Goal: Contribute content: Add original content to the website for others to see

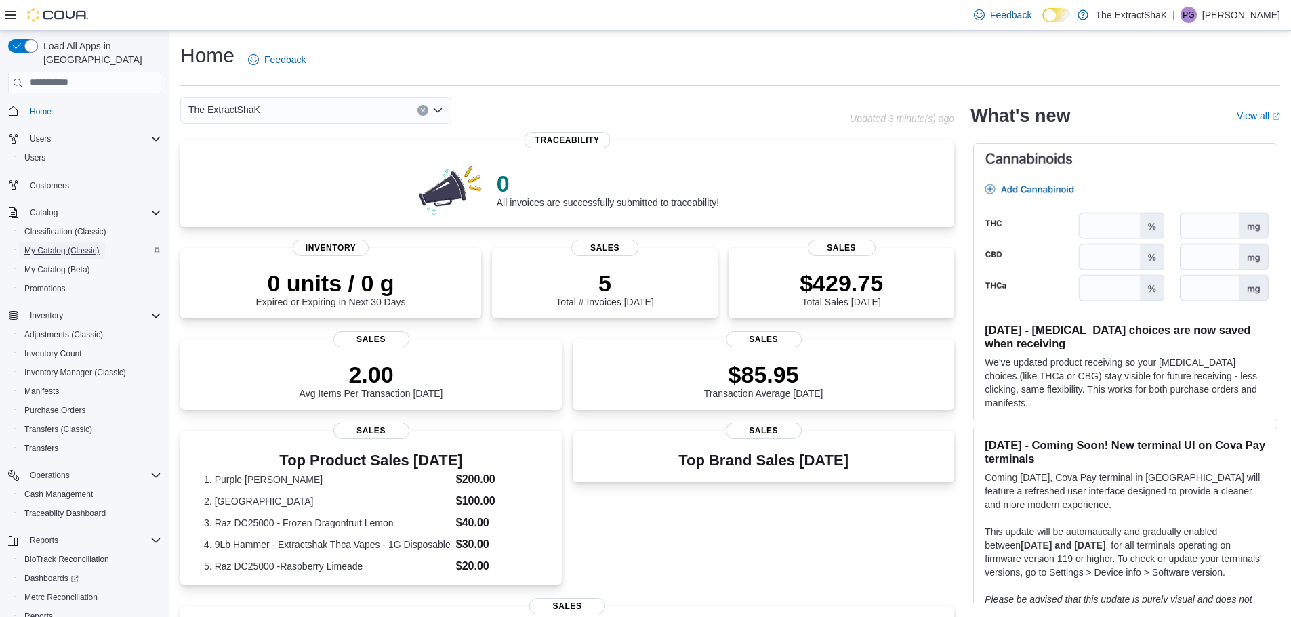
click at [57, 245] on span "My Catalog (Classic)" at bounding box center [61, 250] width 75 height 11
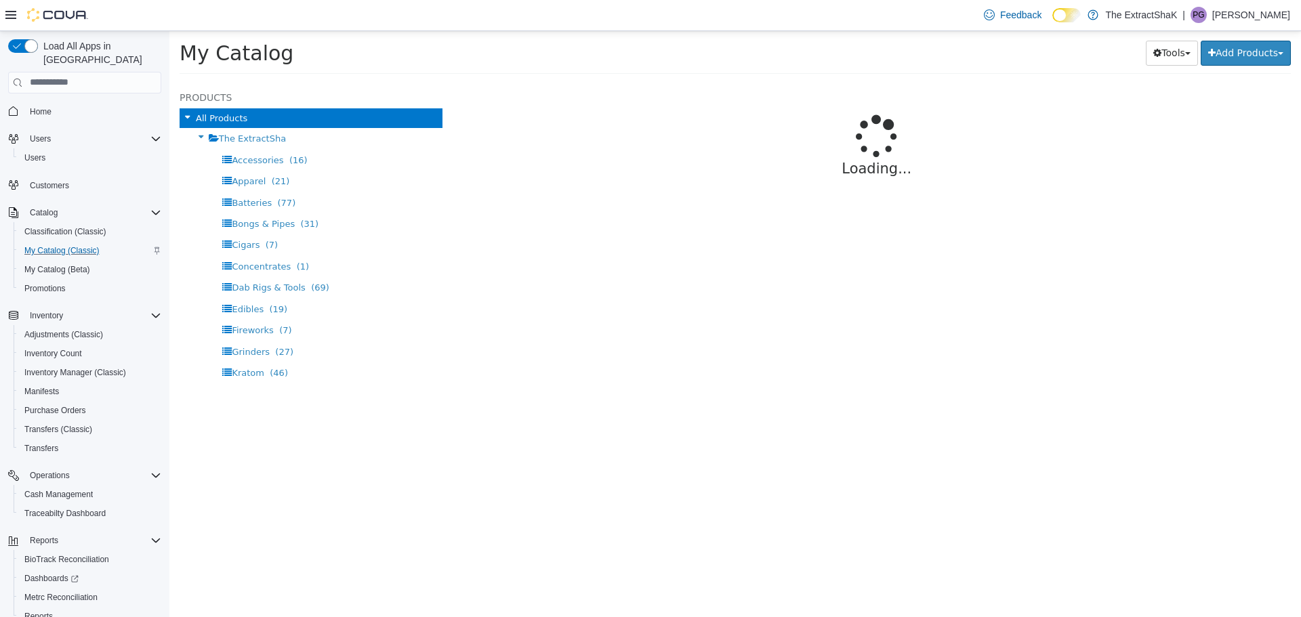
select select "**********"
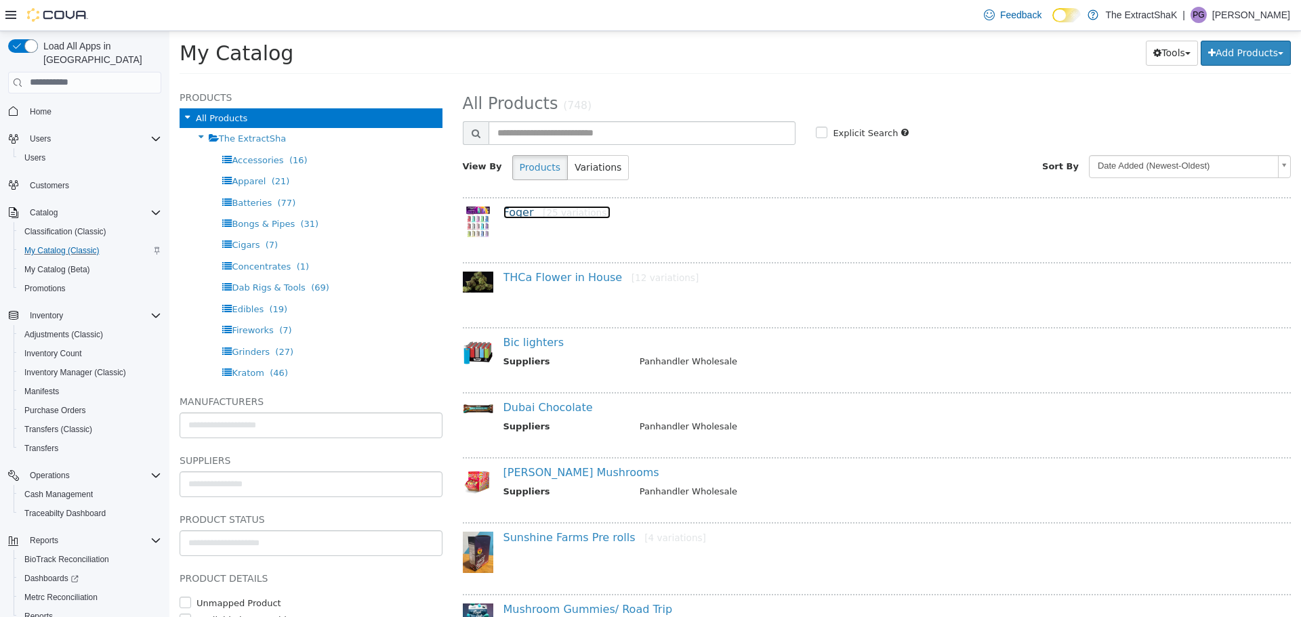
click at [524, 216] on link "Foger [25 variations]" at bounding box center [557, 211] width 107 height 13
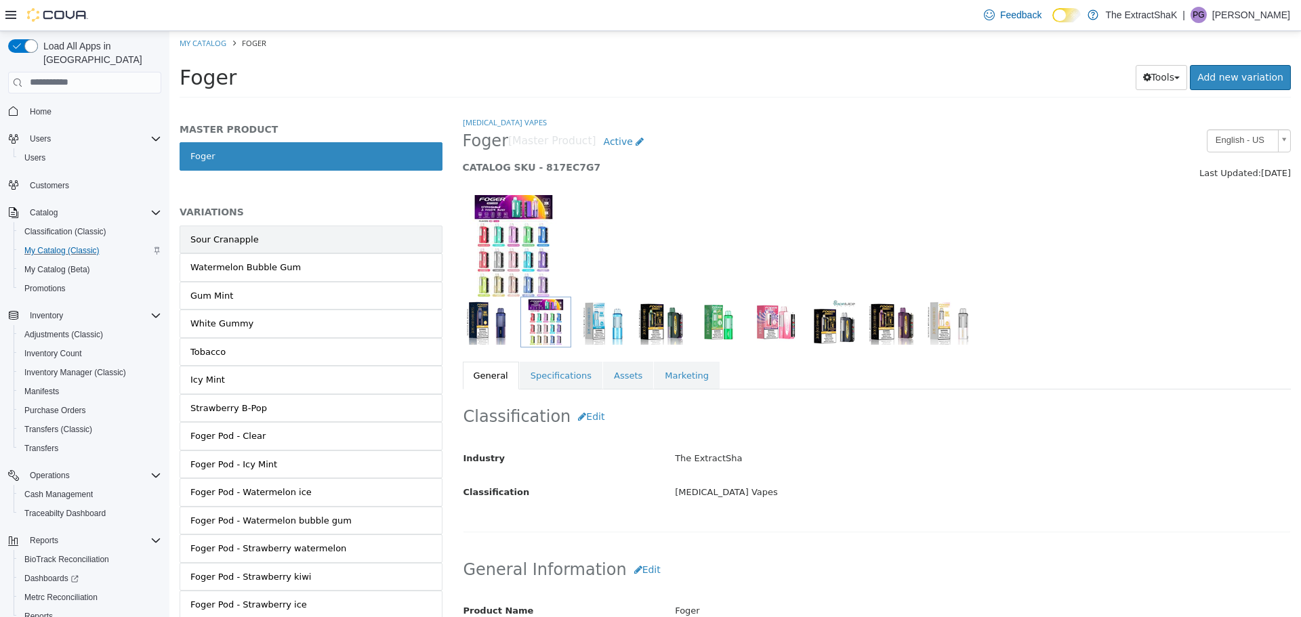
click at [288, 244] on link "Sour Cranapple" at bounding box center [311, 239] width 263 height 28
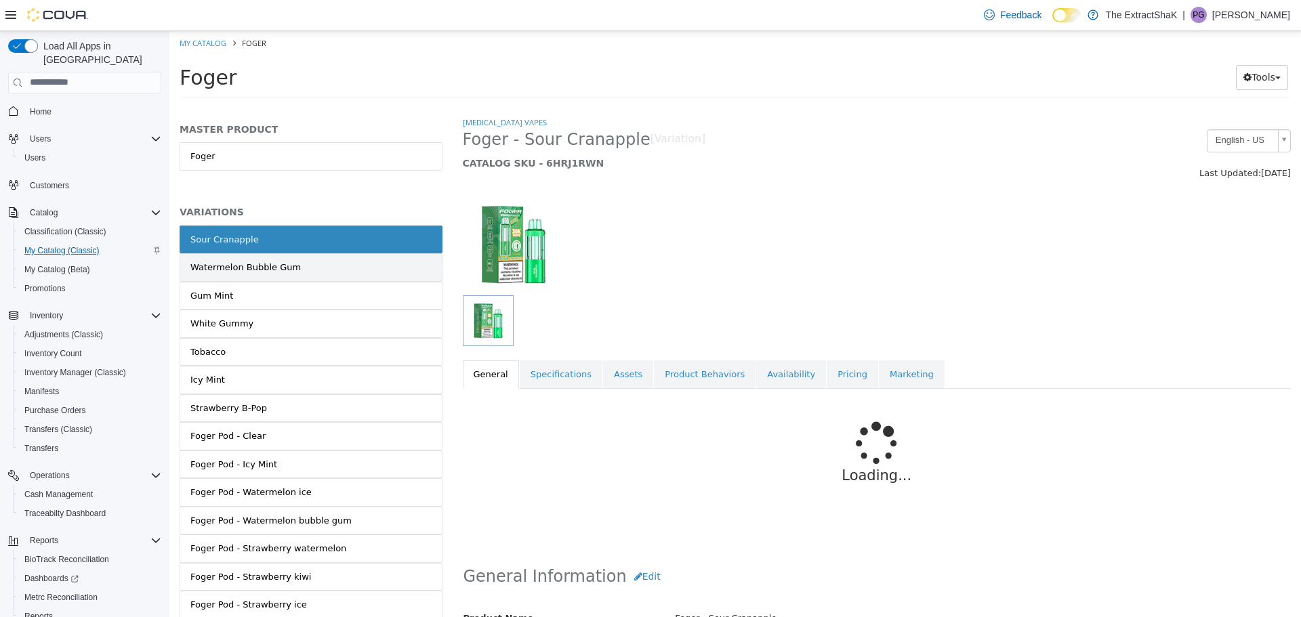
click at [289, 265] on link "Watermelon Bubble Gum" at bounding box center [311, 267] width 263 height 28
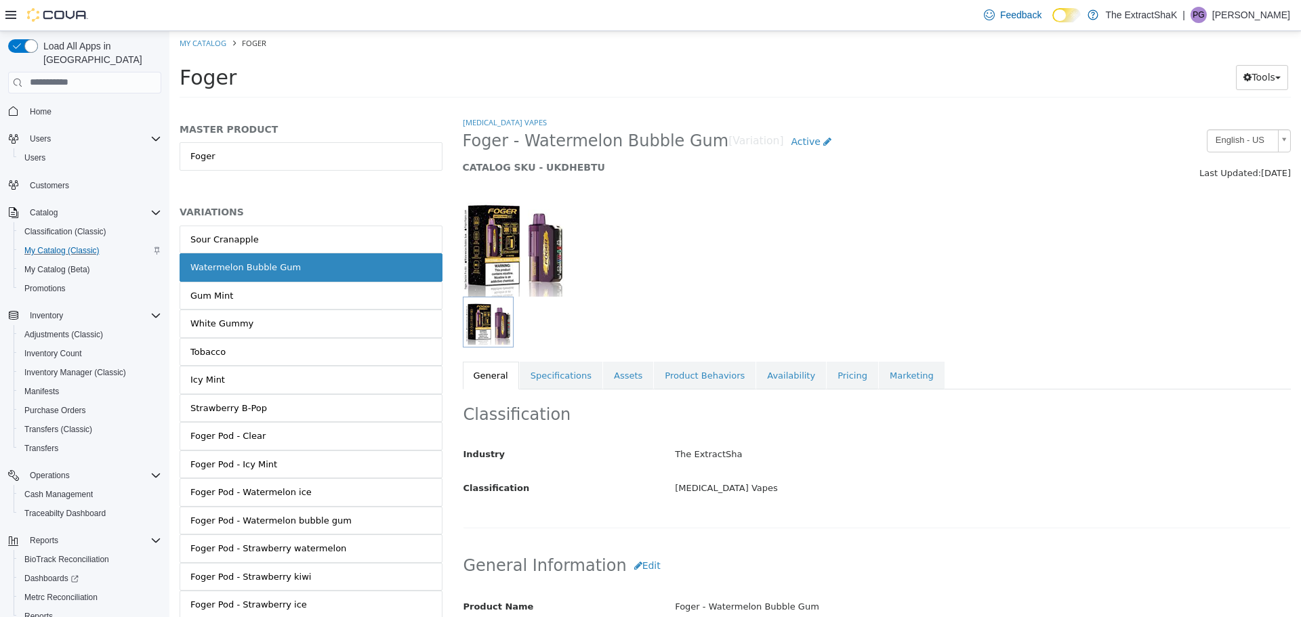
click at [287, 302] on link "Gum Mint" at bounding box center [311, 295] width 263 height 28
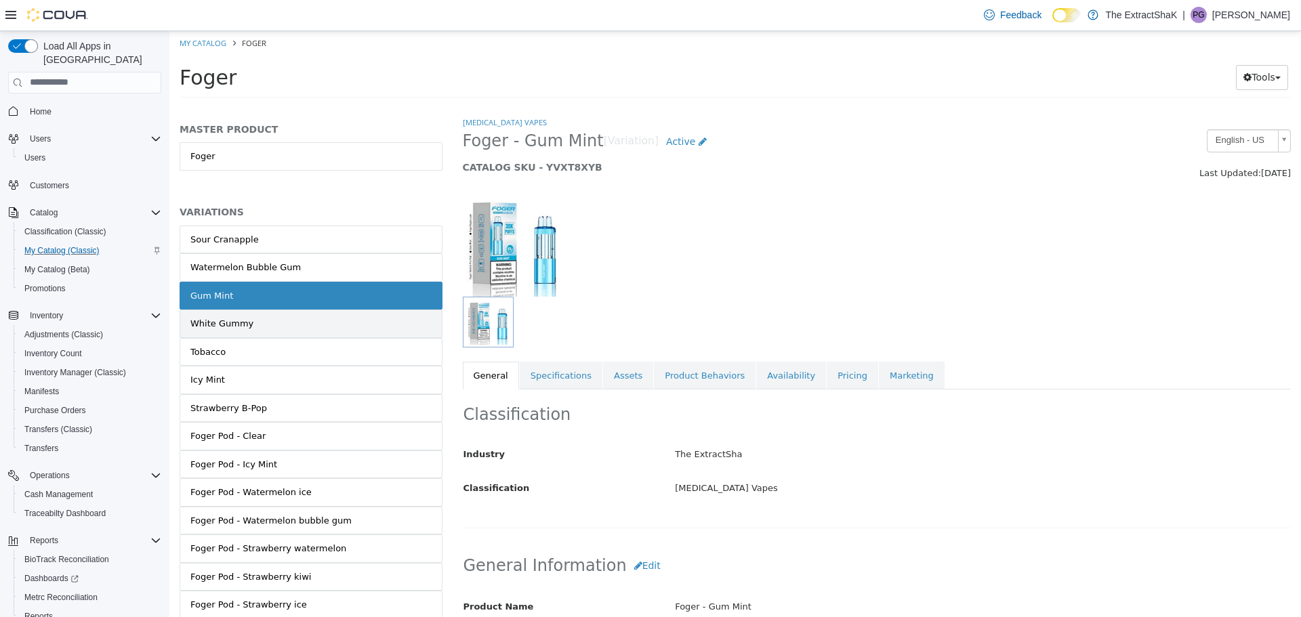
click at [290, 327] on link "White Gummy" at bounding box center [311, 323] width 263 height 28
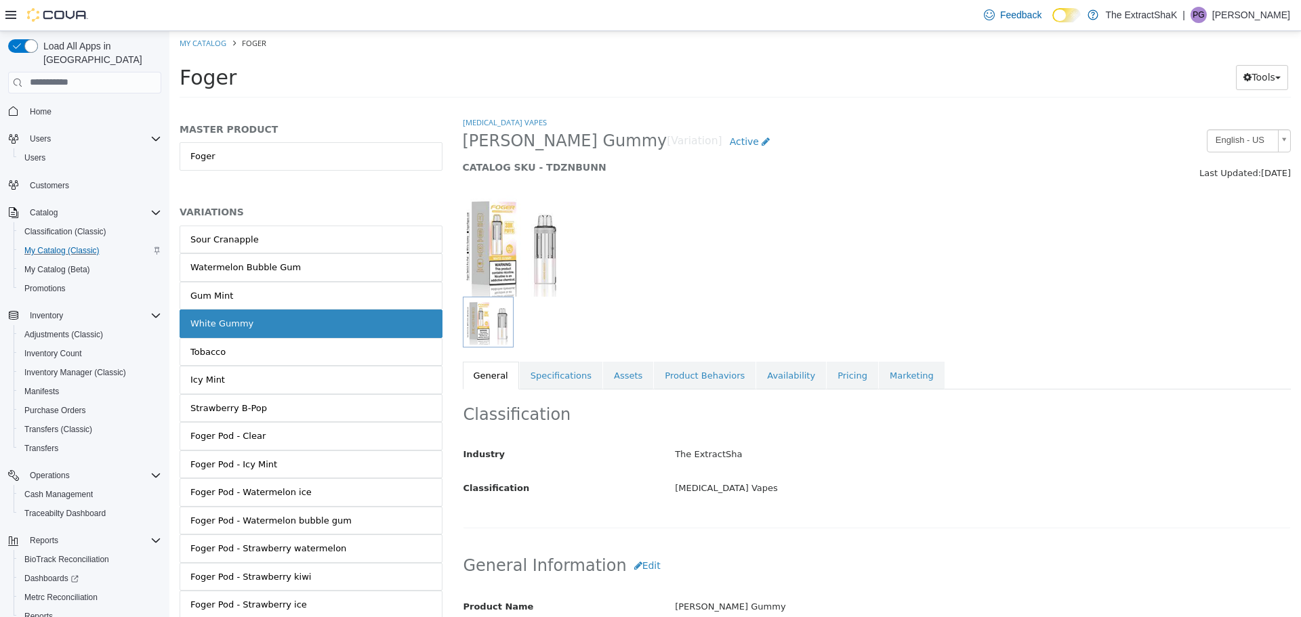
click at [315, 354] on link "Tobacco" at bounding box center [311, 351] width 263 height 28
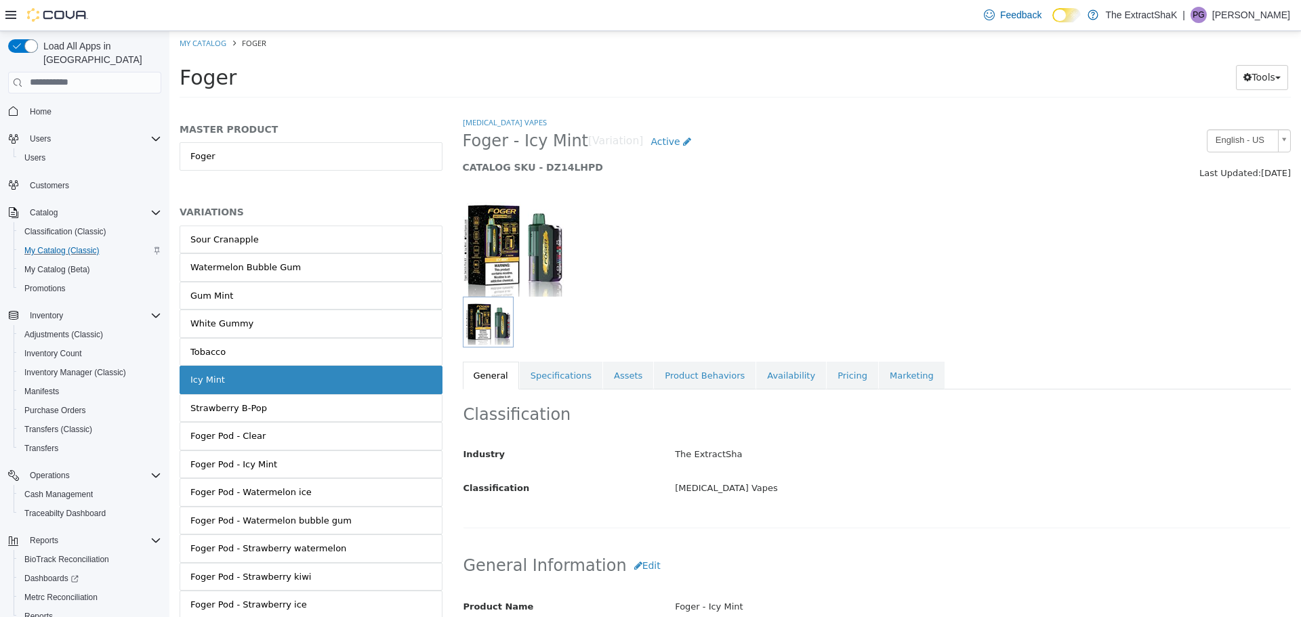
click at [333, 416] on link "Strawberry B-Pop" at bounding box center [311, 408] width 263 height 28
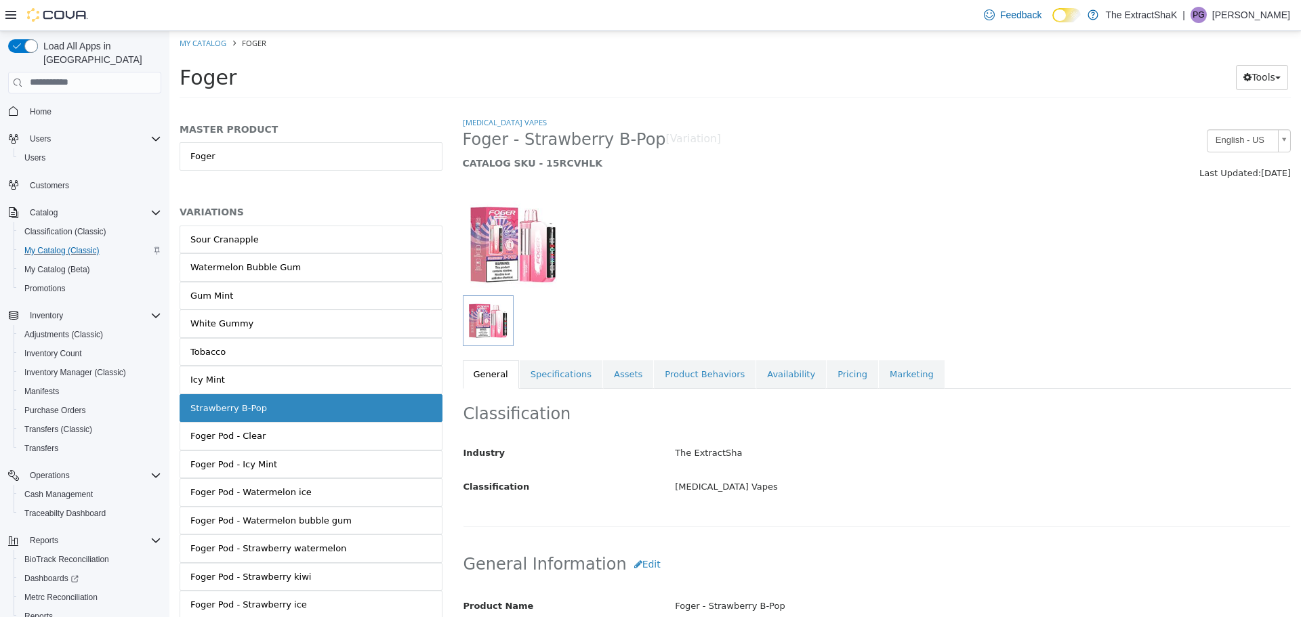
scroll to position [68, 0]
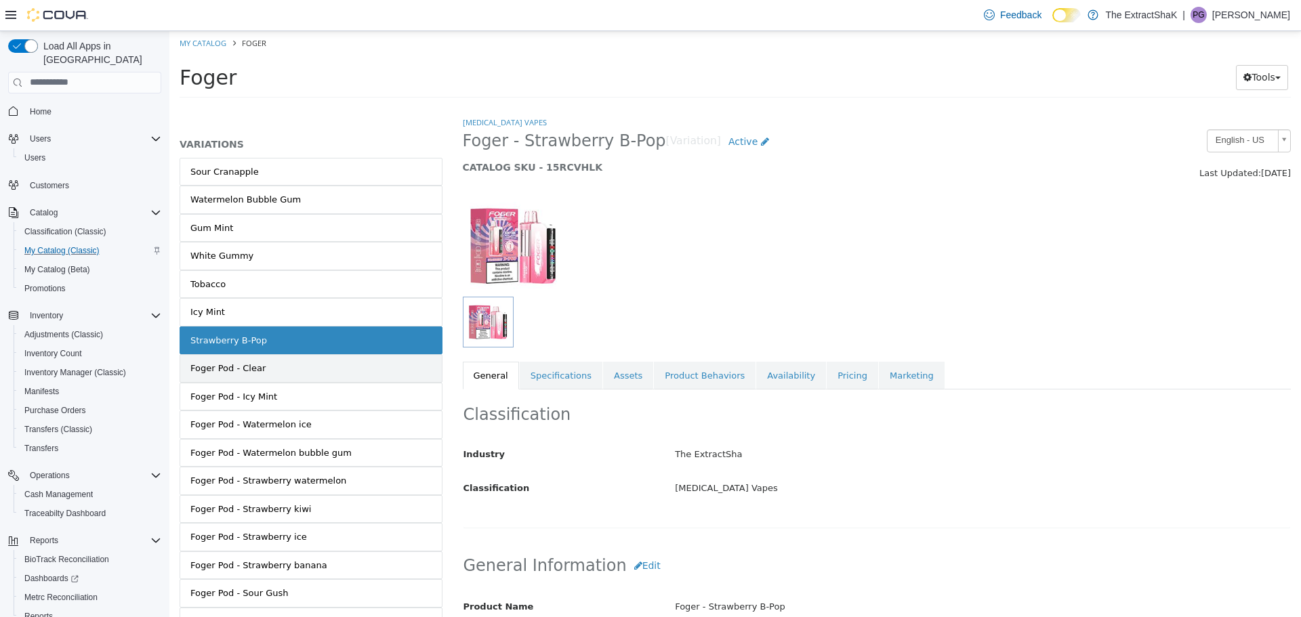
click at [319, 375] on link "Foger Pod - Clear" at bounding box center [311, 368] width 263 height 28
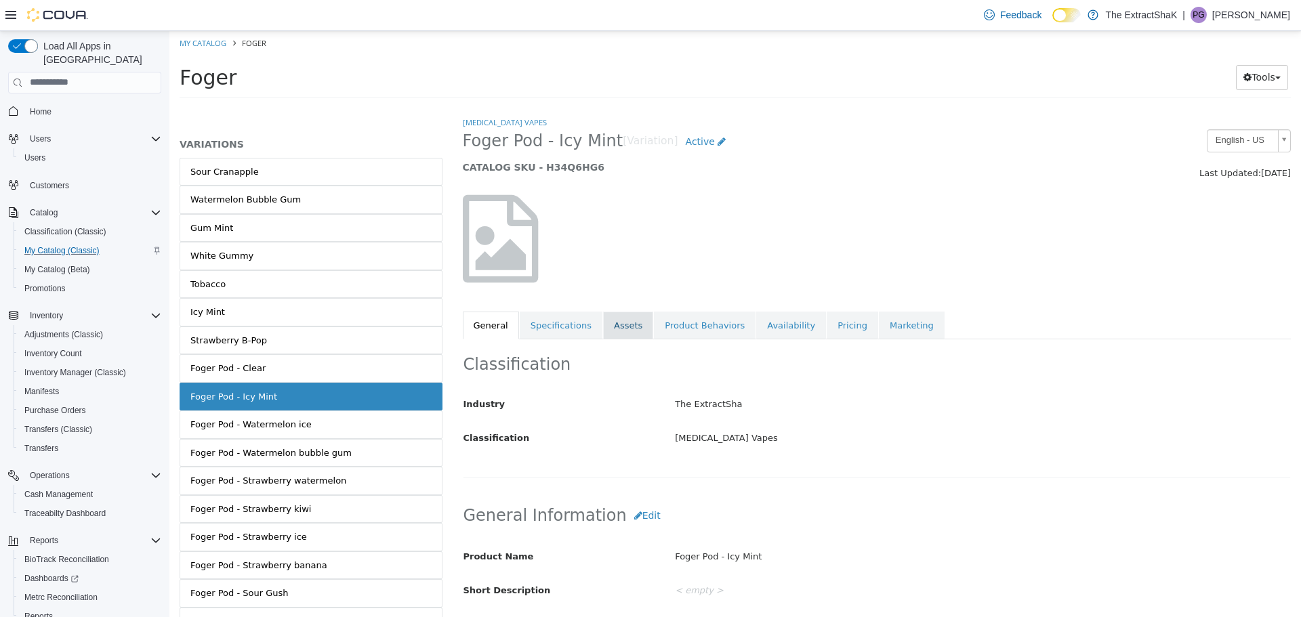
click at [615, 331] on link "Assets" at bounding box center [628, 325] width 50 height 28
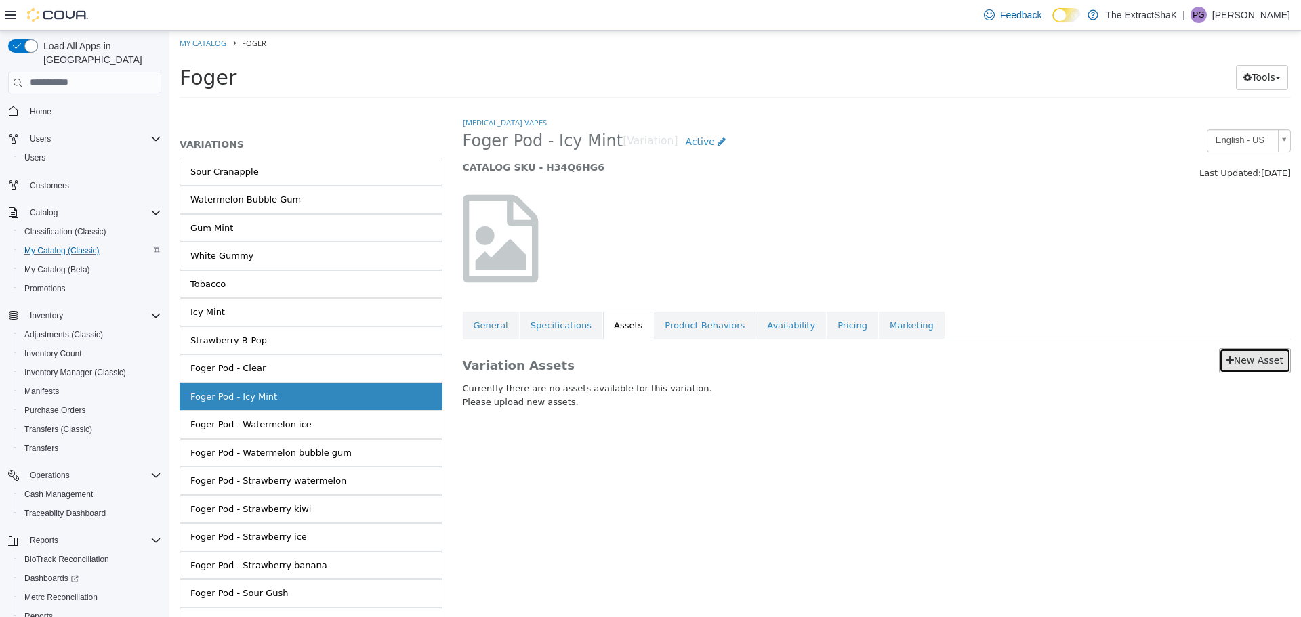
click at [1222, 363] on link "New Asset" at bounding box center [1255, 360] width 72 height 25
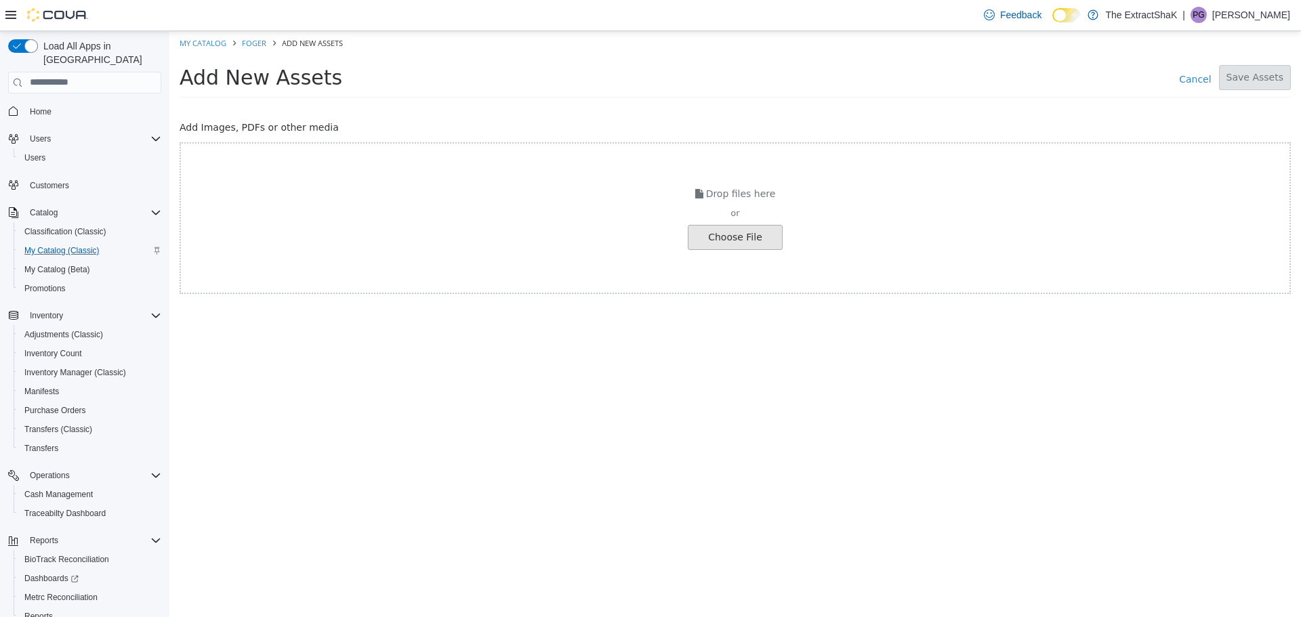
click at [731, 239] on input "file" at bounding box center [25, 237] width 1513 height 24
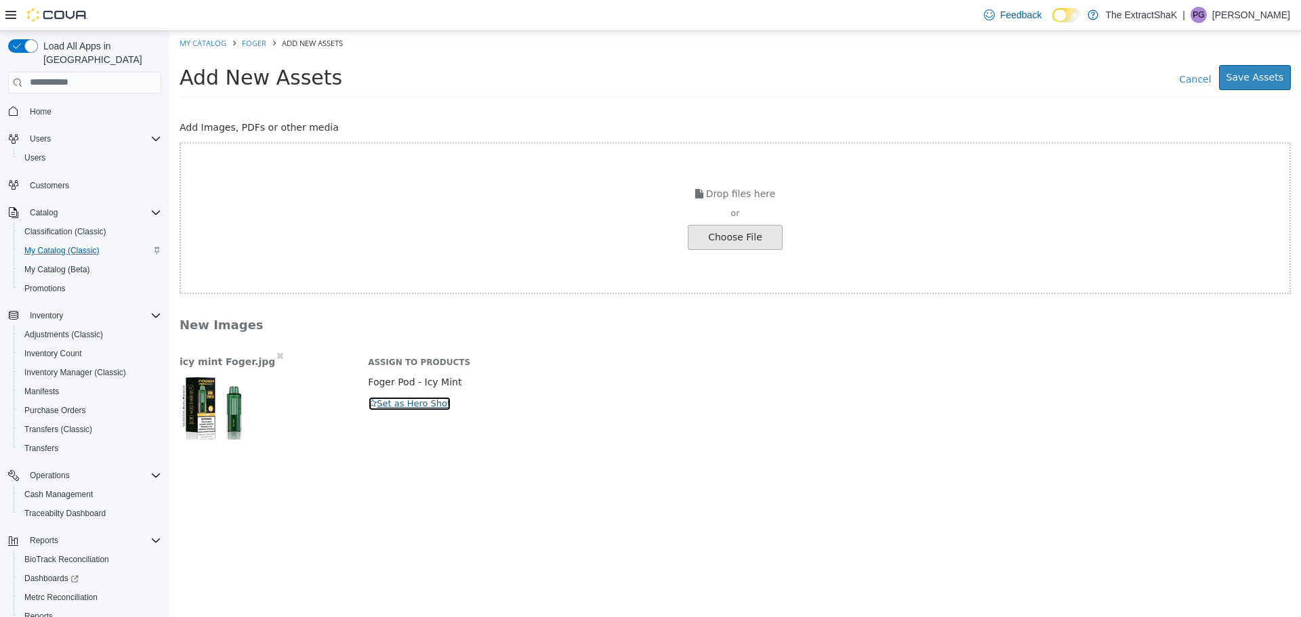
click at [430, 402] on button "Set as Hero Shot" at bounding box center [409, 403] width 83 height 15
click at [1271, 78] on button "Save Assets" at bounding box center [1255, 76] width 72 height 25
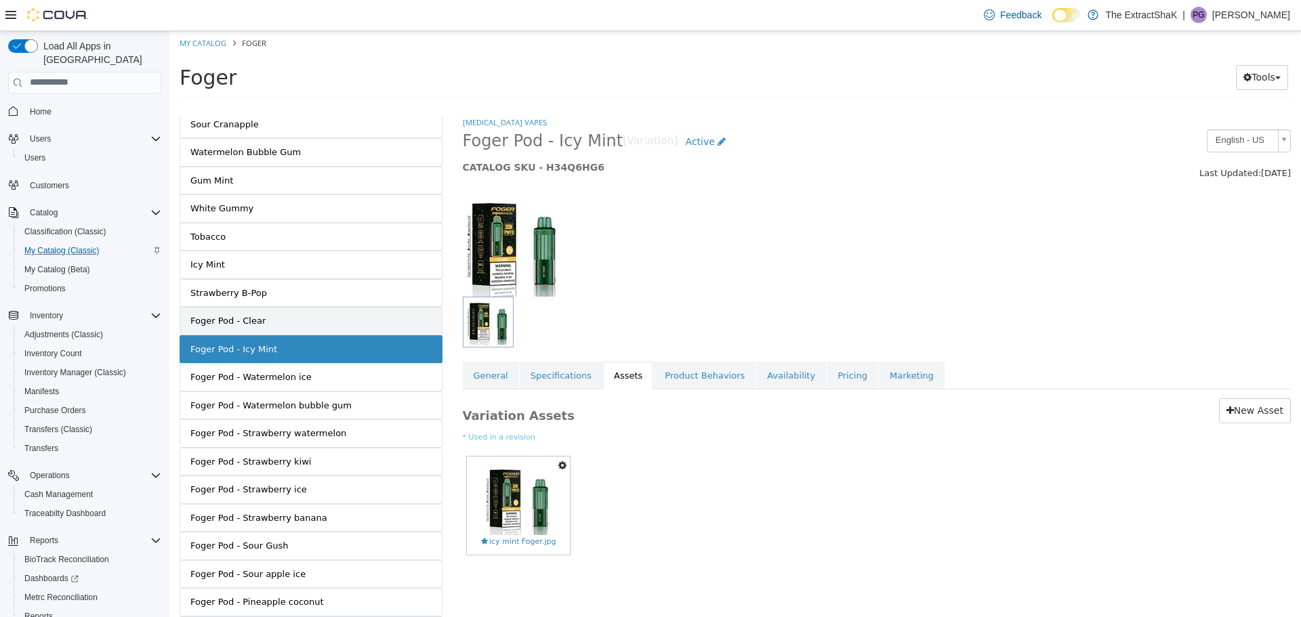
scroll to position [136, 0]
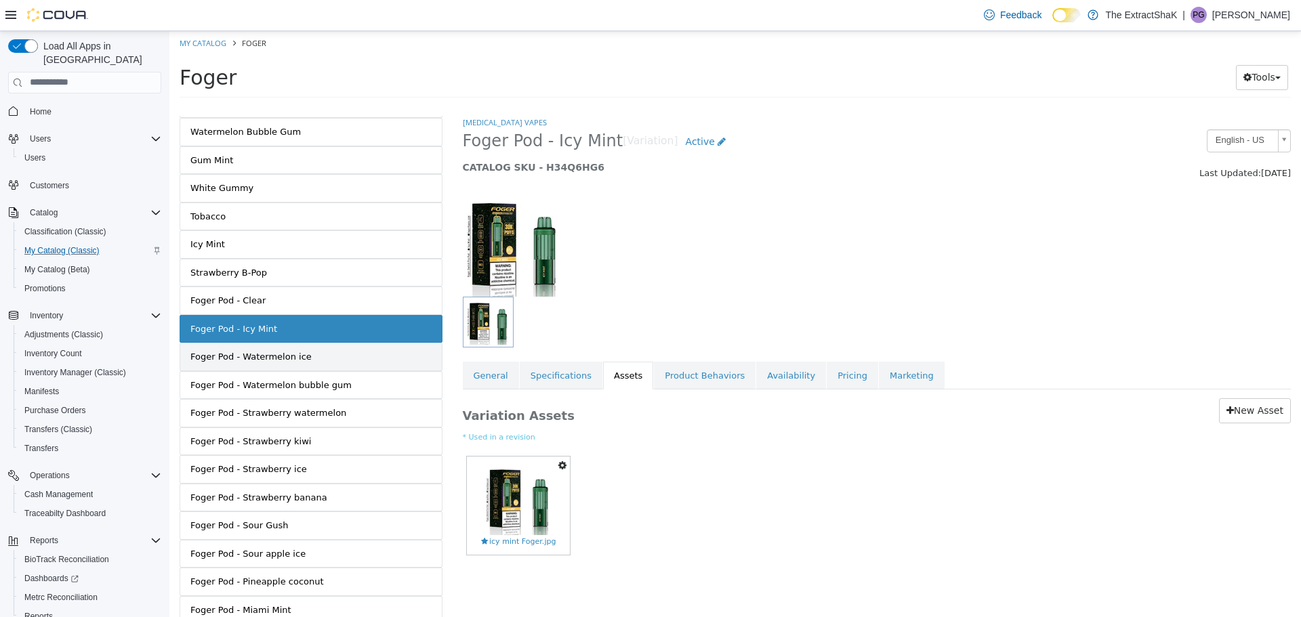
click at [291, 359] on div "Foger Pod - Watermelon ice" at bounding box center [250, 357] width 121 height 14
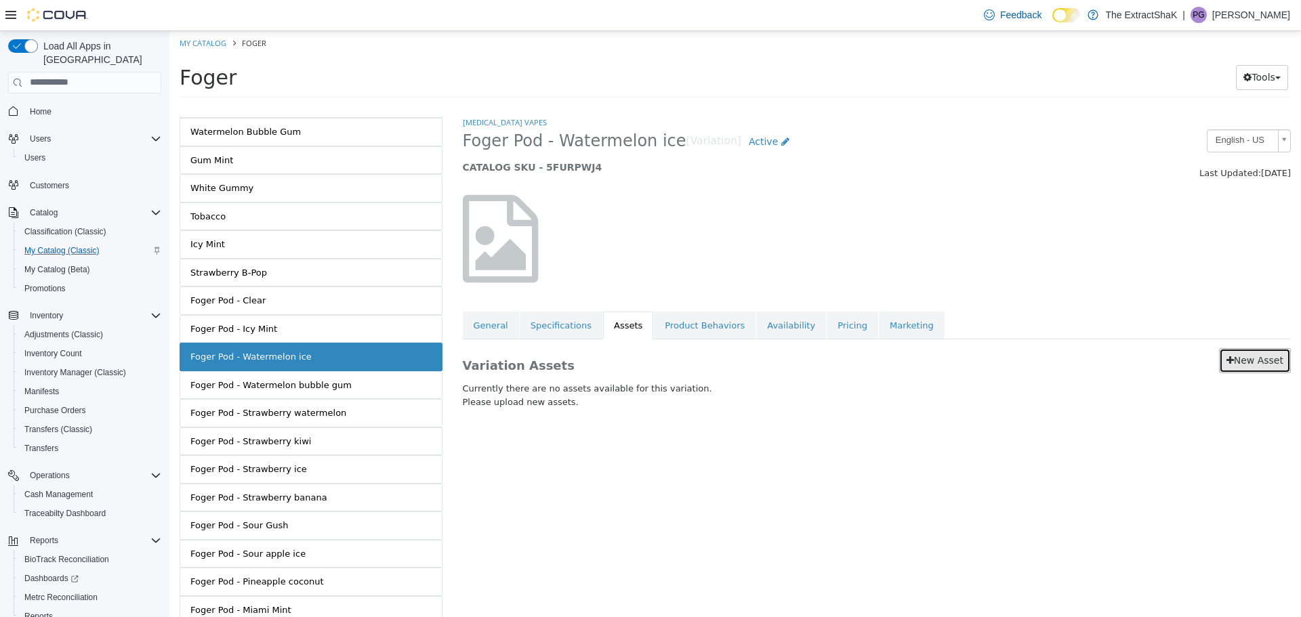
click at [1246, 363] on link "New Asset" at bounding box center [1255, 360] width 72 height 25
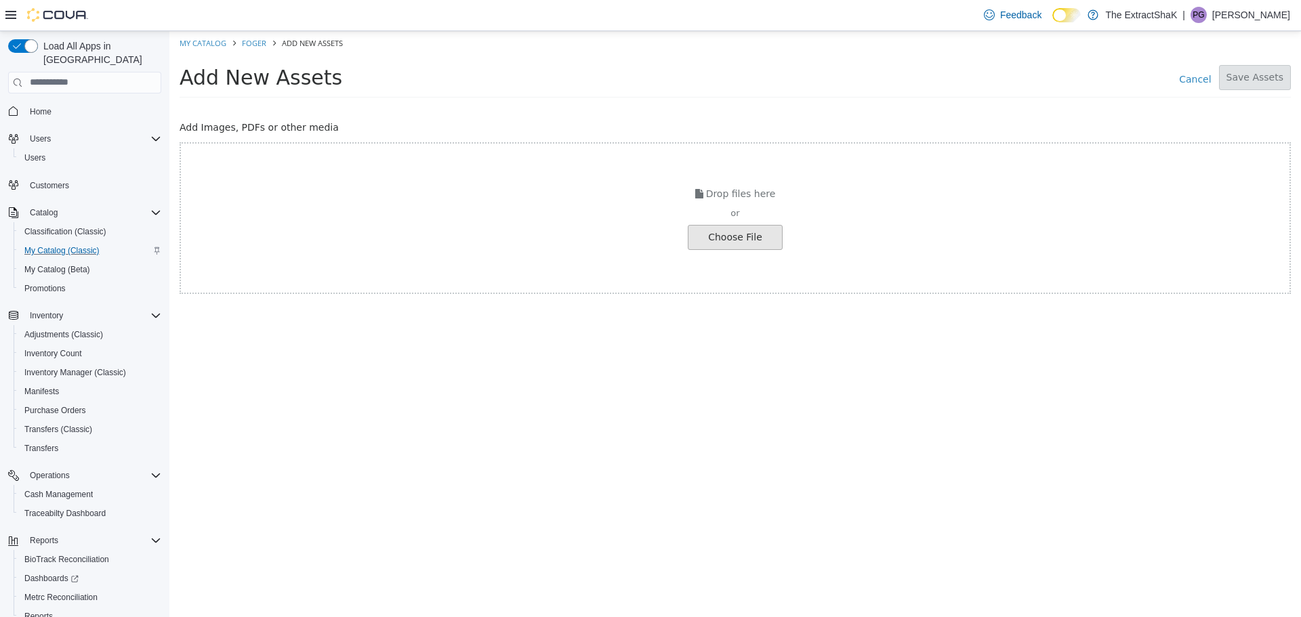
click at [740, 243] on input "file" at bounding box center [25, 237] width 1513 height 24
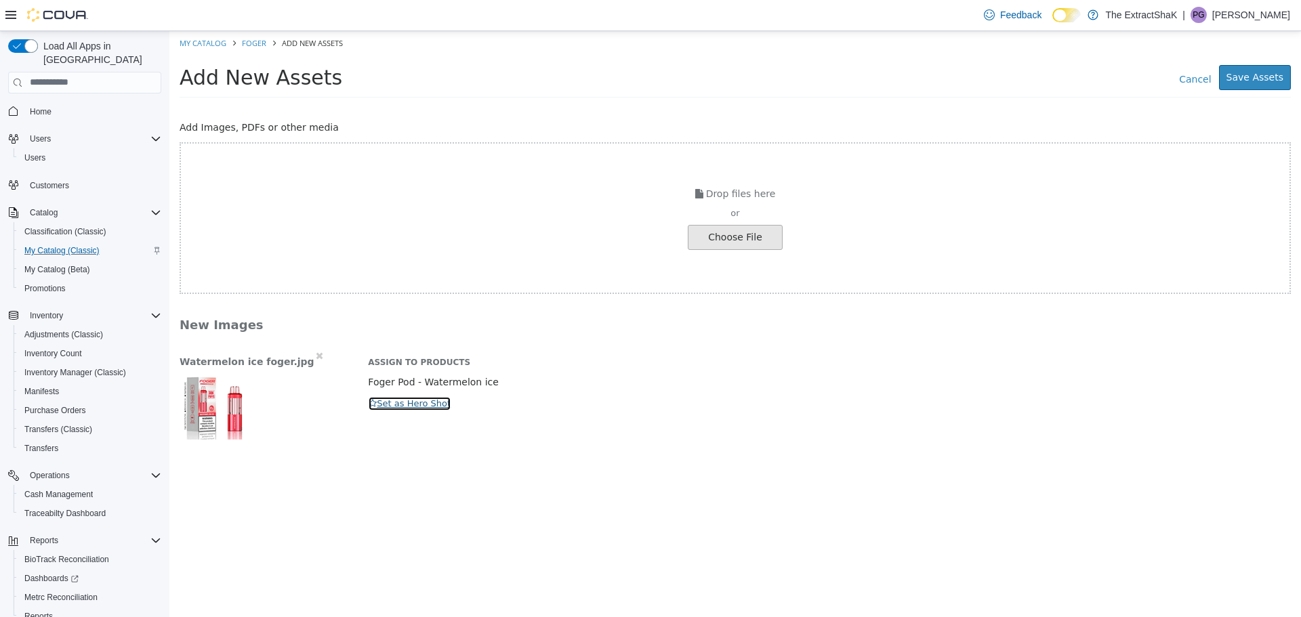
click at [422, 404] on button "Set as Hero Shot" at bounding box center [409, 403] width 83 height 15
click at [1262, 84] on button "Save Assets" at bounding box center [1255, 76] width 72 height 25
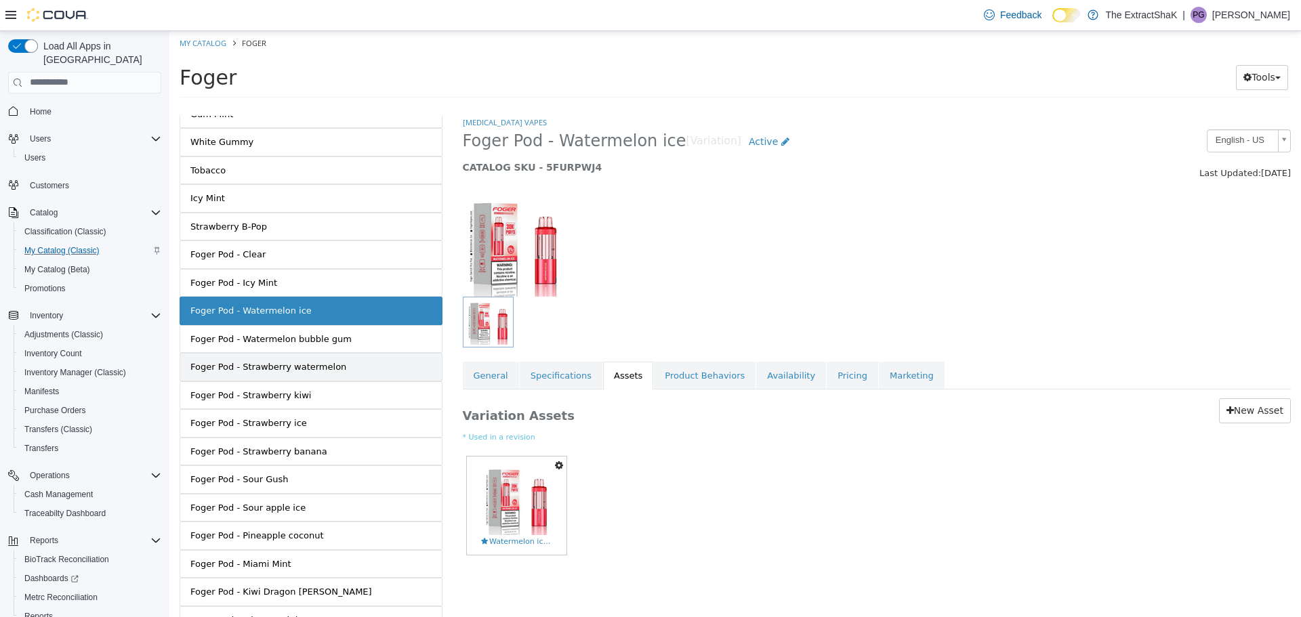
scroll to position [203, 0]
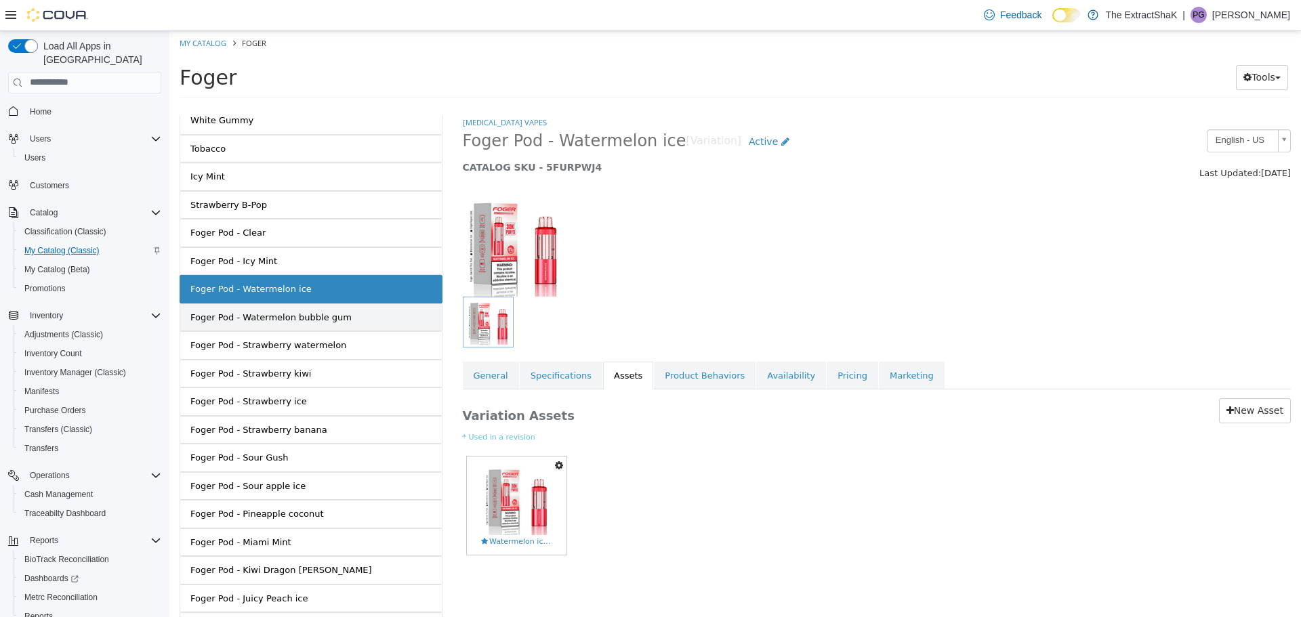
click at [339, 324] on link "Foger Pod - Watermelon bubble gum" at bounding box center [311, 317] width 263 height 28
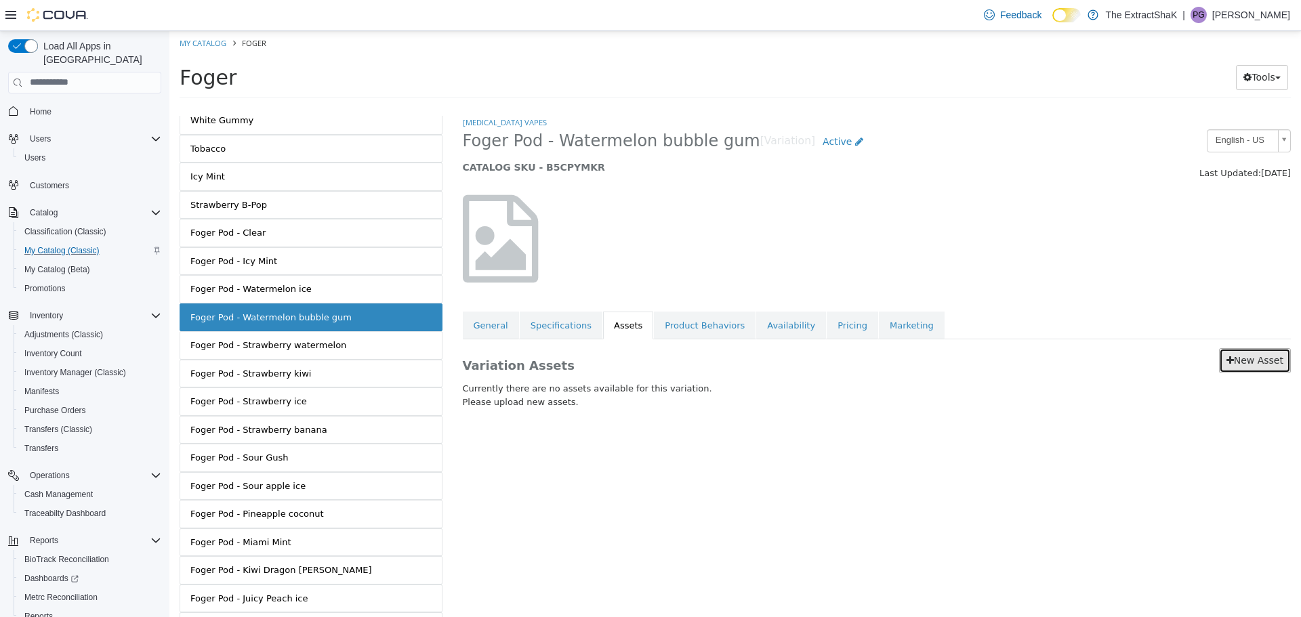
click at [1261, 361] on link "New Asset" at bounding box center [1255, 360] width 72 height 25
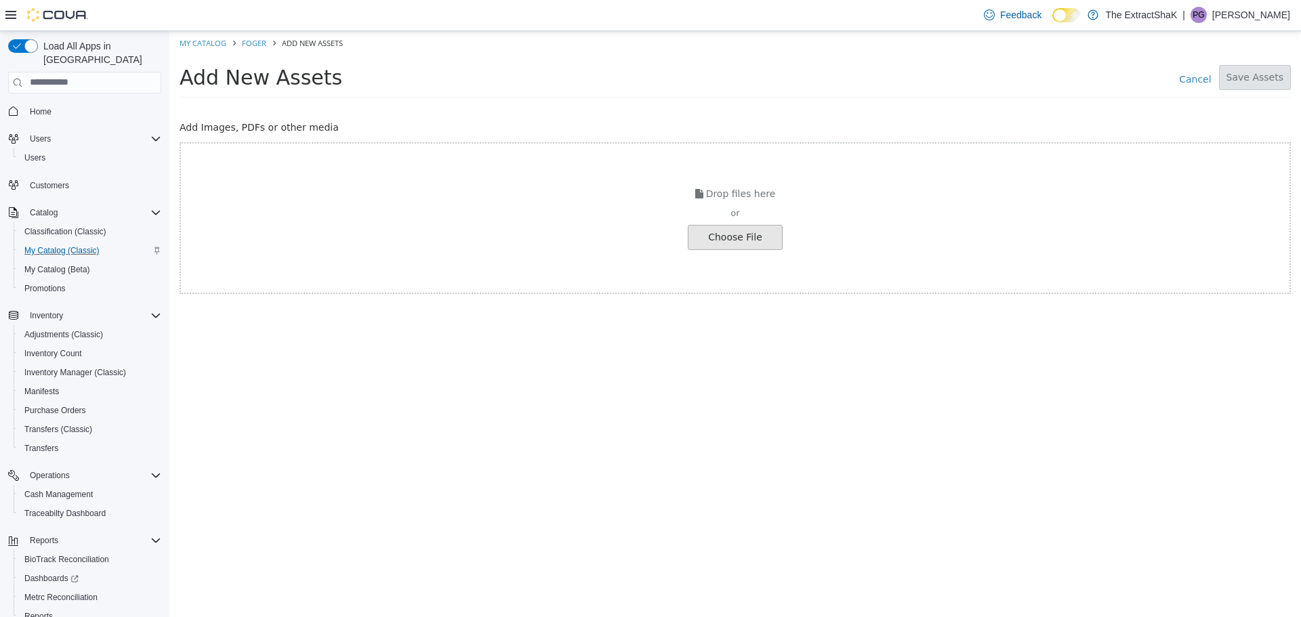
click at [762, 247] on input "file" at bounding box center [25, 237] width 1513 height 24
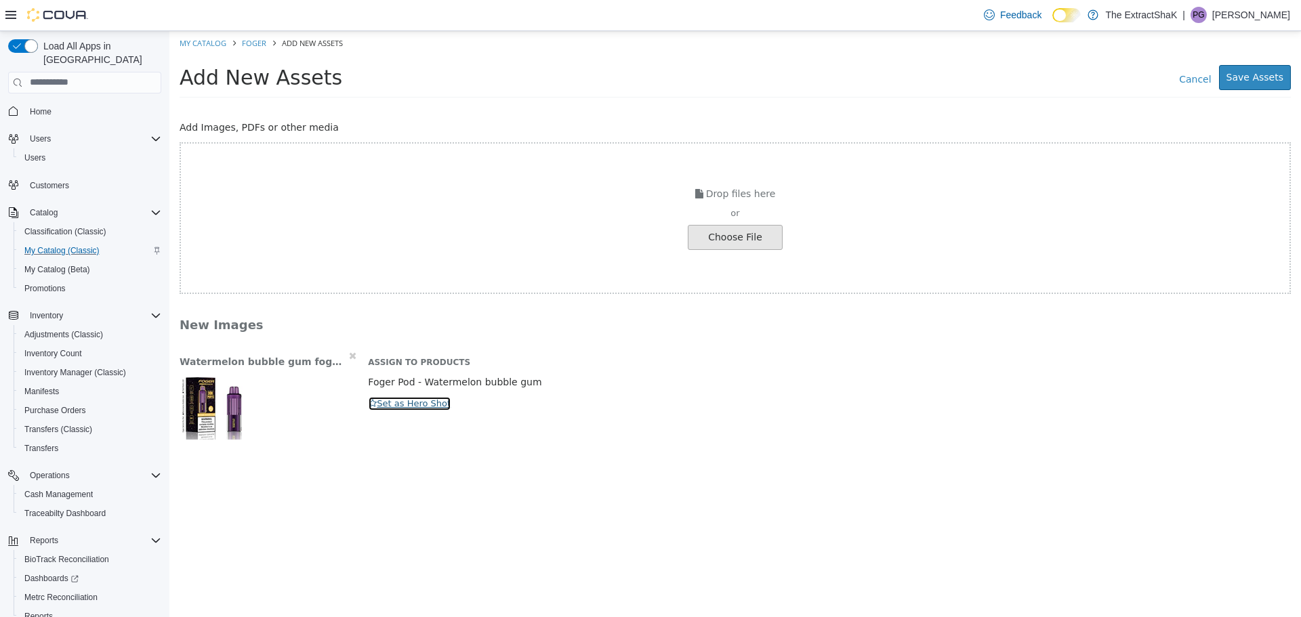
click at [424, 401] on button "Set as Hero Shot" at bounding box center [409, 403] width 83 height 15
click at [1281, 82] on button "Save Assets" at bounding box center [1255, 76] width 72 height 25
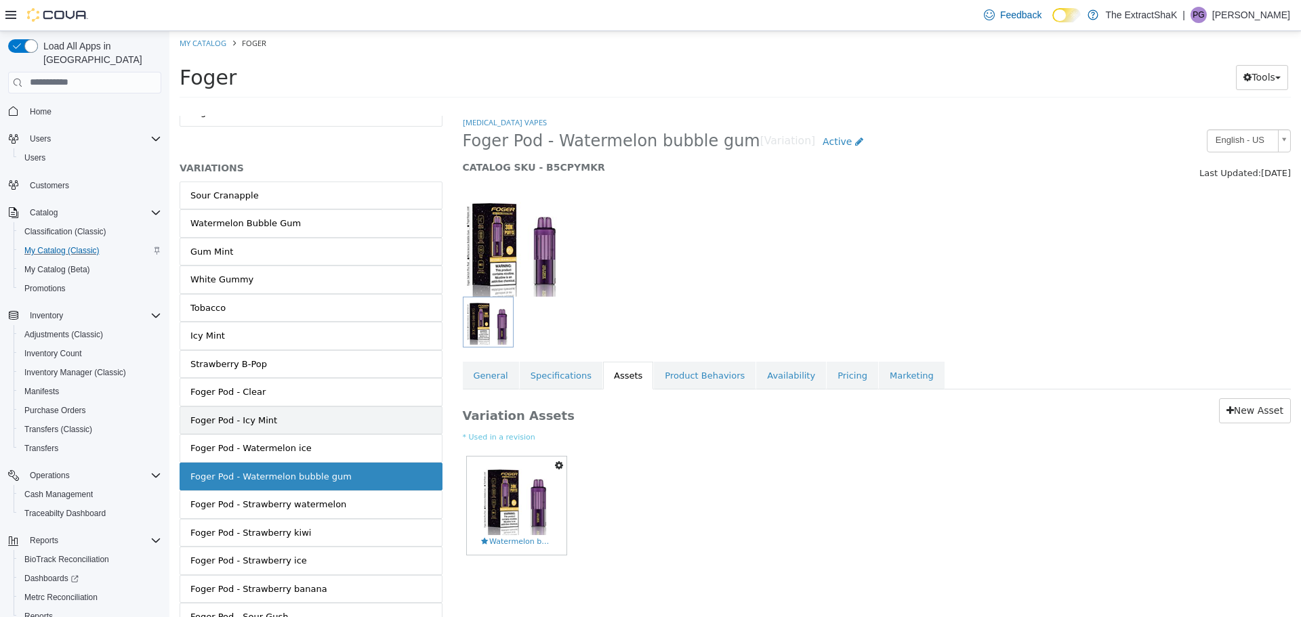
scroll to position [68, 0]
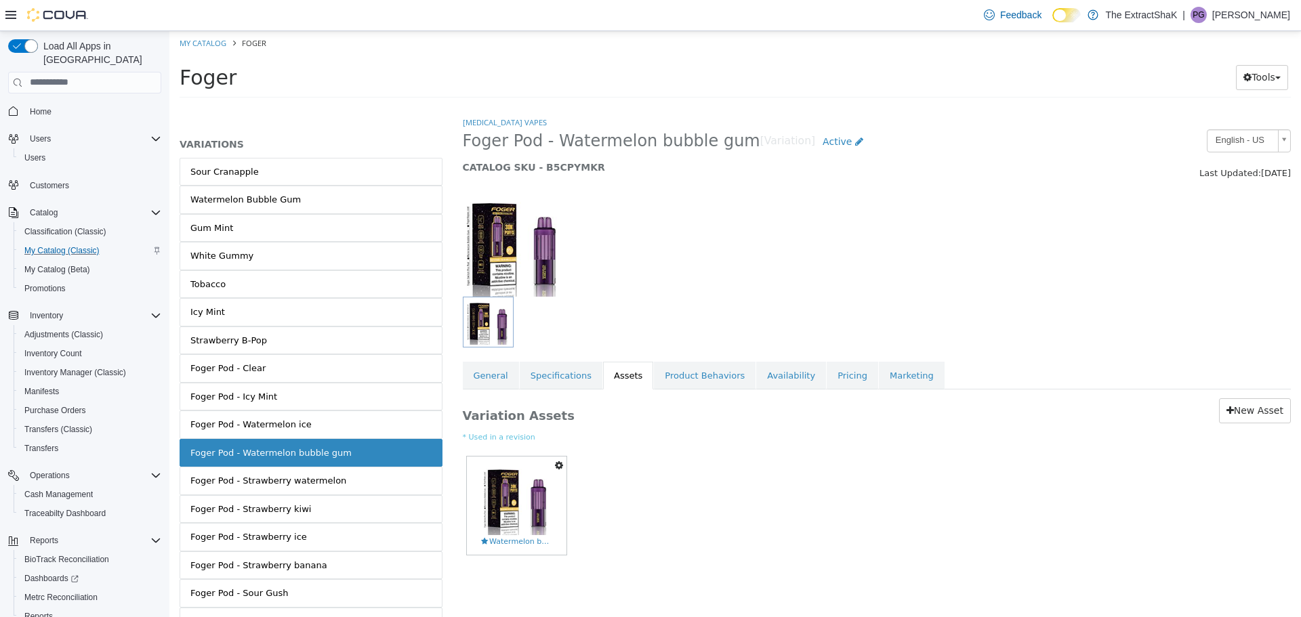
click at [561, 466] on icon "button" at bounding box center [559, 464] width 8 height 9
click at [620, 489] on div "Set As Hero Shot Preview Download Delete Watermelon bubble gum foger.jpg" at bounding box center [877, 511] width 829 height 118
click at [538, 495] on img at bounding box center [516, 499] width 71 height 71
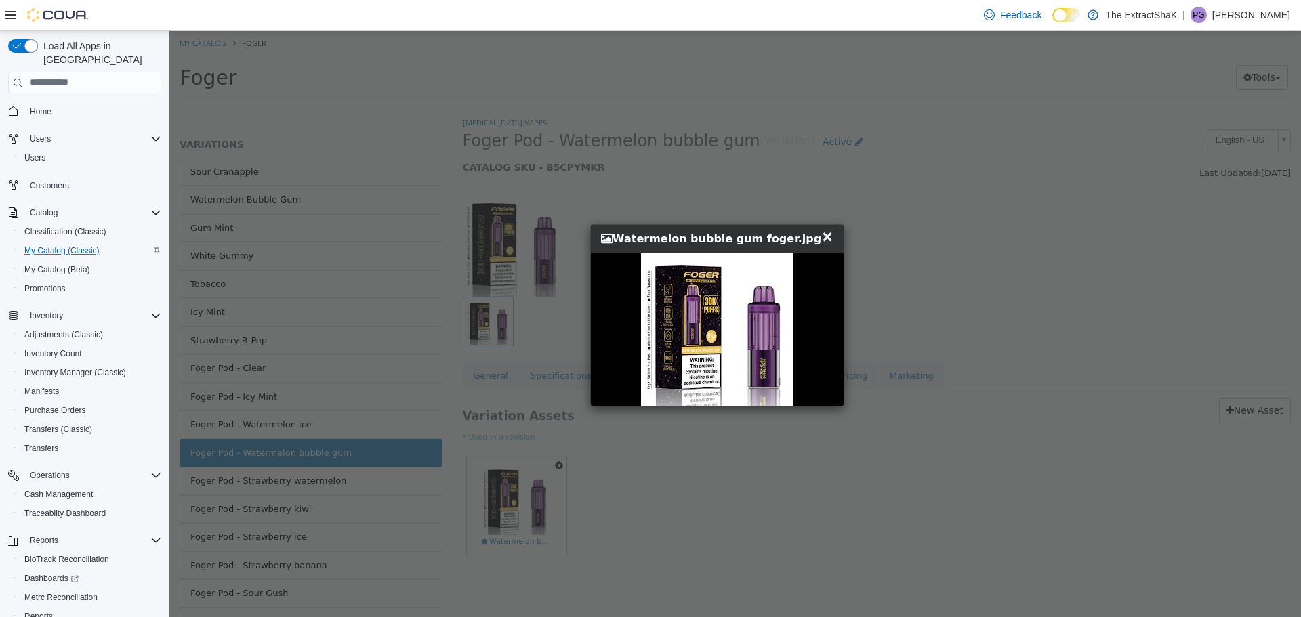
click at [821, 235] on span "×" at bounding box center [827, 236] width 12 height 16
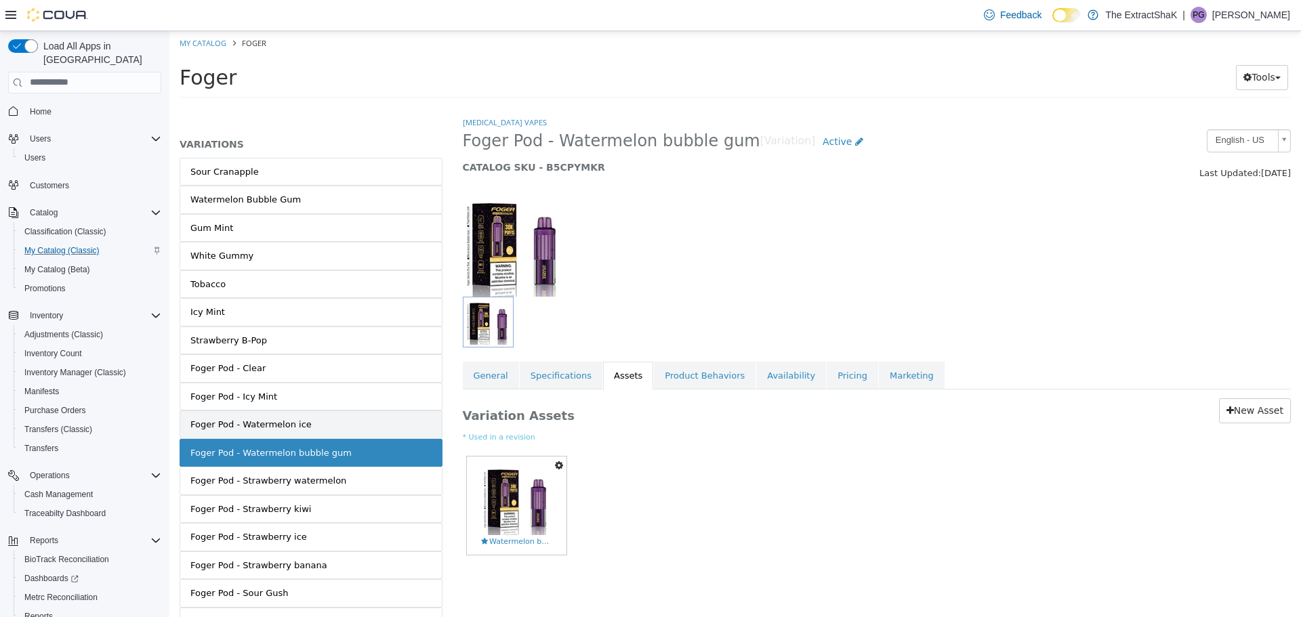
click at [222, 422] on div "Foger Pod - Watermelon ice" at bounding box center [250, 424] width 121 height 14
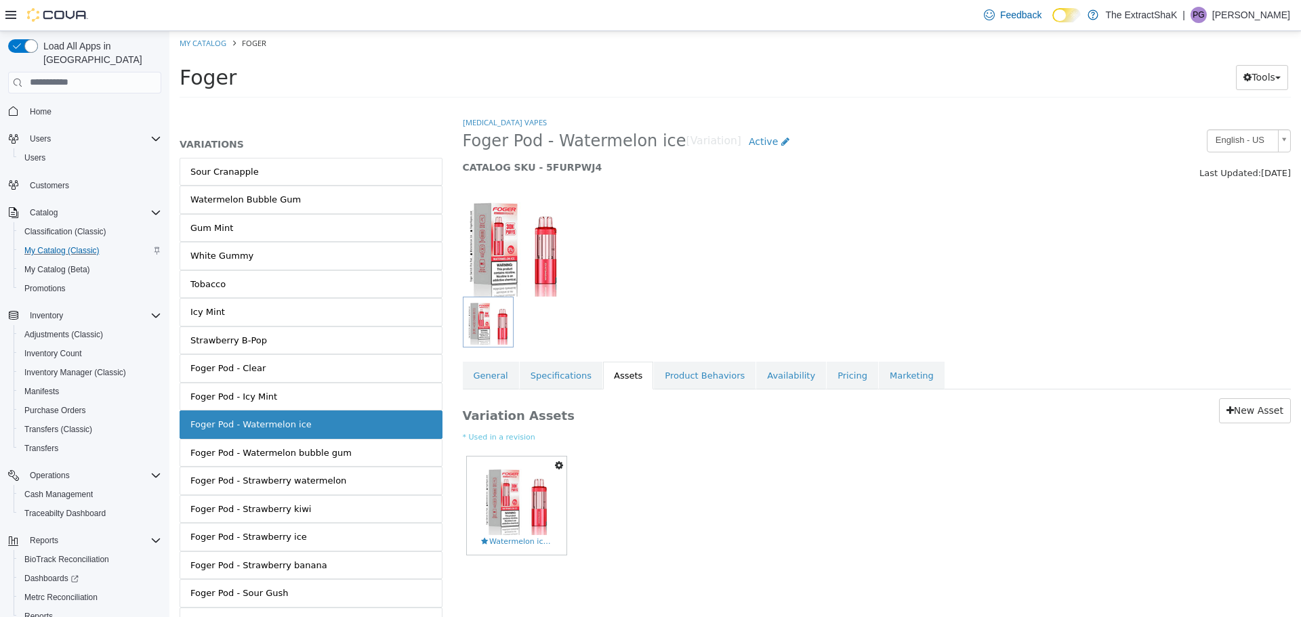
click at [283, 455] on div "Foger Pod - Watermelon bubble gum" at bounding box center [270, 453] width 161 height 14
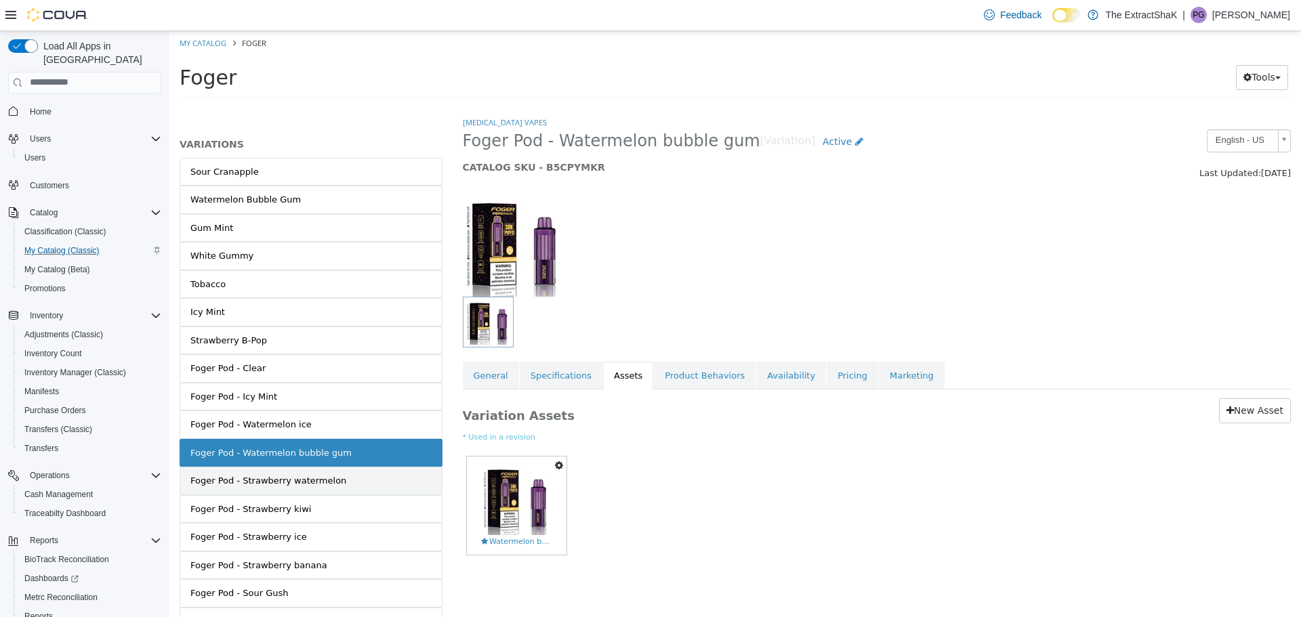
click at [300, 489] on link "Foger Pod - Strawberry watermelon" at bounding box center [311, 480] width 263 height 28
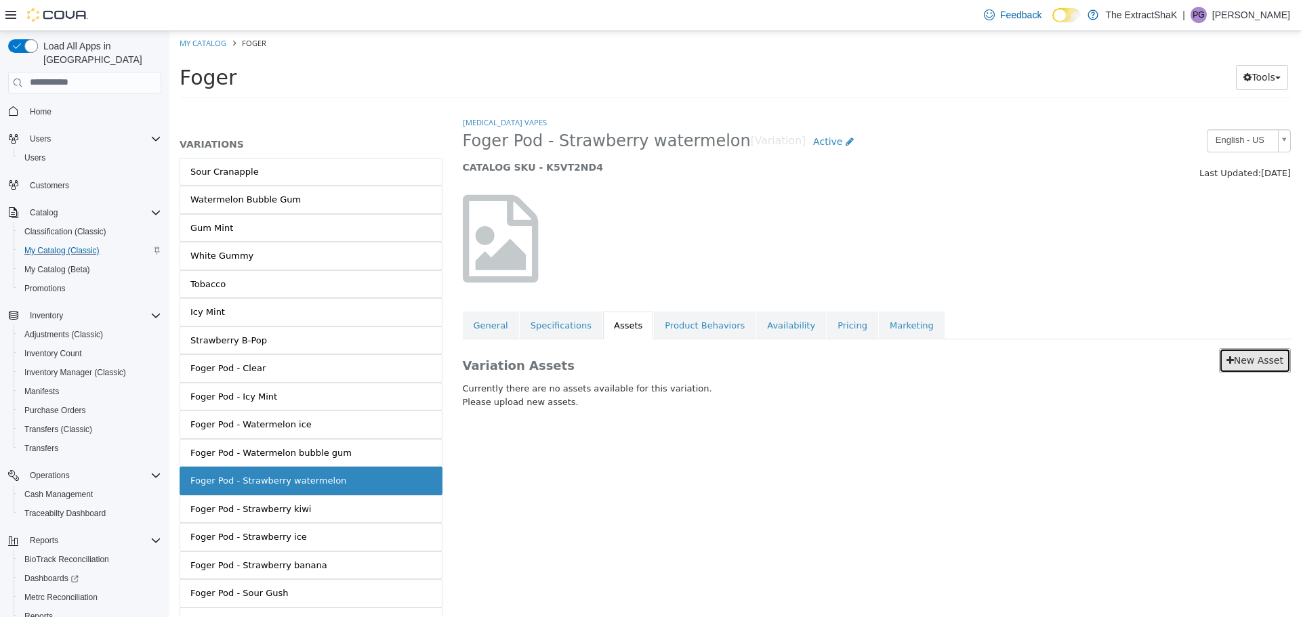
click at [1260, 363] on link "New Asset" at bounding box center [1255, 360] width 72 height 25
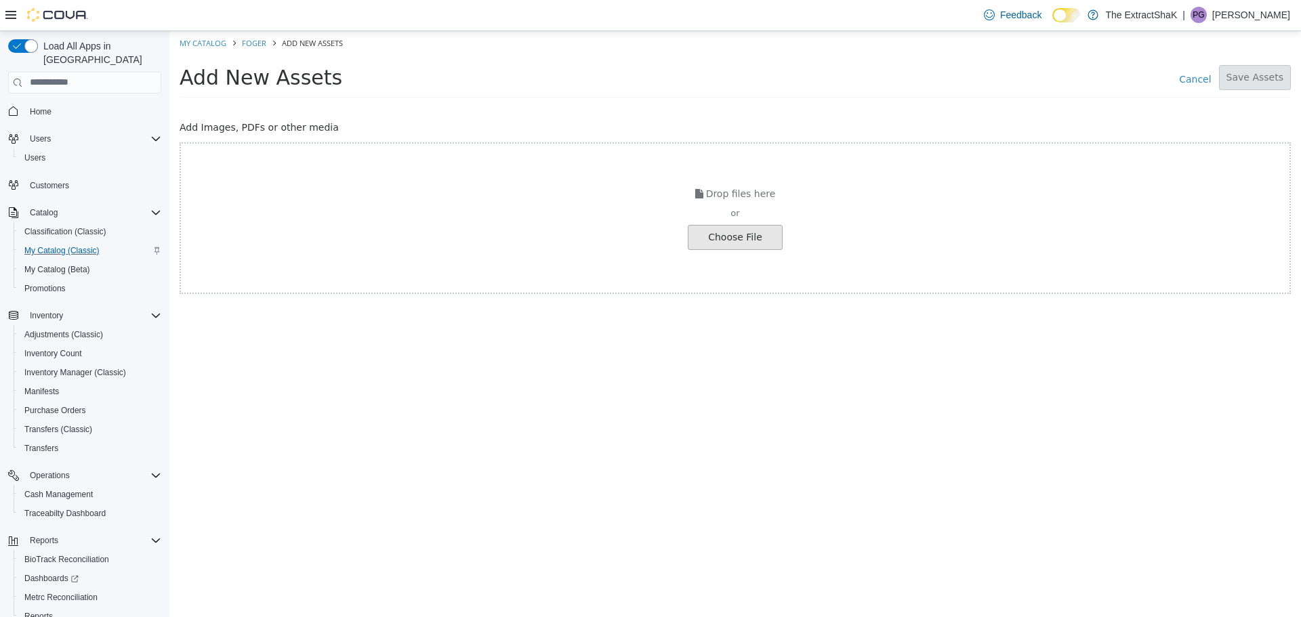
click at [750, 232] on input "file" at bounding box center [25, 237] width 1513 height 24
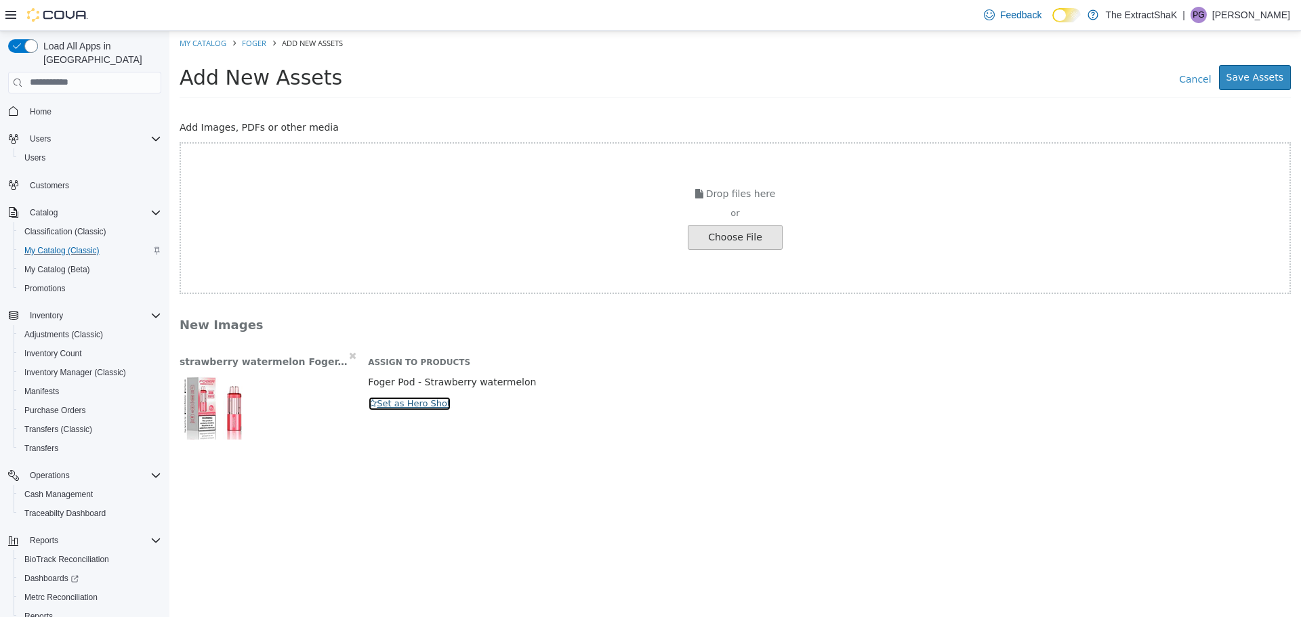
click at [434, 403] on button "Set as Hero Shot" at bounding box center [409, 403] width 83 height 15
click at [1260, 79] on button "Save Assets" at bounding box center [1255, 76] width 72 height 25
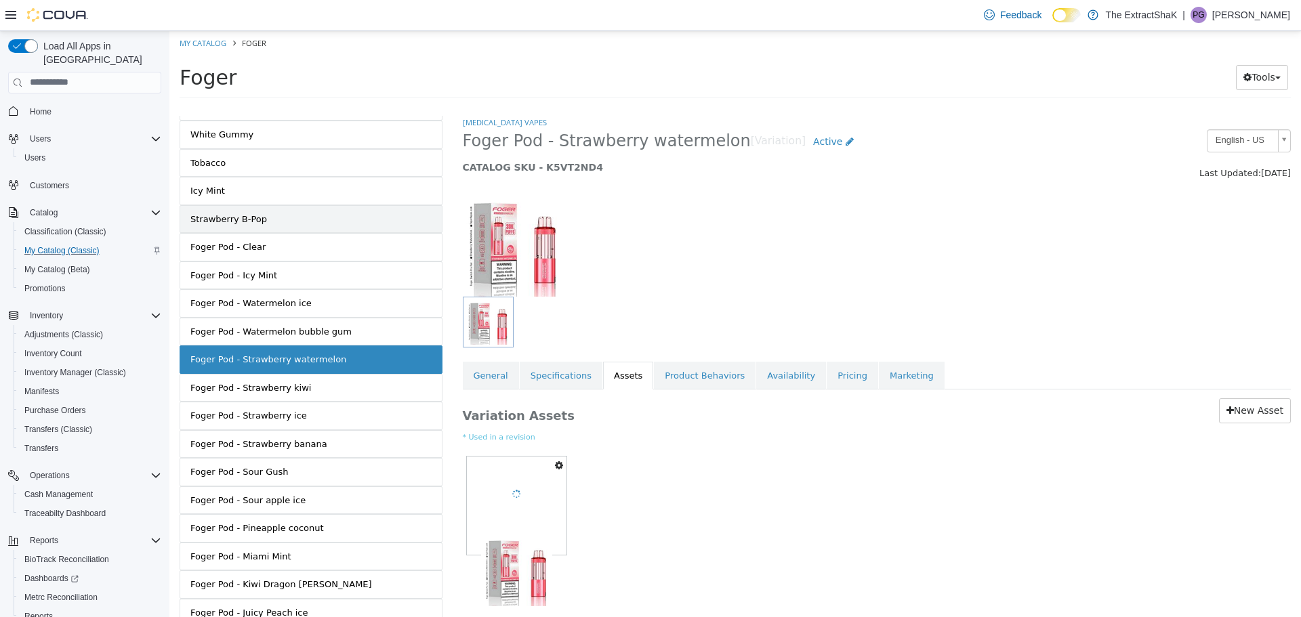
scroll to position [203, 0]
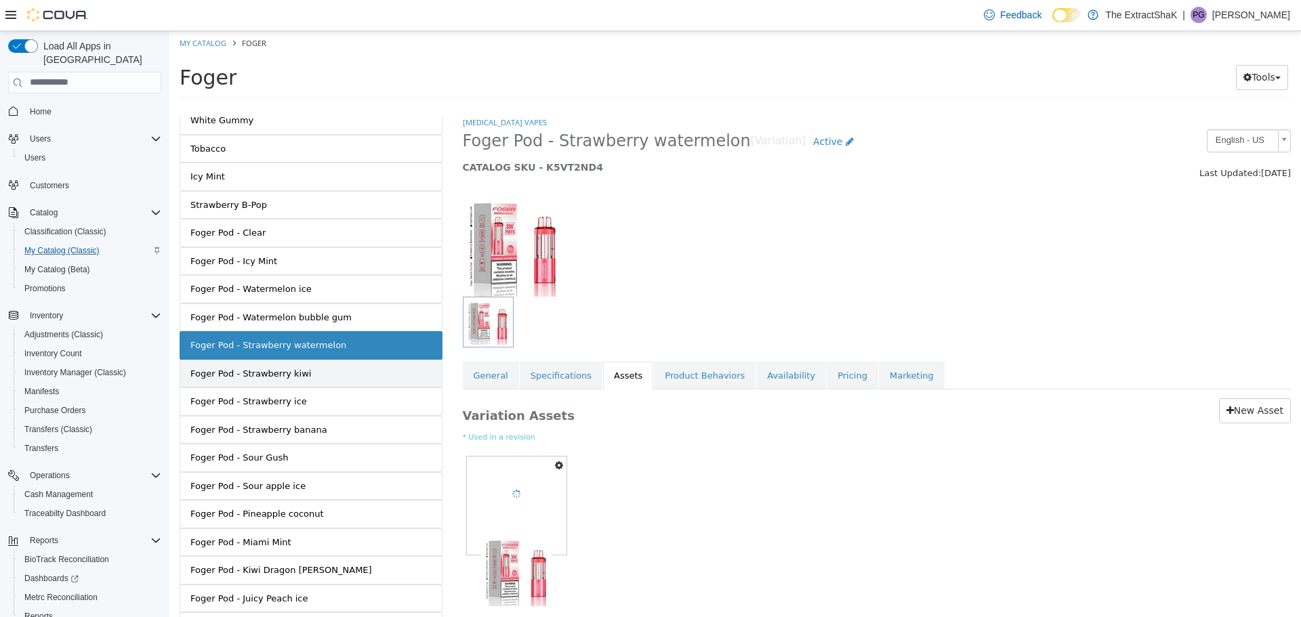
click at [292, 375] on div "Foger Pod - Strawberry kiwi" at bounding box center [250, 374] width 121 height 14
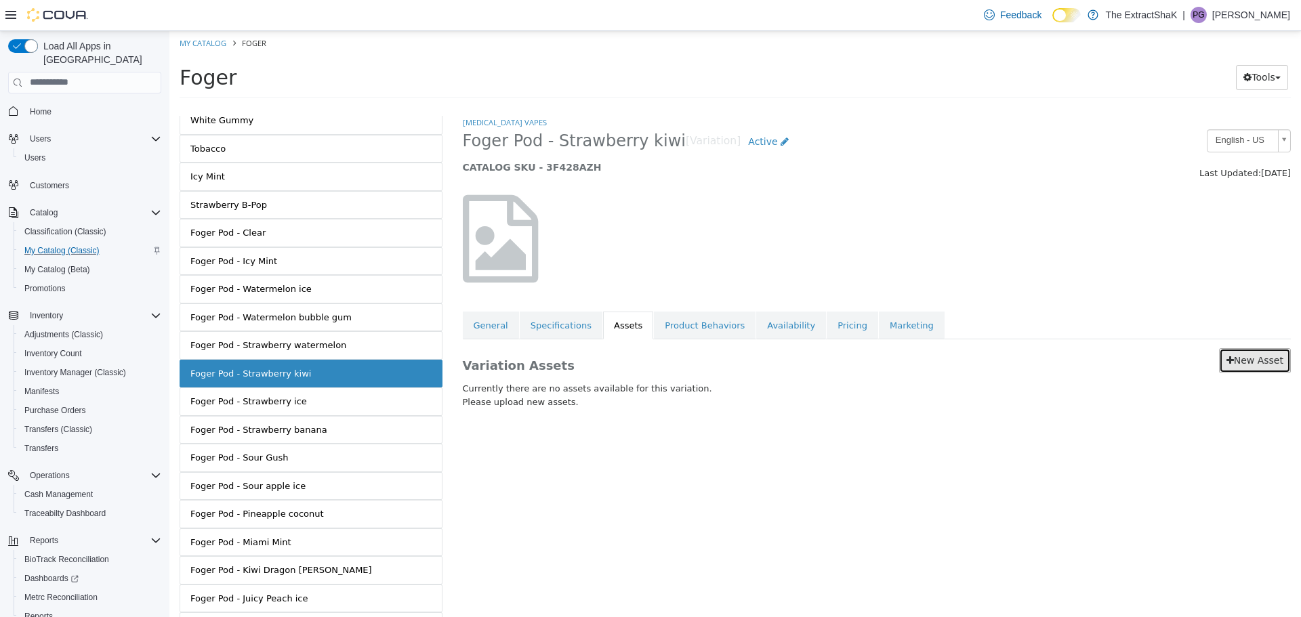
click at [1273, 358] on link "New Asset" at bounding box center [1255, 360] width 72 height 25
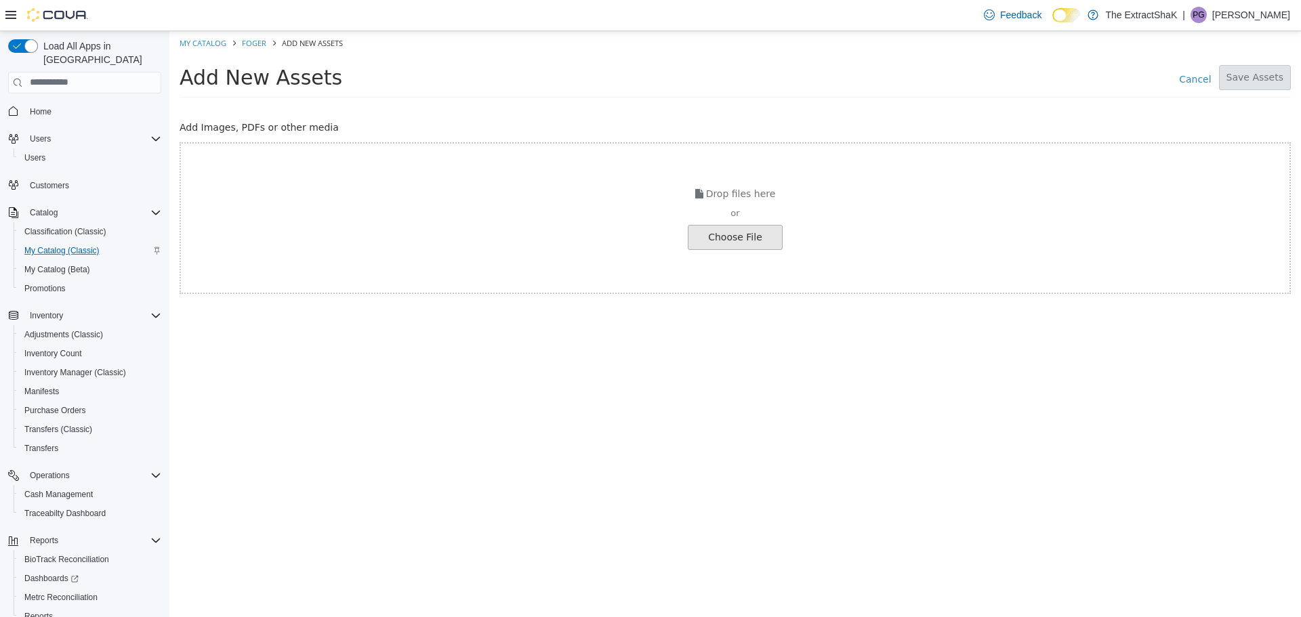
click at [739, 241] on input "file" at bounding box center [25, 237] width 1513 height 24
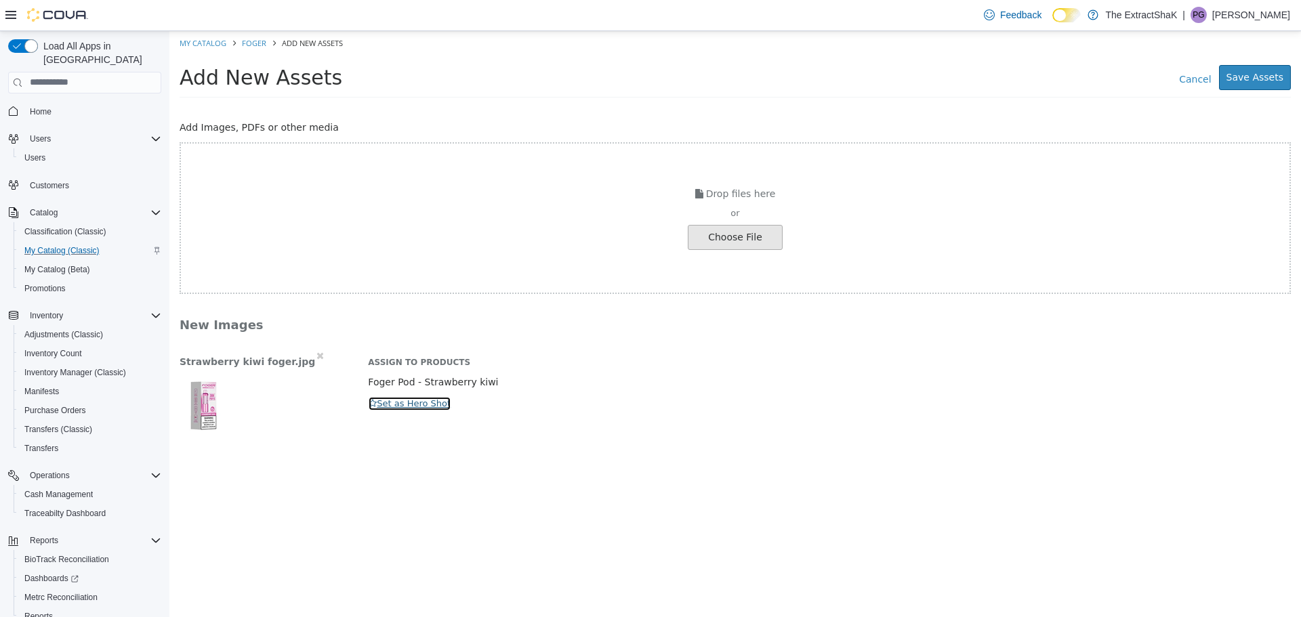
click at [422, 404] on button "Set as Hero Shot" at bounding box center [409, 403] width 83 height 15
click at [1257, 77] on button "Save Assets" at bounding box center [1255, 76] width 72 height 25
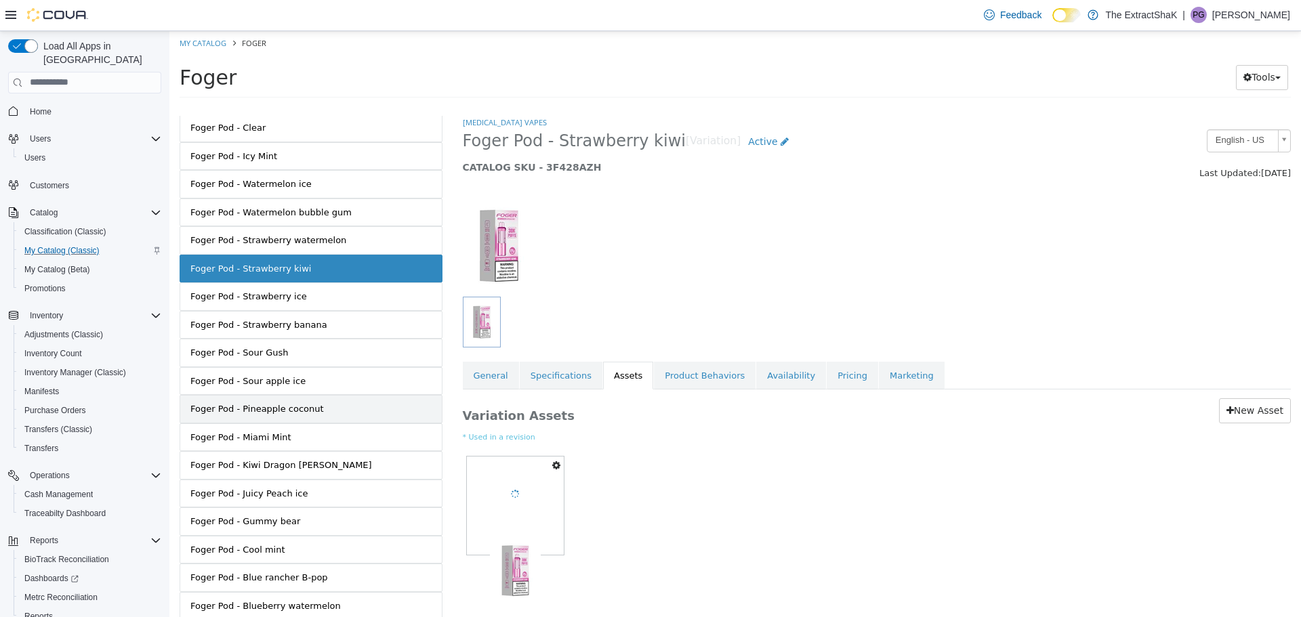
scroll to position [357, 0]
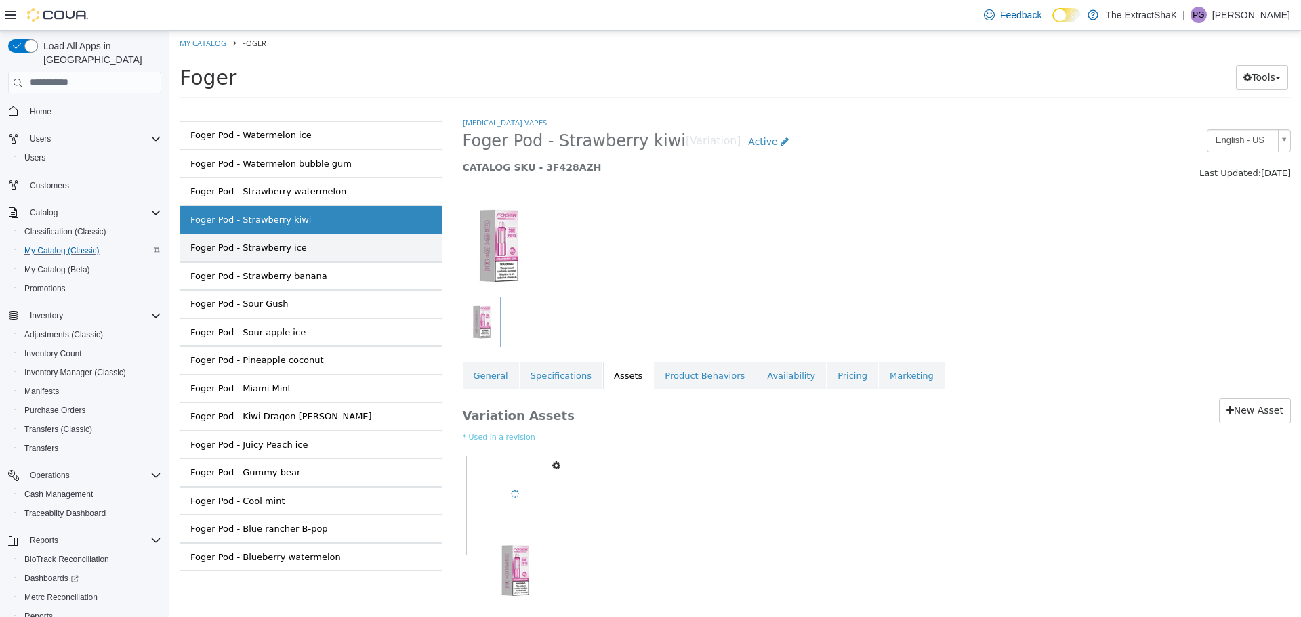
click at [324, 237] on link "Foger Pod - Strawberry ice" at bounding box center [311, 247] width 263 height 28
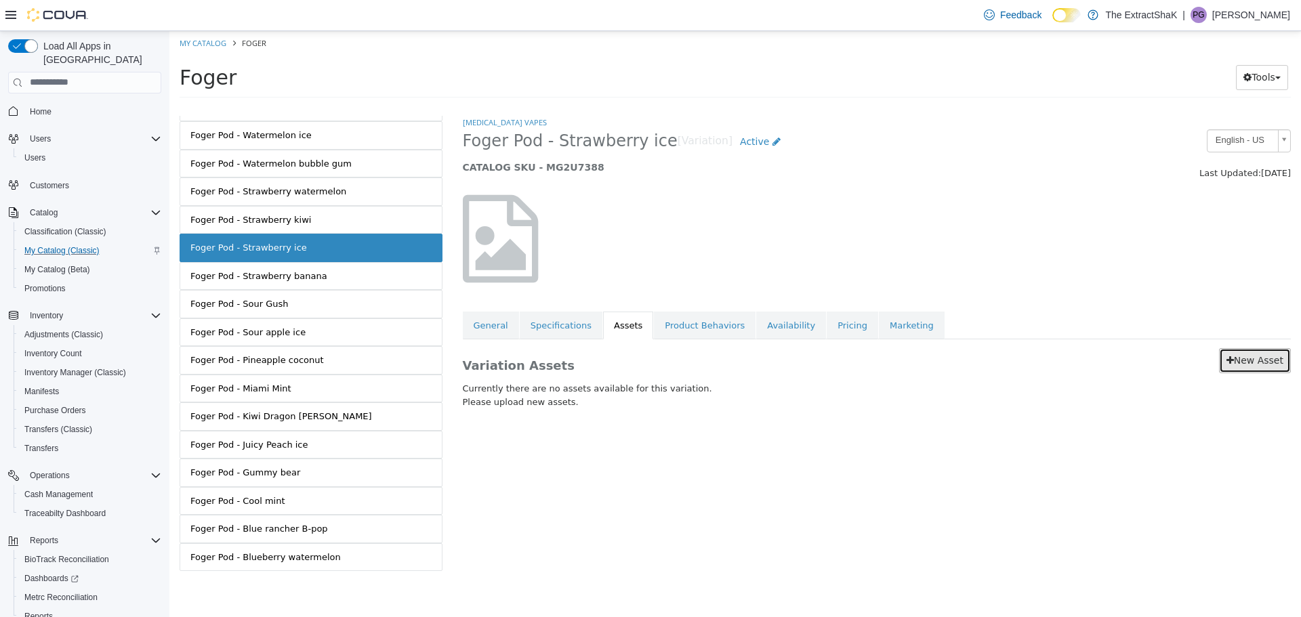
click at [1242, 369] on link "New Asset" at bounding box center [1255, 360] width 72 height 25
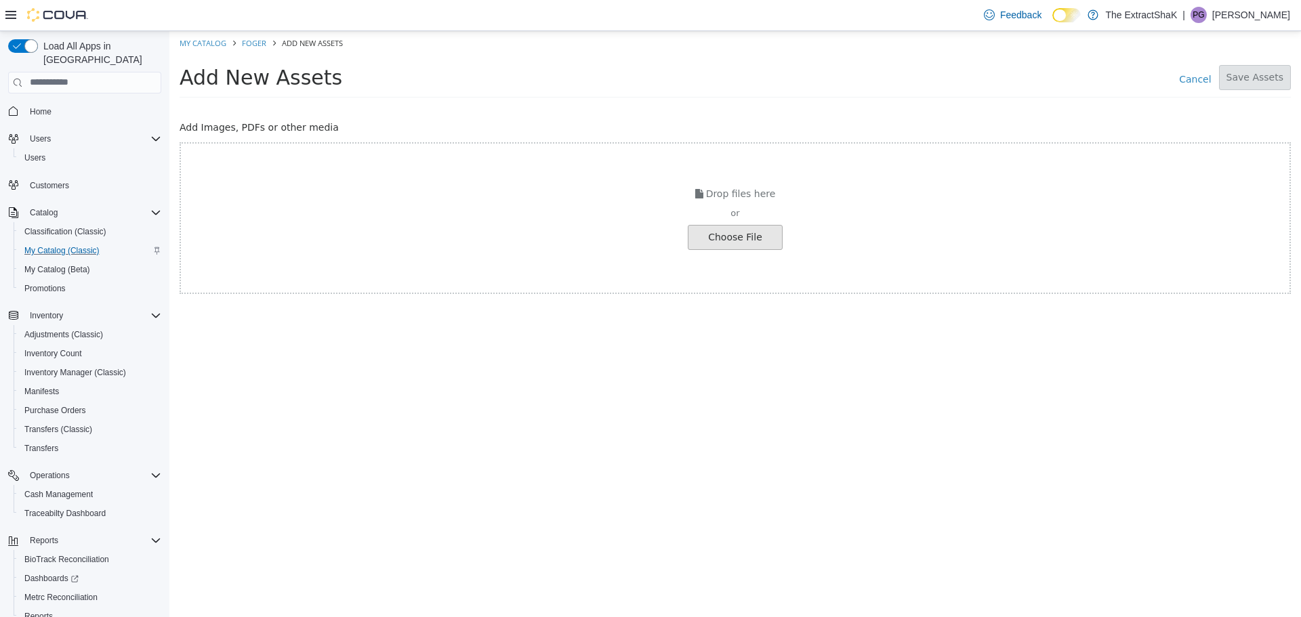
click at [730, 249] on div "Choose File" at bounding box center [735, 236] width 95 height 25
click at [758, 239] on input "file" at bounding box center [25, 237] width 1513 height 24
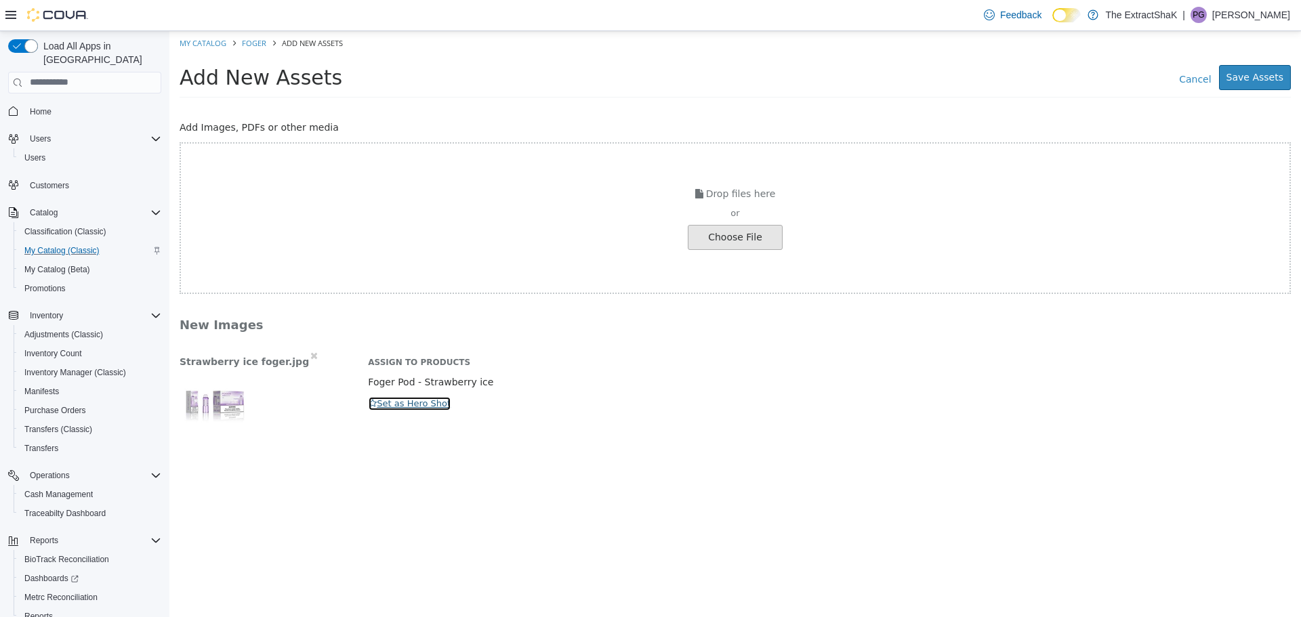
click at [434, 408] on button "Set as Hero Shot" at bounding box center [409, 403] width 83 height 15
click at [1265, 83] on button "Save Assets" at bounding box center [1255, 76] width 72 height 25
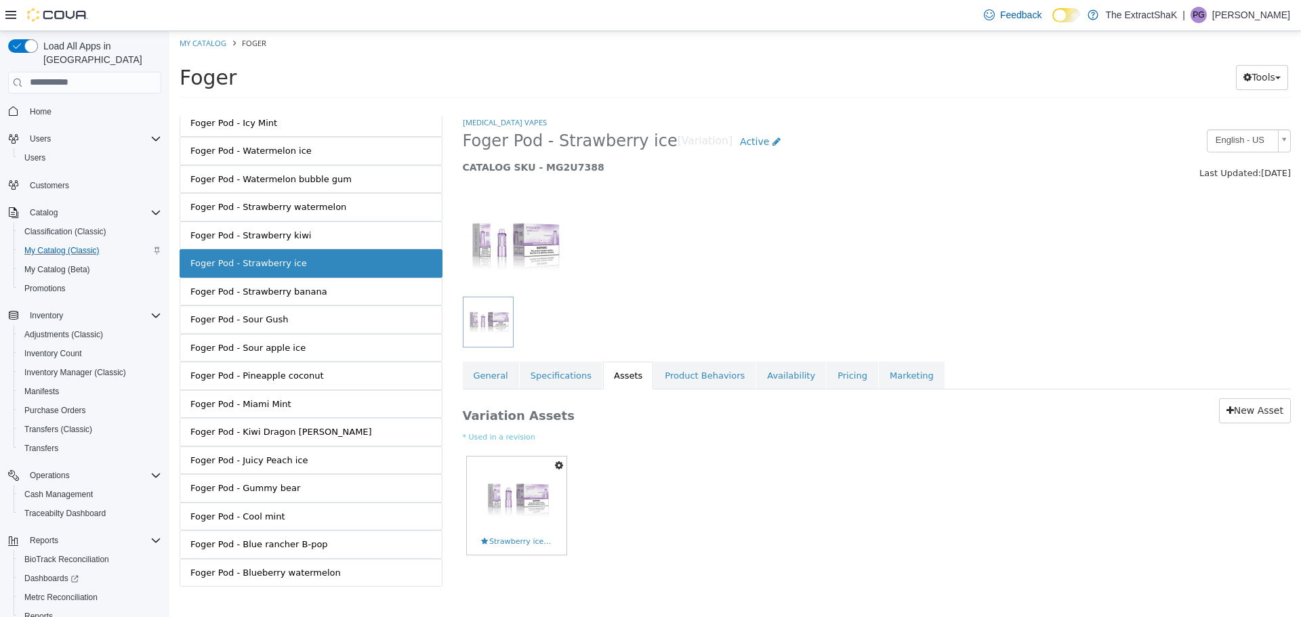
scroll to position [357, 0]
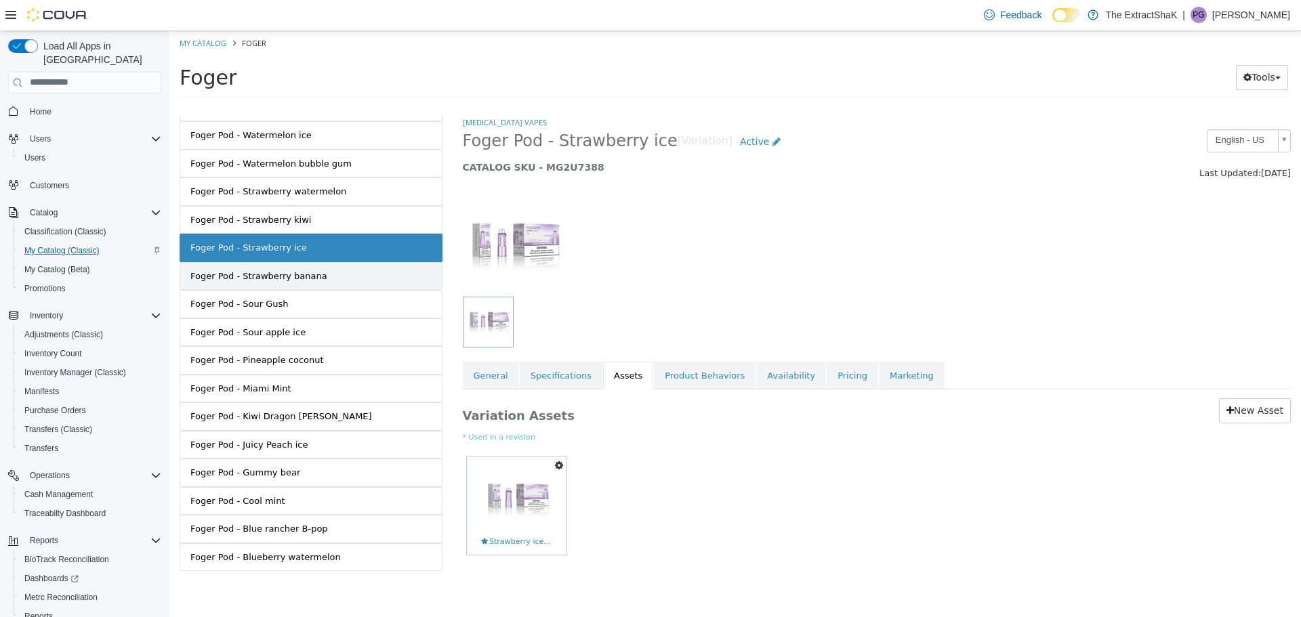
click at [282, 282] on link "Foger Pod - Strawberry banana" at bounding box center [311, 276] width 263 height 28
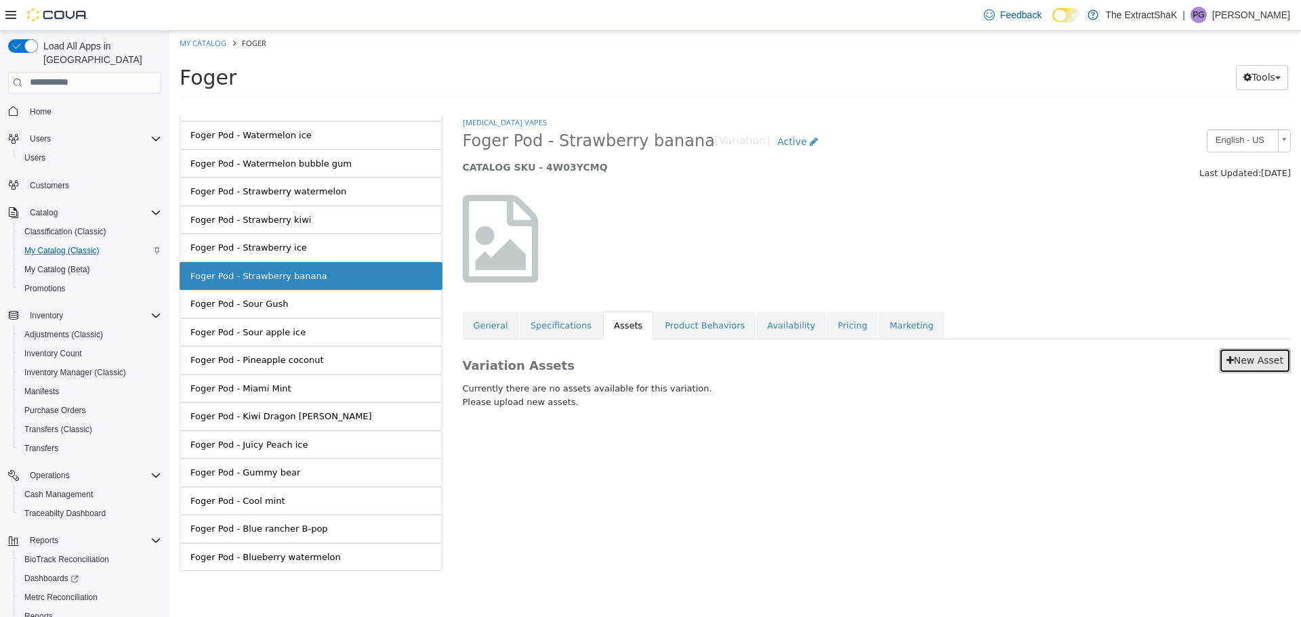
click at [1276, 356] on link "New Asset" at bounding box center [1255, 360] width 72 height 25
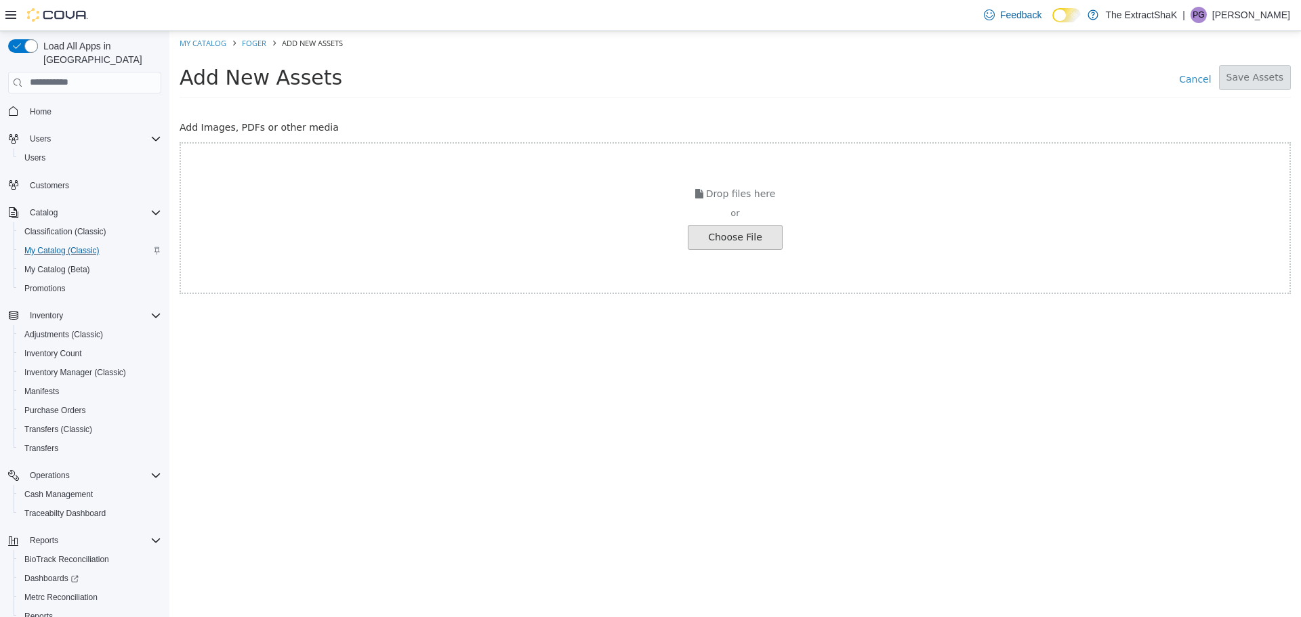
click at [766, 240] on input "file" at bounding box center [25, 237] width 1513 height 24
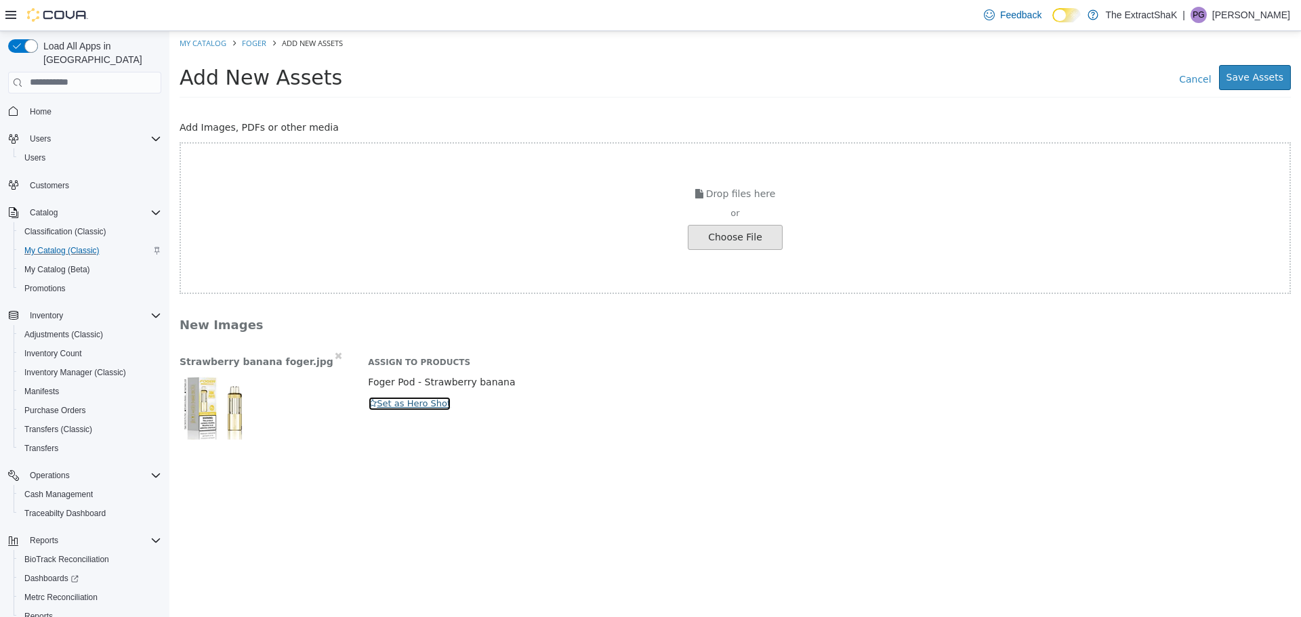
click at [434, 409] on button "Set as Hero Shot" at bounding box center [409, 403] width 83 height 15
click at [1269, 75] on button "Save Assets" at bounding box center [1255, 76] width 72 height 25
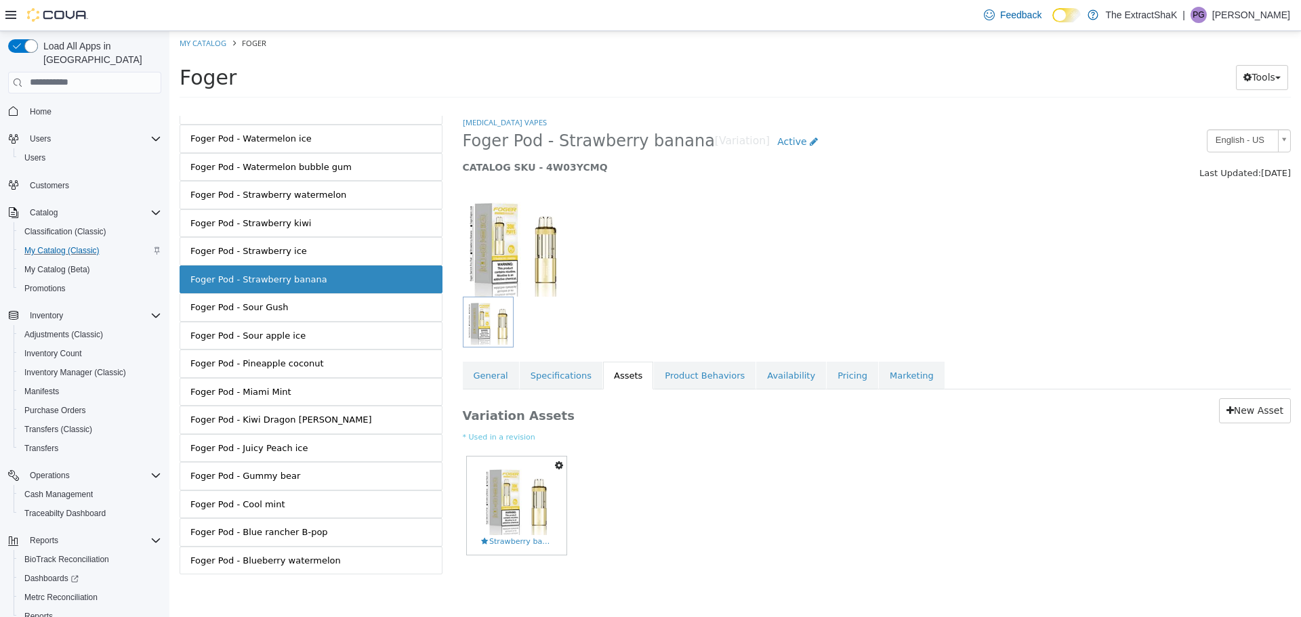
scroll to position [357, 0]
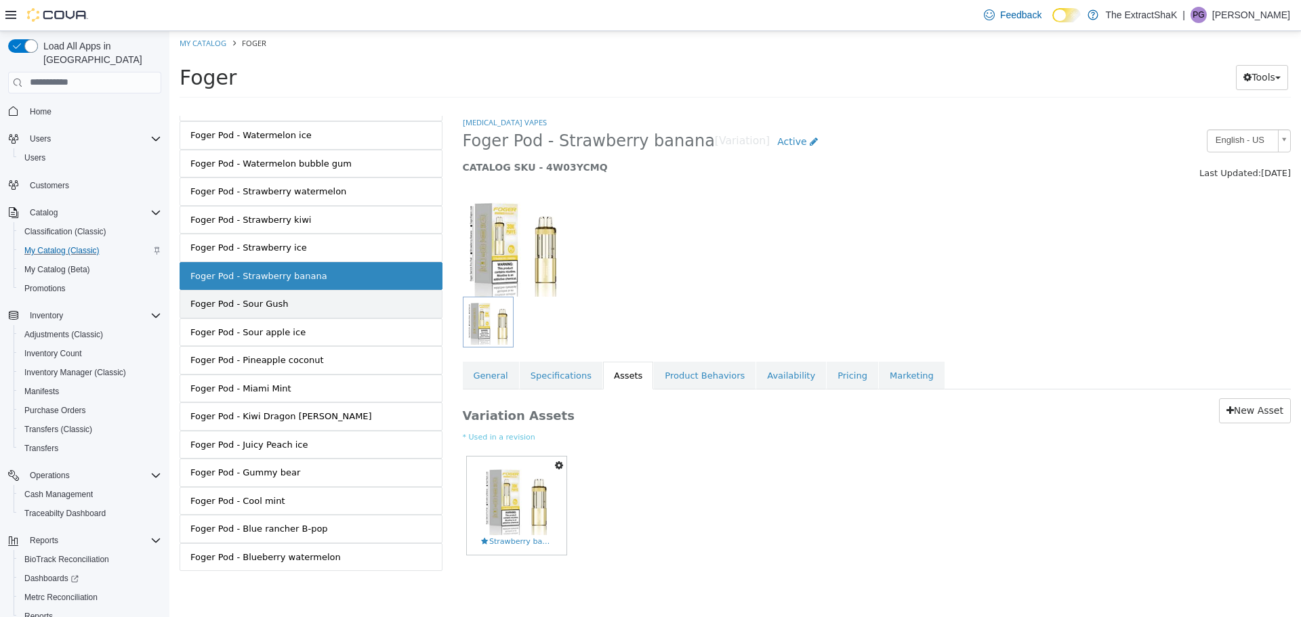
click at [306, 310] on link "Foger Pod - Sour Gush" at bounding box center [311, 303] width 263 height 28
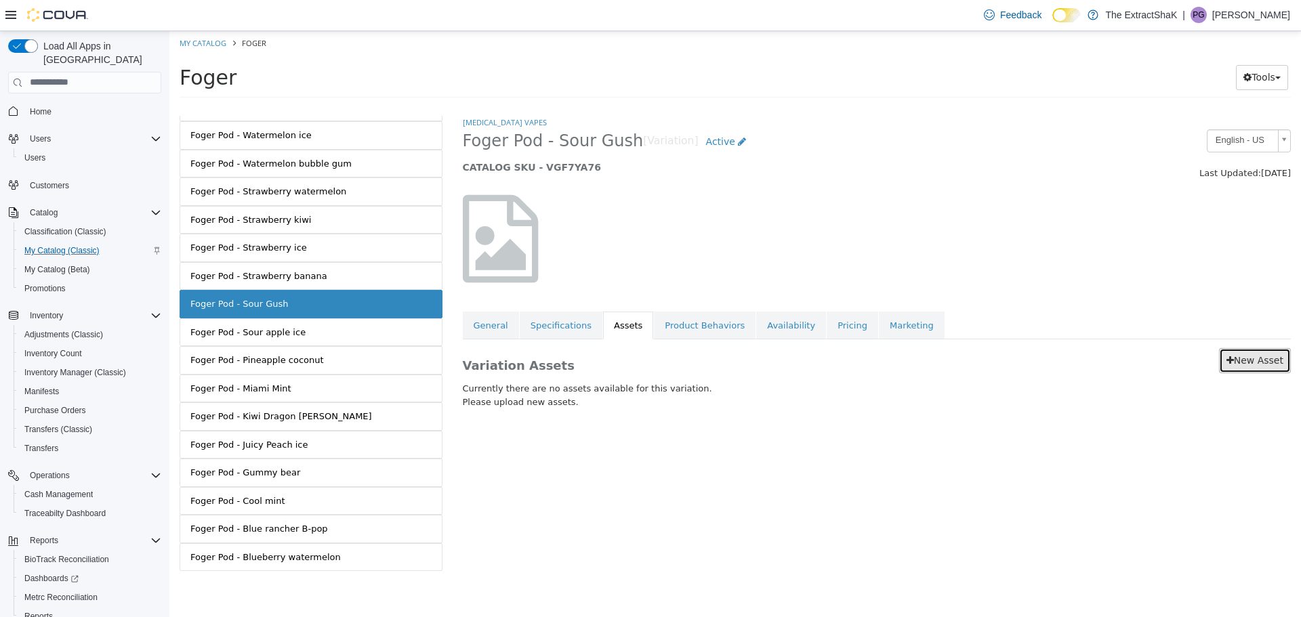
click at [1260, 361] on link "New Asset" at bounding box center [1255, 360] width 72 height 25
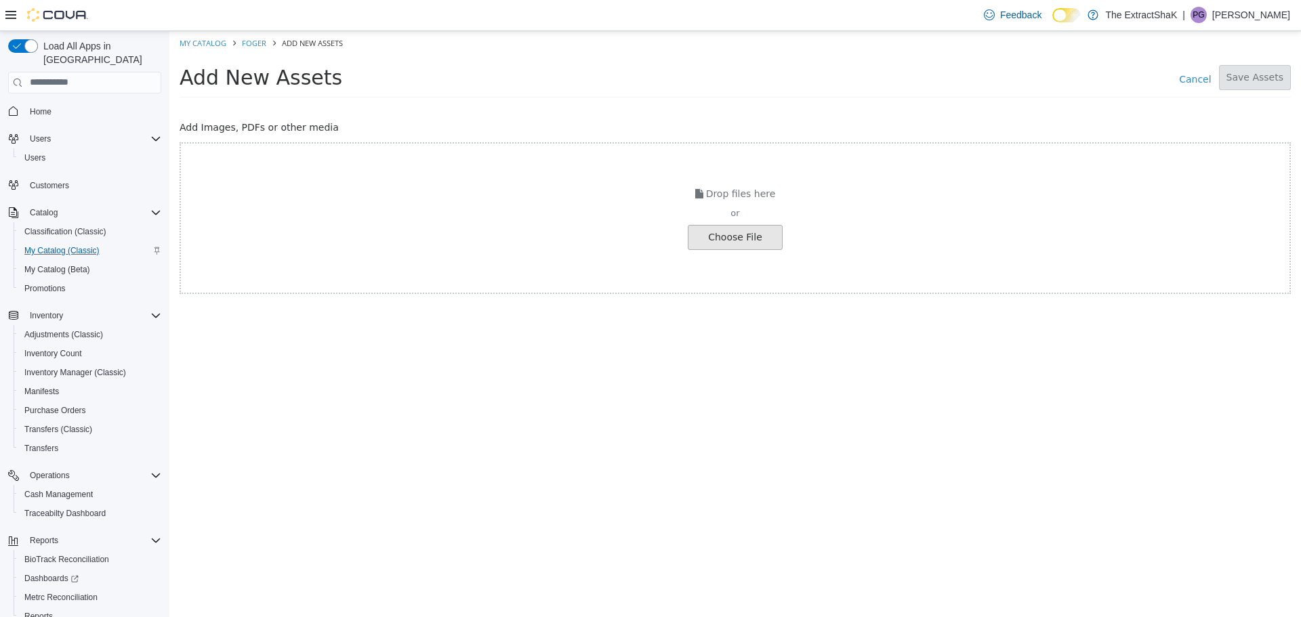
click at [756, 241] on input "file" at bounding box center [25, 237] width 1513 height 24
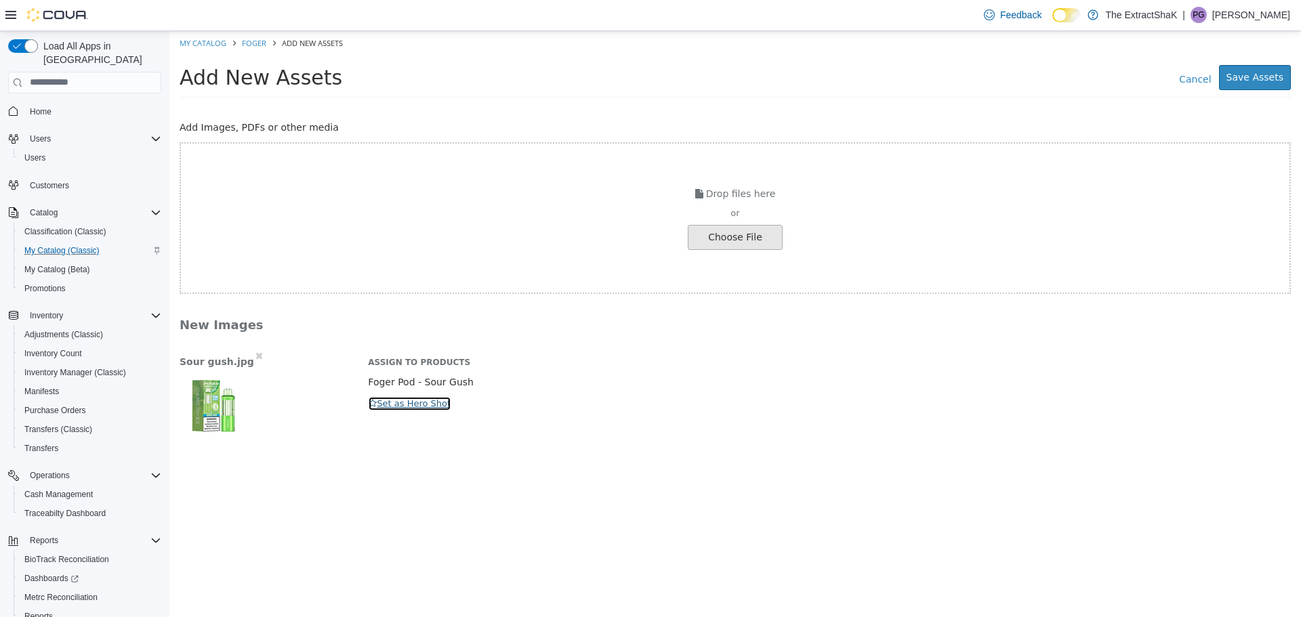
click at [418, 408] on button "Set as Hero Shot" at bounding box center [409, 403] width 83 height 15
click at [1256, 77] on button "Save Assets" at bounding box center [1255, 76] width 72 height 25
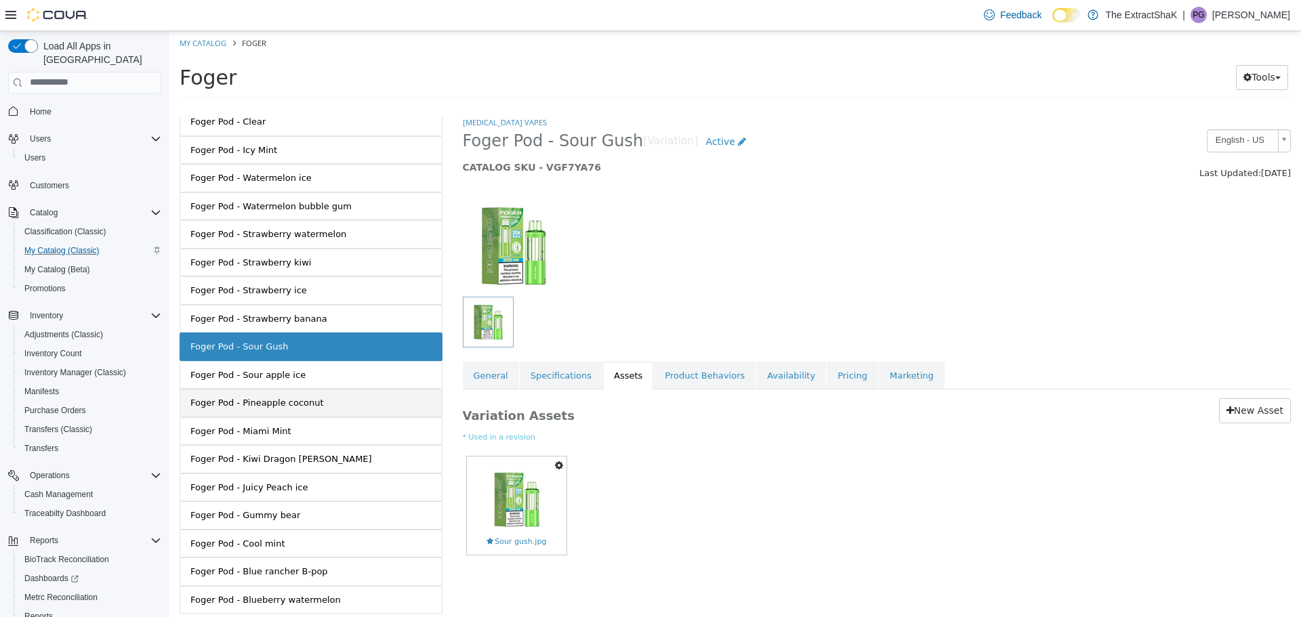
scroll to position [357, 0]
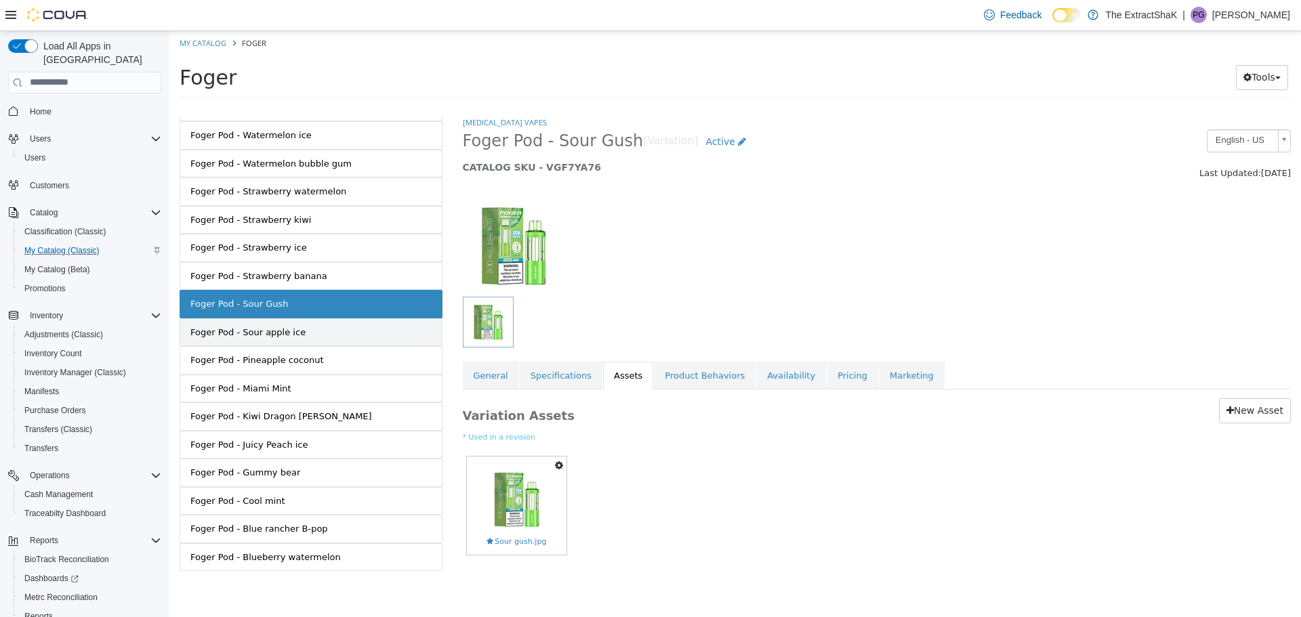
click at [283, 336] on div "Foger Pod - Sour apple ice" at bounding box center [247, 332] width 115 height 14
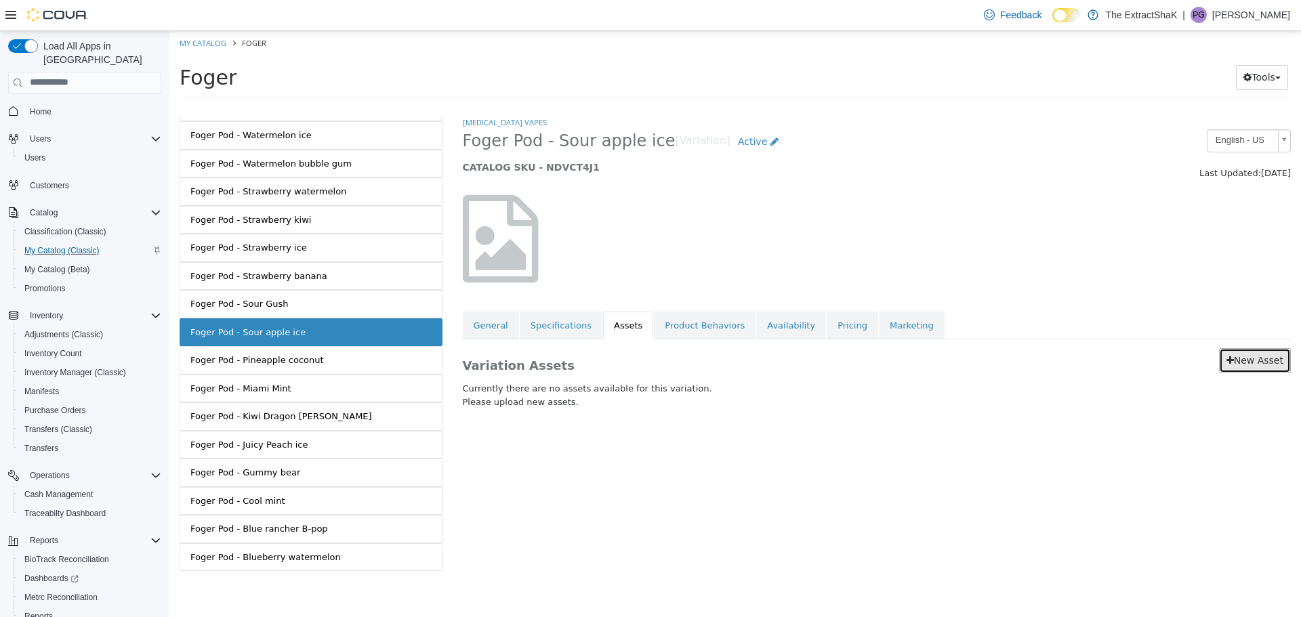
click at [1257, 363] on link "New Asset" at bounding box center [1255, 360] width 72 height 25
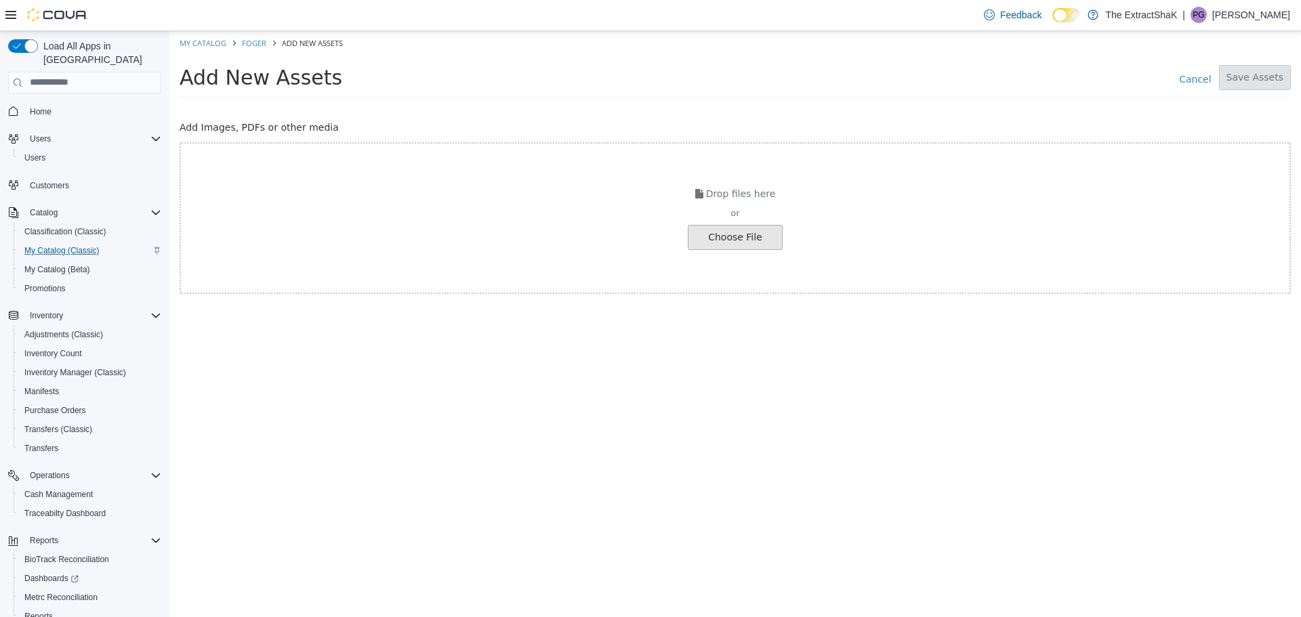
click at [754, 245] on input "file" at bounding box center [25, 237] width 1513 height 24
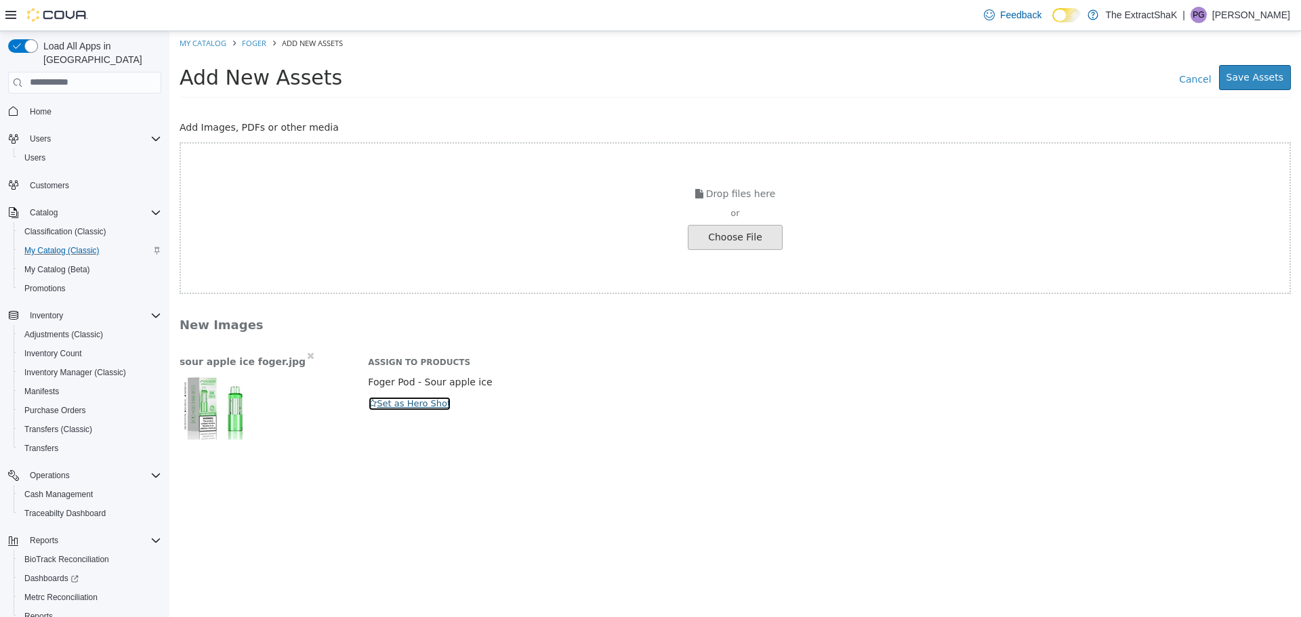
click at [434, 400] on button "Set as Hero Shot" at bounding box center [409, 403] width 83 height 15
click at [1277, 77] on button "Save Assets" at bounding box center [1255, 76] width 72 height 25
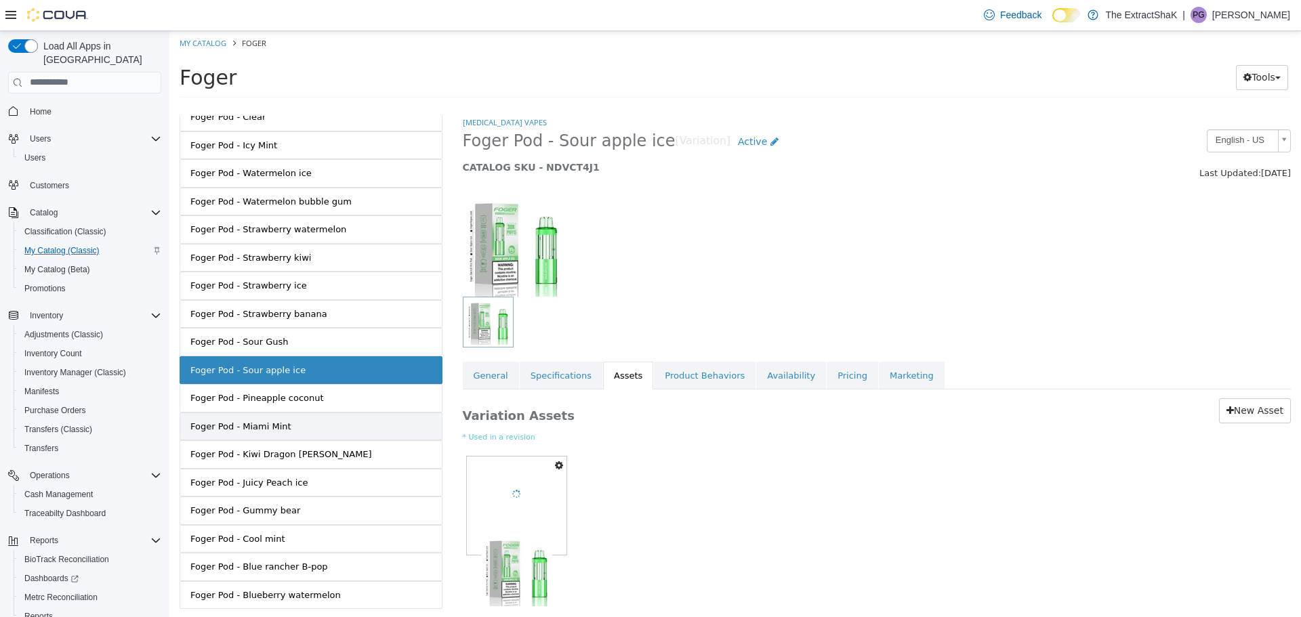
scroll to position [357, 0]
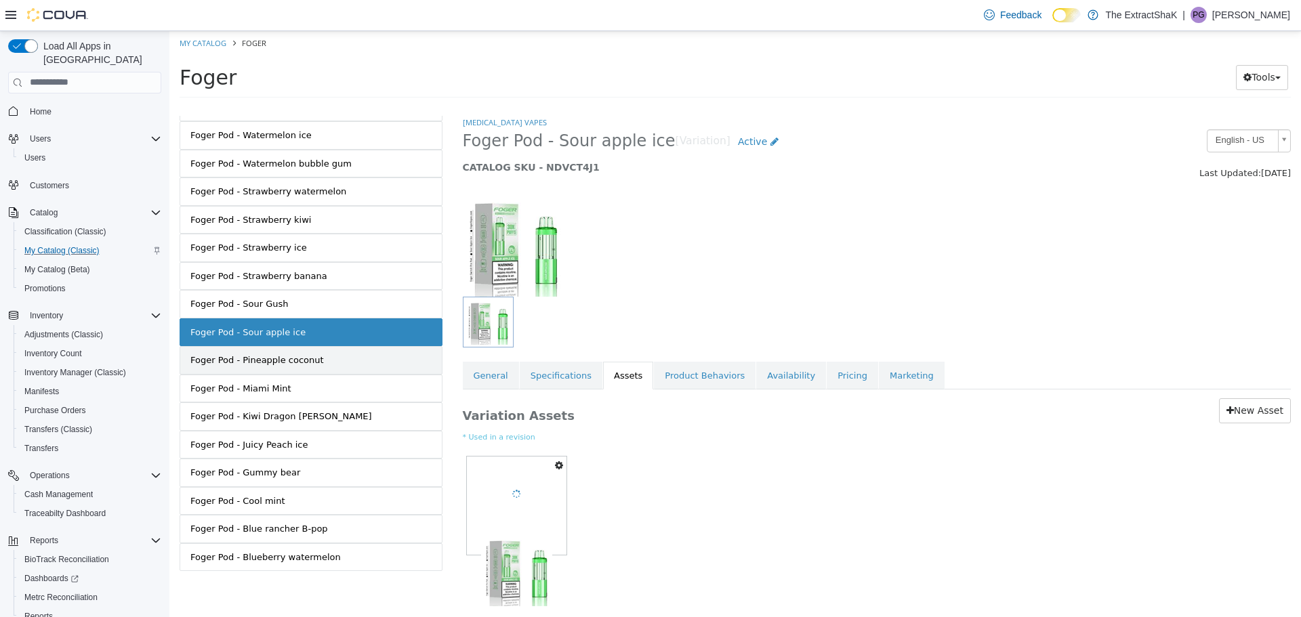
click at [304, 370] on link "Foger Pod - Pineapple coconut" at bounding box center [311, 360] width 263 height 28
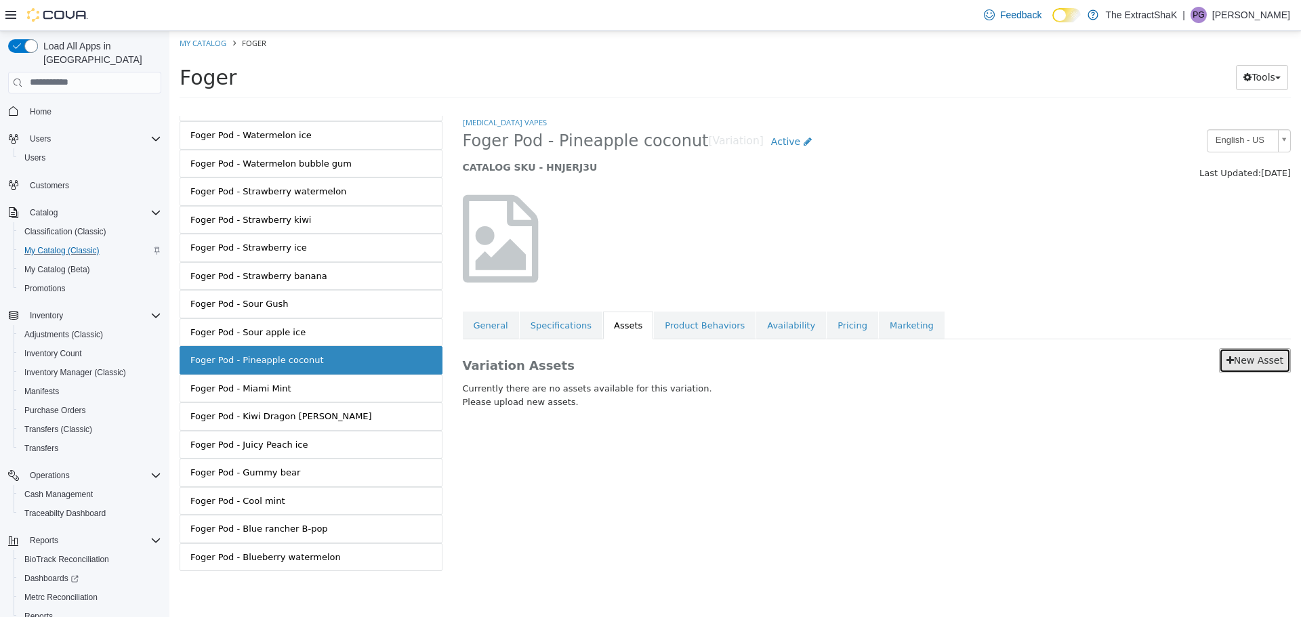
click at [1254, 358] on link "New Asset" at bounding box center [1255, 360] width 72 height 25
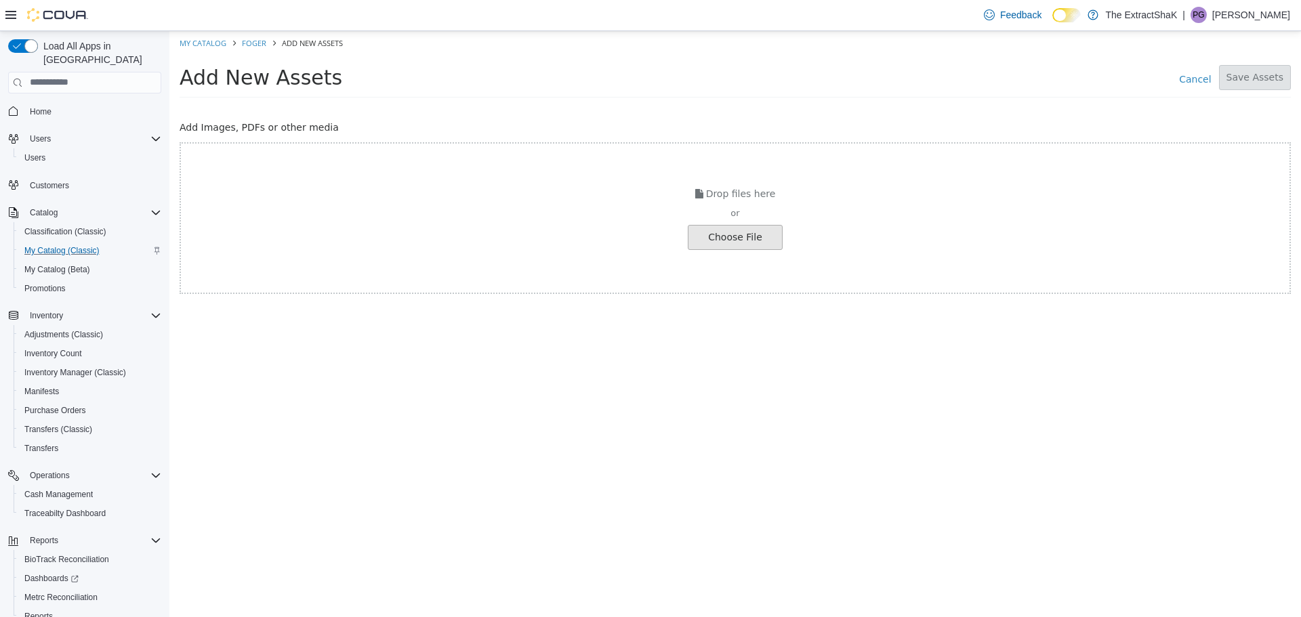
click at [761, 246] on input "file" at bounding box center [25, 237] width 1513 height 24
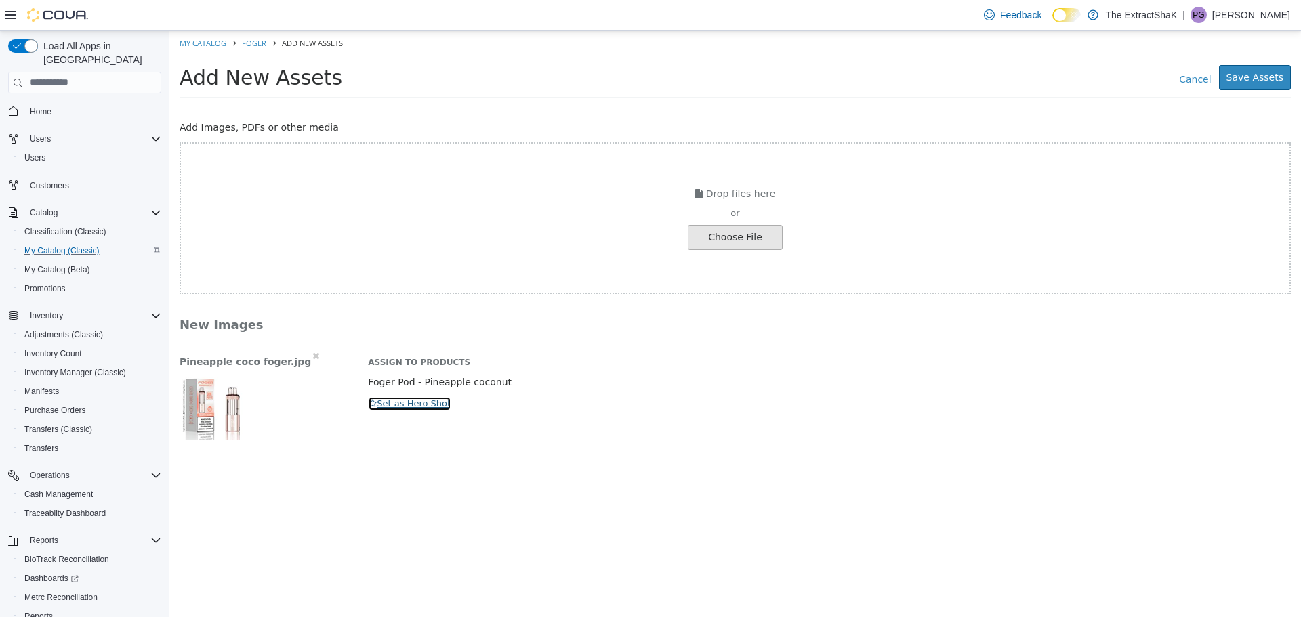
click at [428, 402] on button "Set as Hero Shot" at bounding box center [409, 403] width 83 height 15
click at [1261, 84] on button "Save Assets" at bounding box center [1255, 76] width 72 height 25
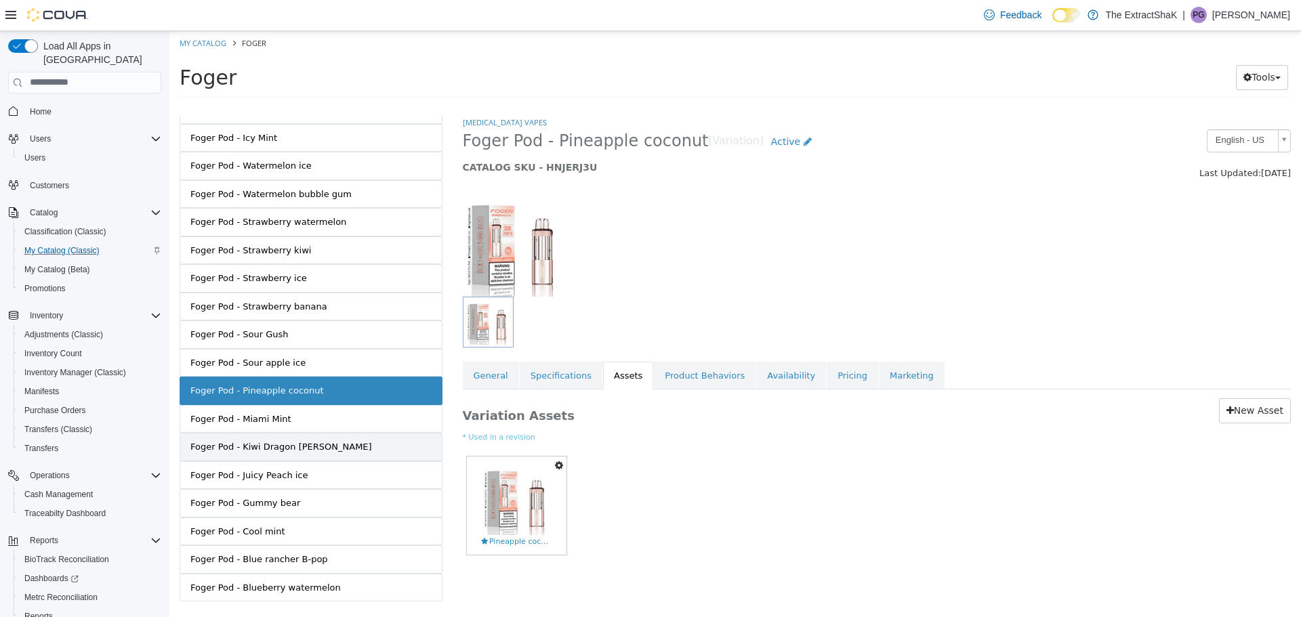
scroll to position [357, 0]
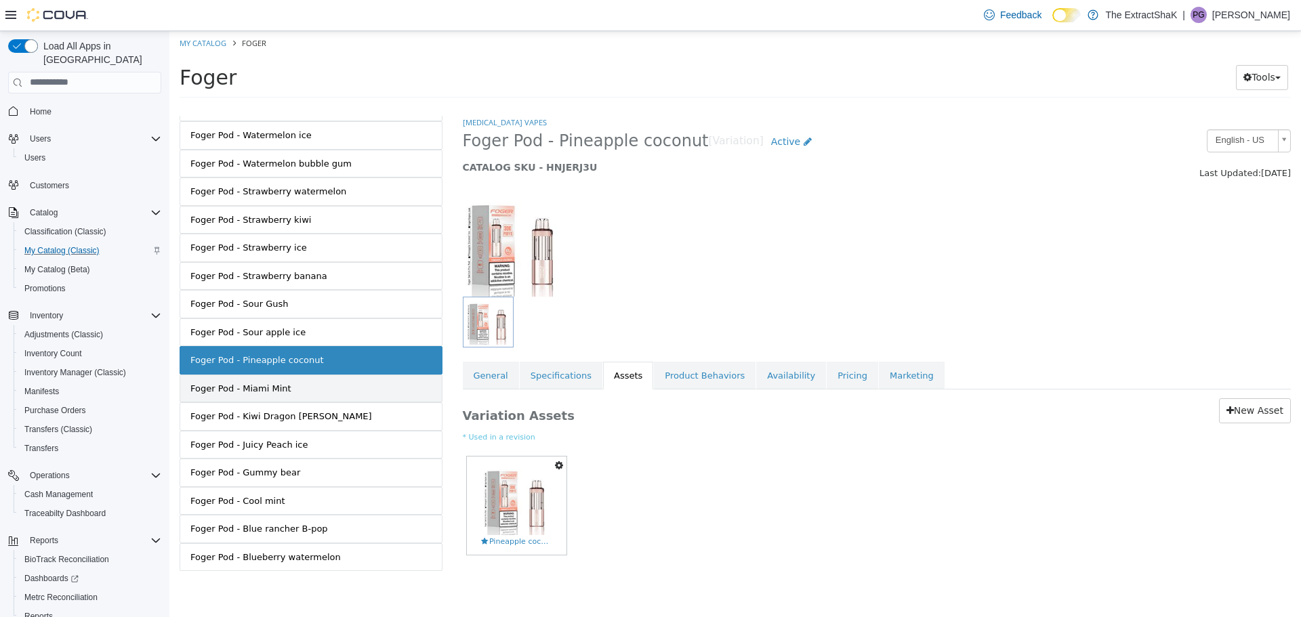
click at [302, 394] on link "Foger Pod - Miami Mint" at bounding box center [311, 388] width 263 height 28
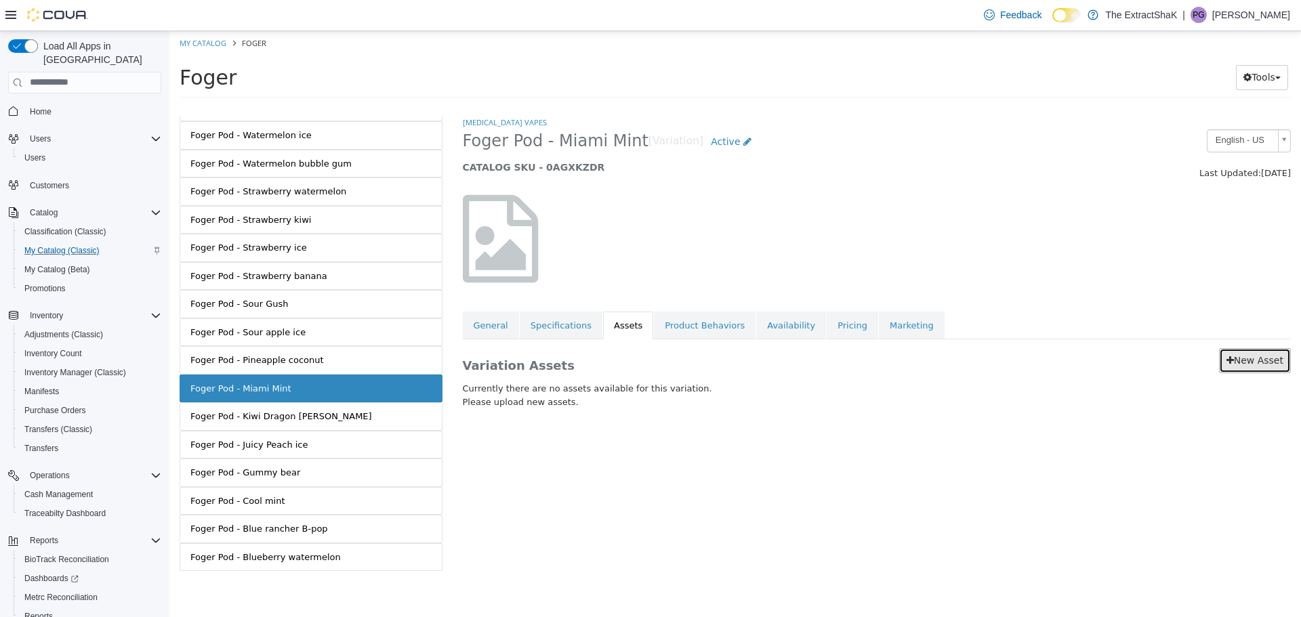
click at [1260, 357] on link "New Asset" at bounding box center [1255, 360] width 72 height 25
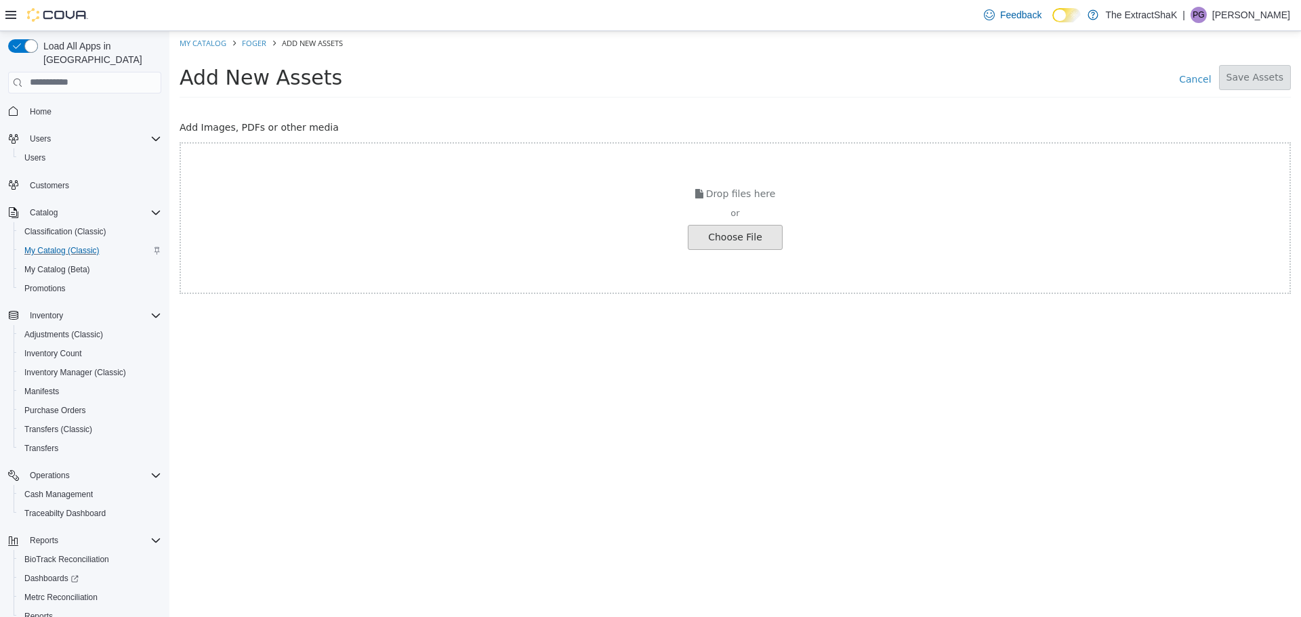
click at [733, 238] on input "file" at bounding box center [25, 237] width 1513 height 24
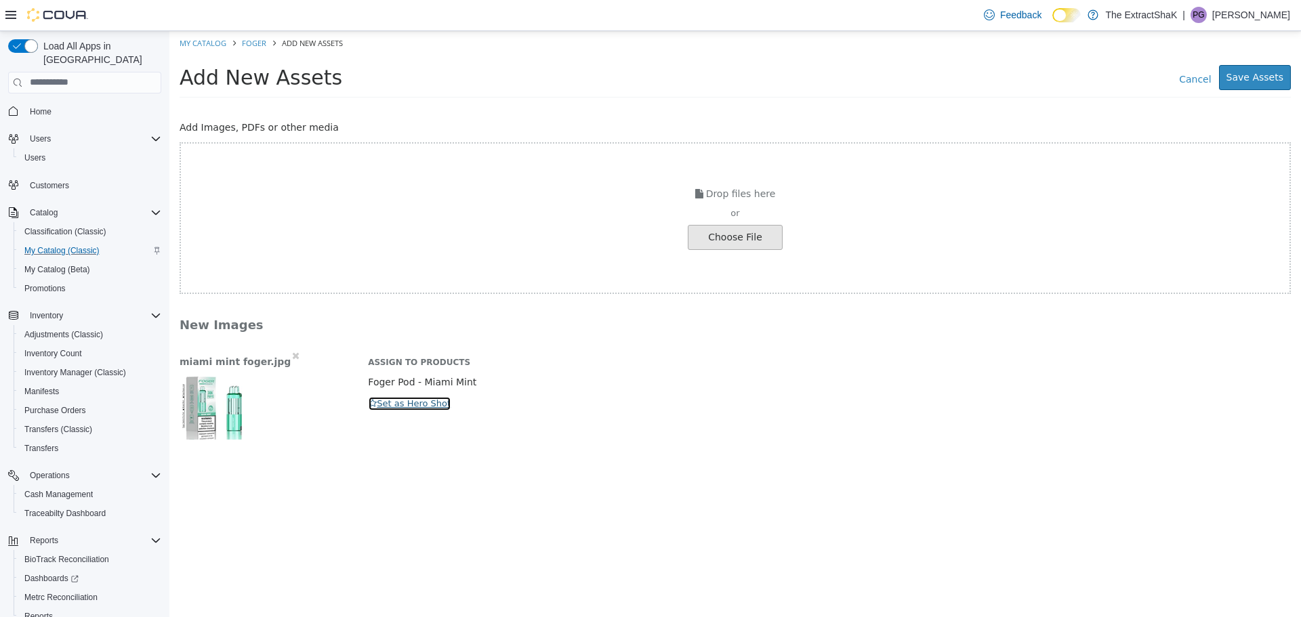
click at [437, 400] on button "Set as Hero Shot" at bounding box center [409, 403] width 83 height 15
click at [1269, 72] on button "Save Assets" at bounding box center [1255, 76] width 72 height 25
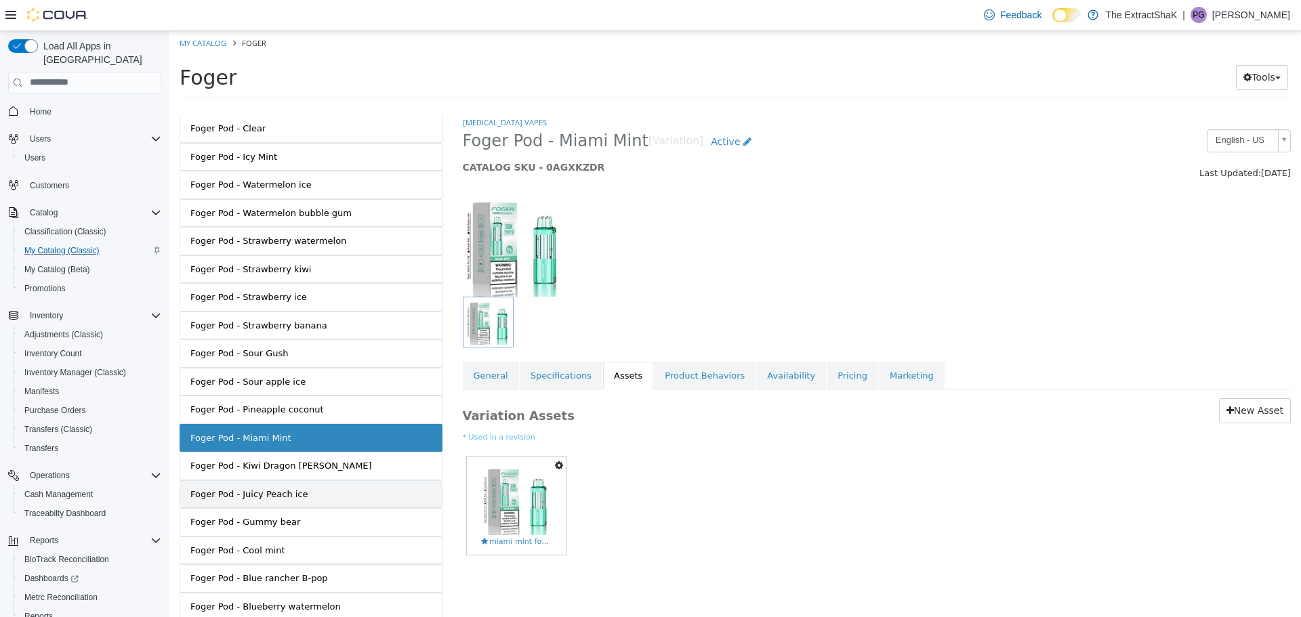
scroll to position [357, 0]
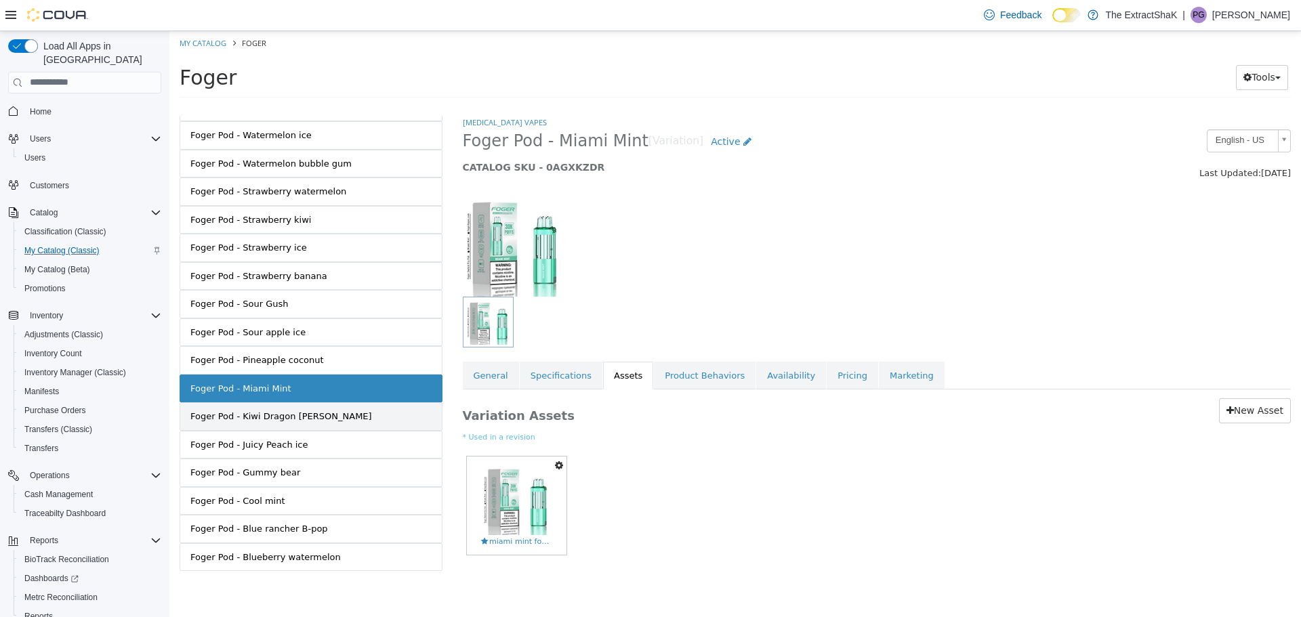
click at [299, 420] on div "Foger Pod - Kiwi Dragon [PERSON_NAME]" at bounding box center [281, 416] width 182 height 14
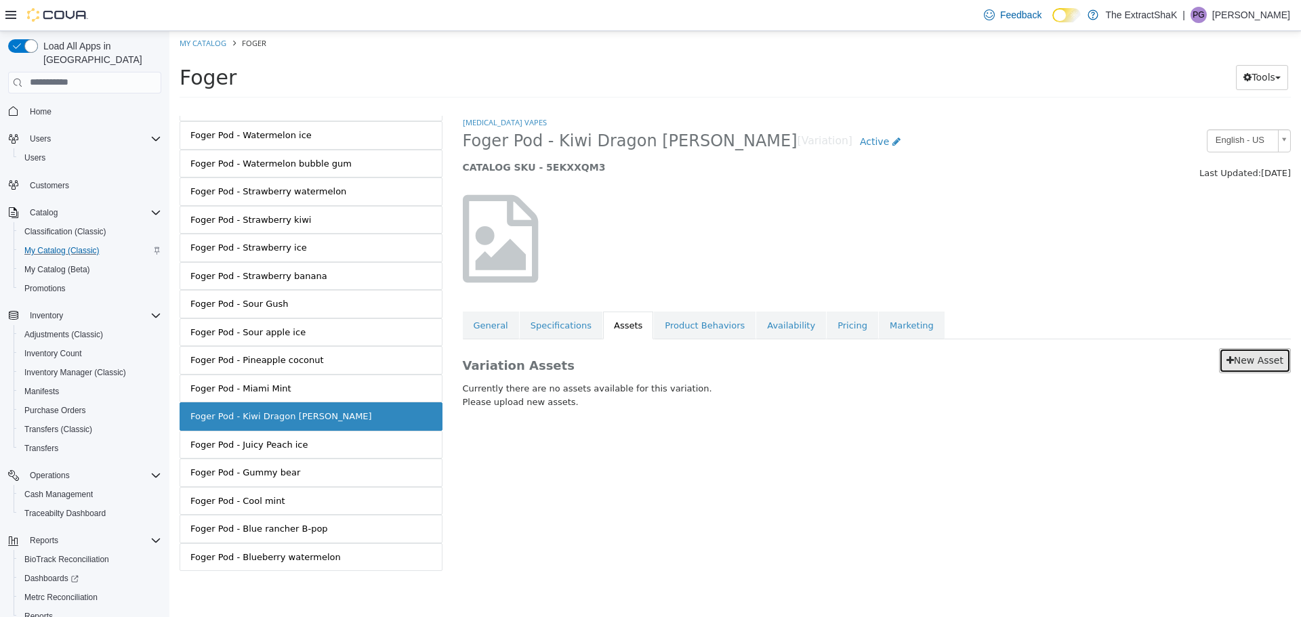
drag, startPoint x: 1260, startPoint y: 368, endPoint x: 1250, endPoint y: 370, distance: 10.4
click at [1260, 368] on link "New Asset" at bounding box center [1255, 360] width 72 height 25
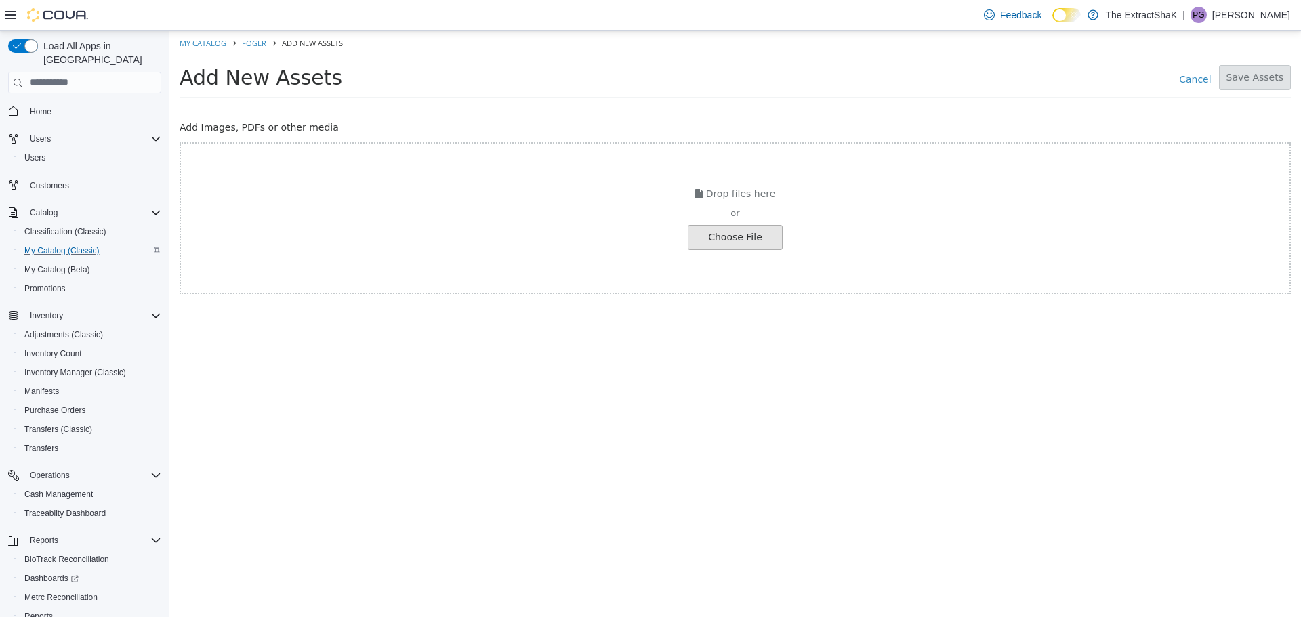
click at [730, 236] on input "file" at bounding box center [25, 237] width 1513 height 24
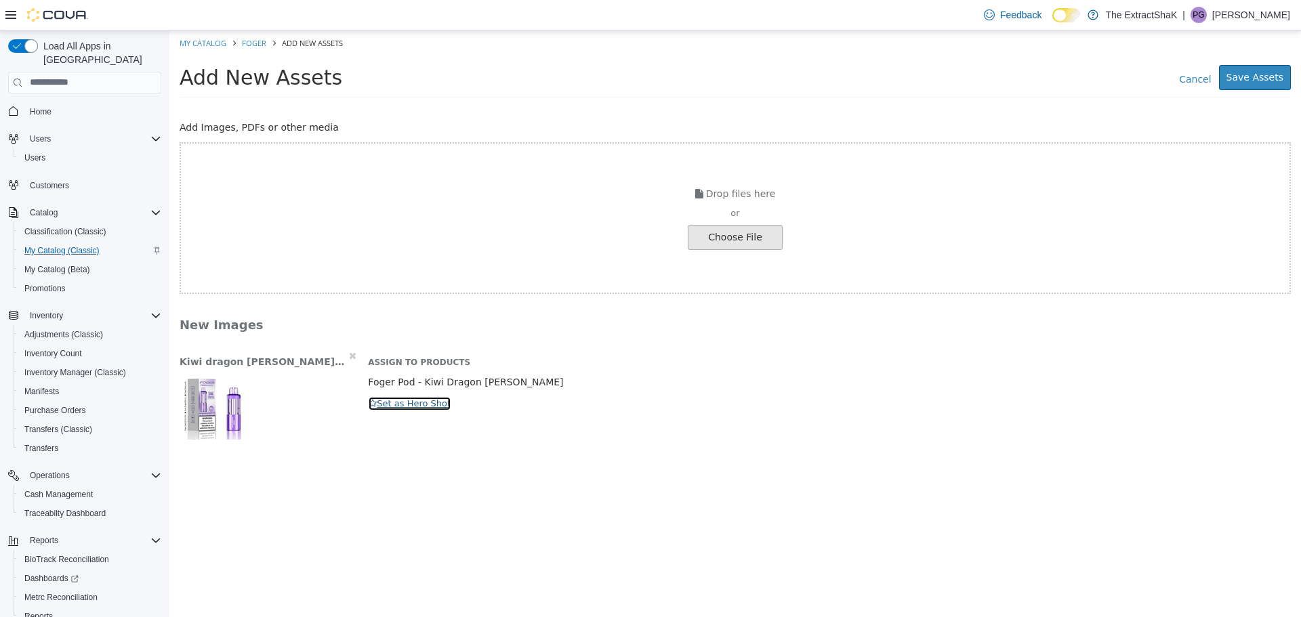
click at [408, 397] on button "Set as Hero Shot" at bounding box center [409, 403] width 83 height 15
click at [1257, 81] on button "Save Assets" at bounding box center [1255, 76] width 72 height 25
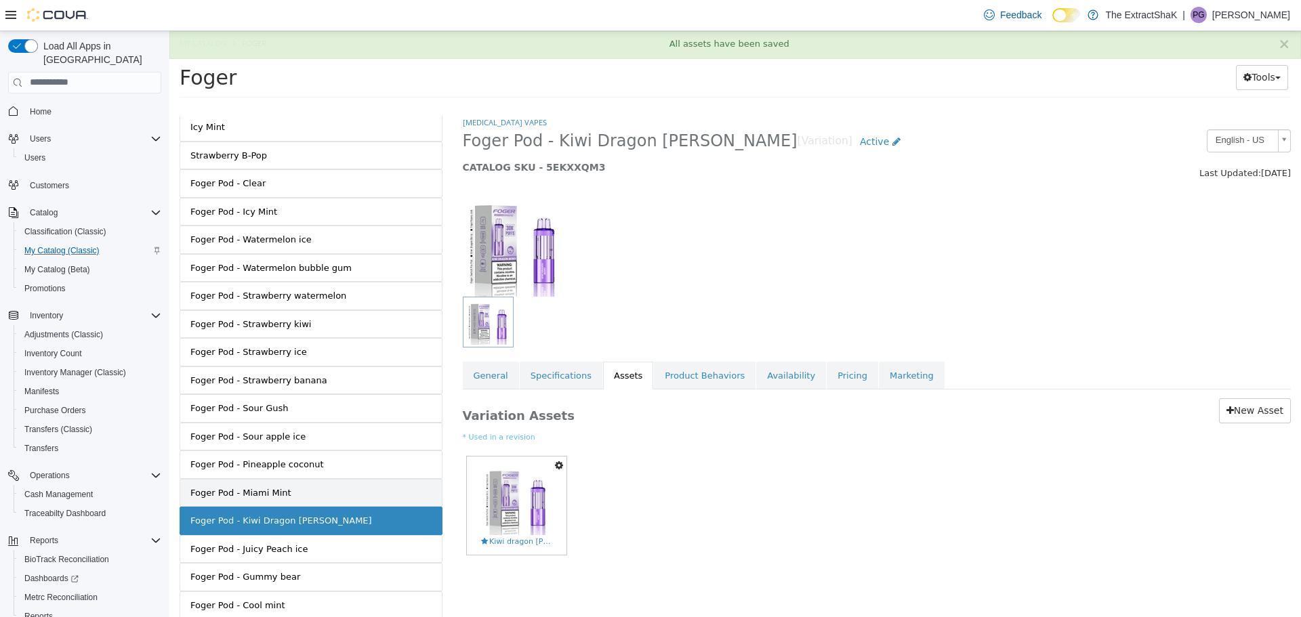
scroll to position [357, 0]
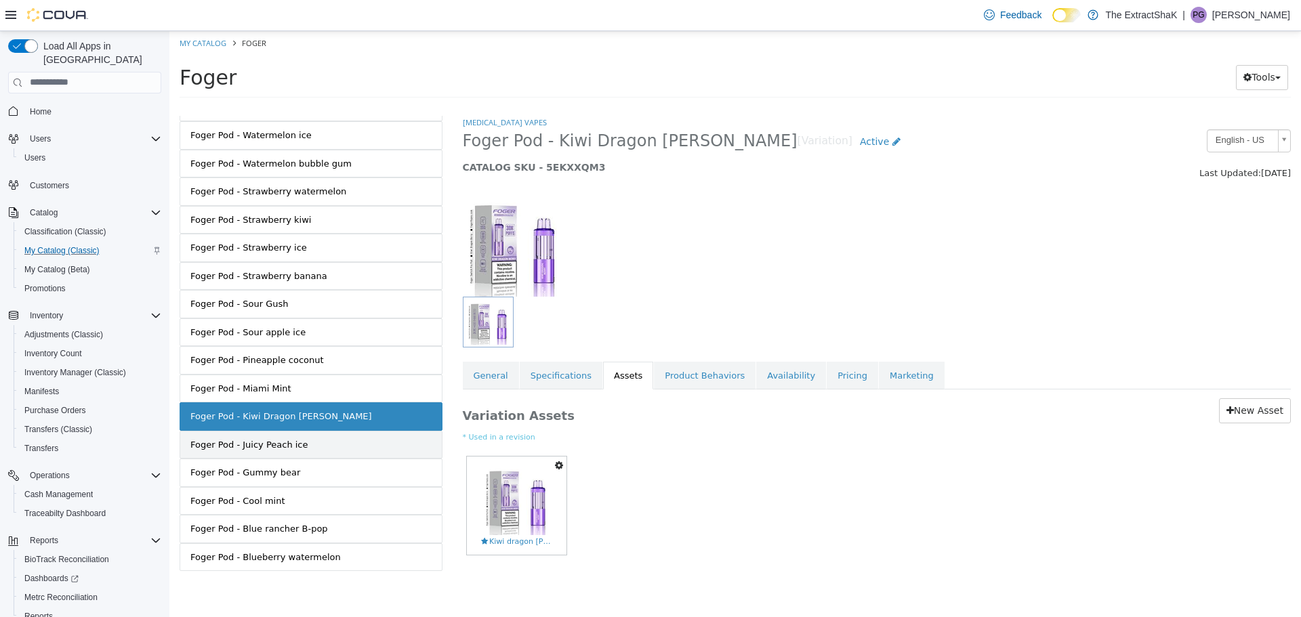
click at [307, 450] on link "Foger Pod - Juicy Peach ice" at bounding box center [311, 444] width 263 height 28
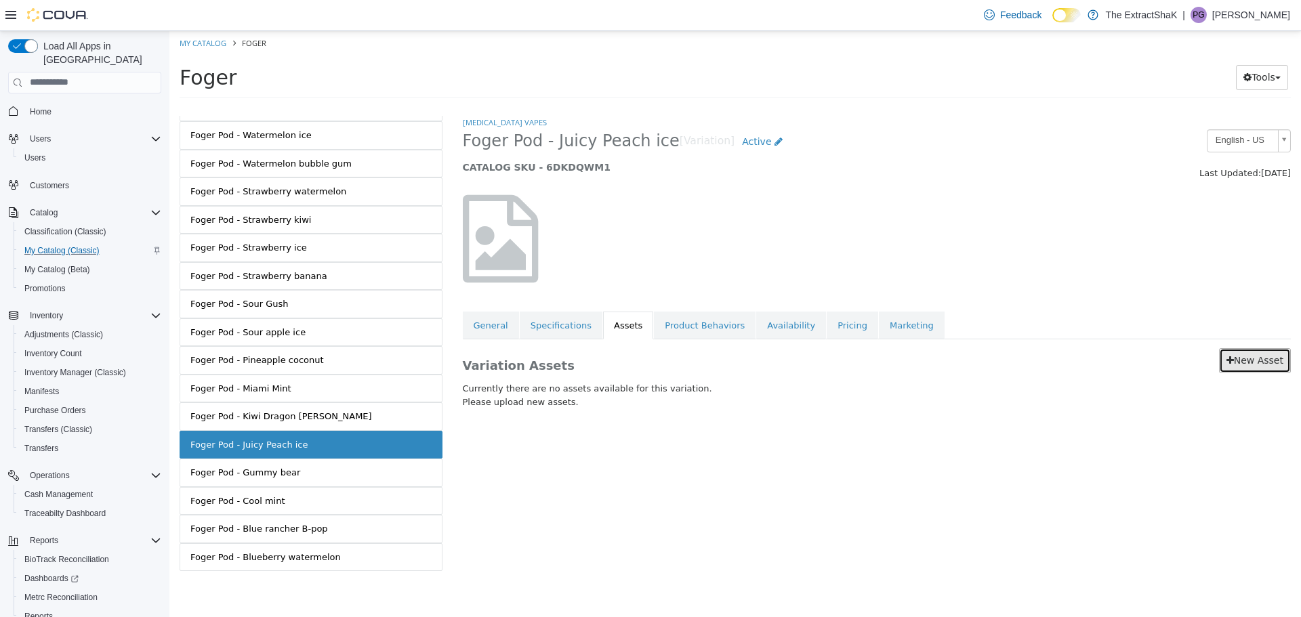
click at [1267, 369] on link "New Asset" at bounding box center [1255, 360] width 72 height 25
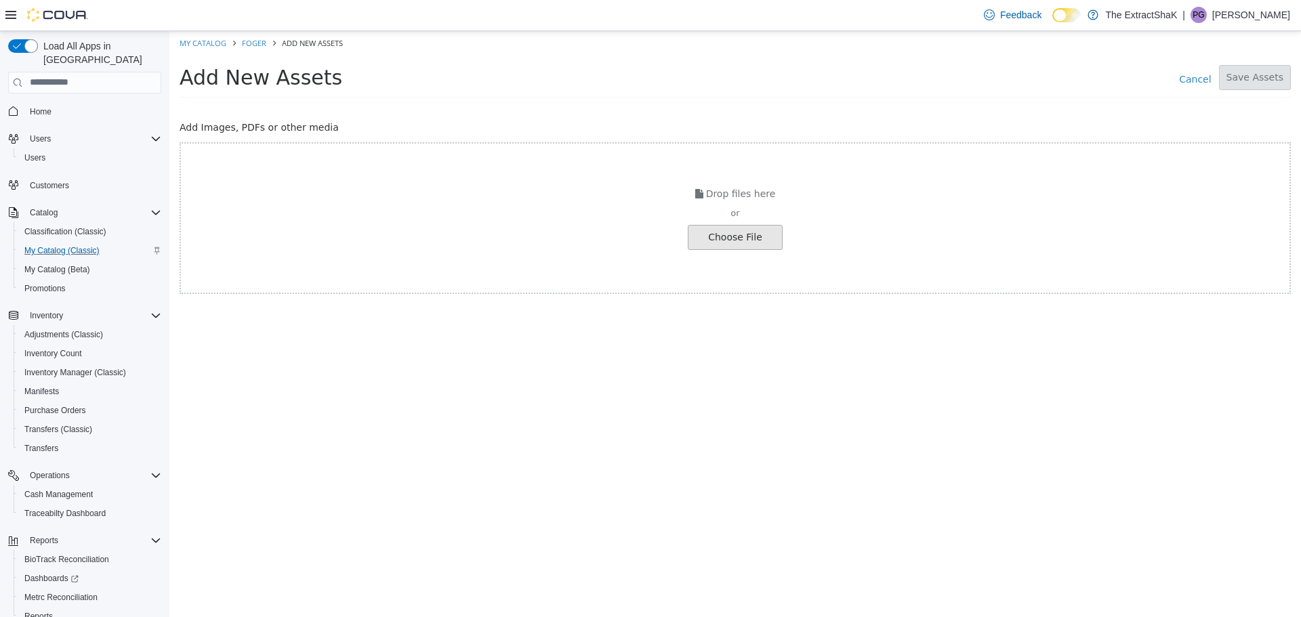
click at [718, 231] on input "file" at bounding box center [25, 237] width 1513 height 24
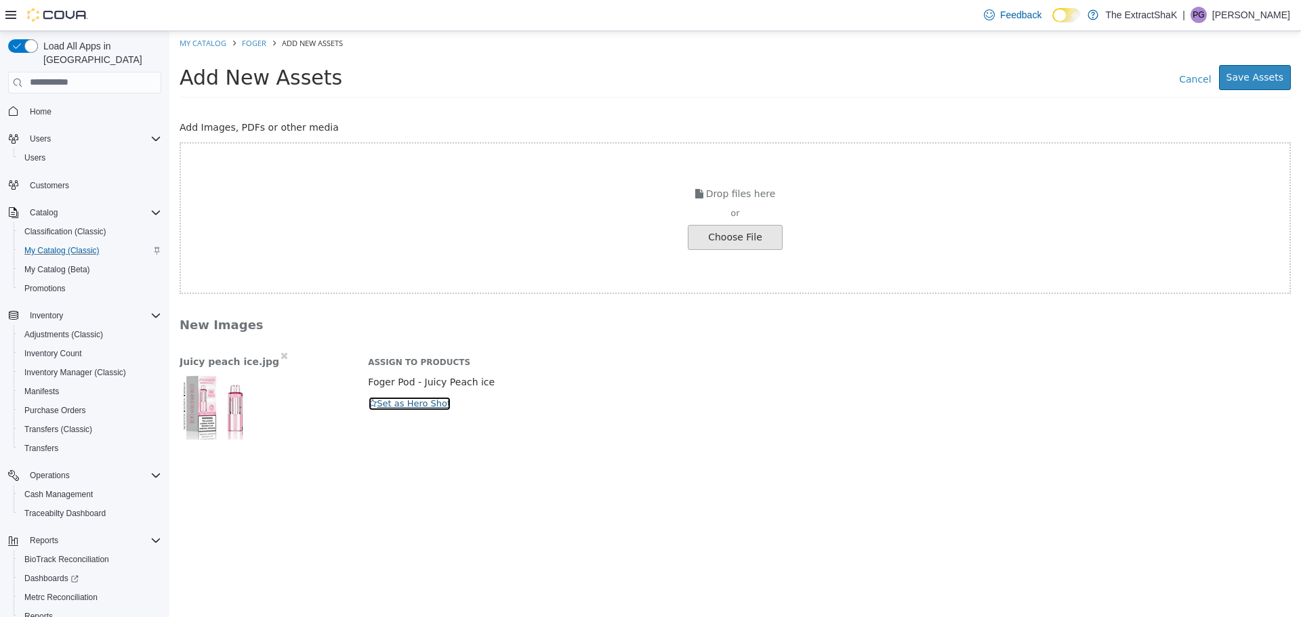
click at [417, 405] on button "Set as Hero Shot" at bounding box center [409, 403] width 83 height 15
click at [1283, 80] on button "Save Assets" at bounding box center [1255, 76] width 72 height 25
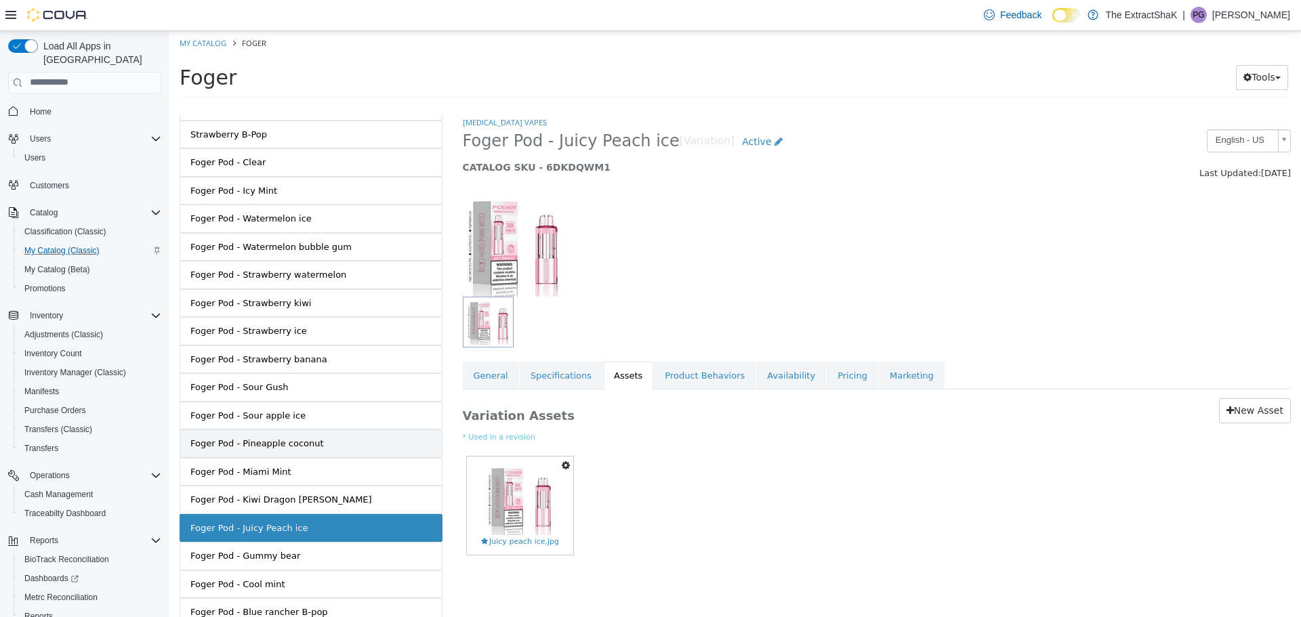
scroll to position [357, 0]
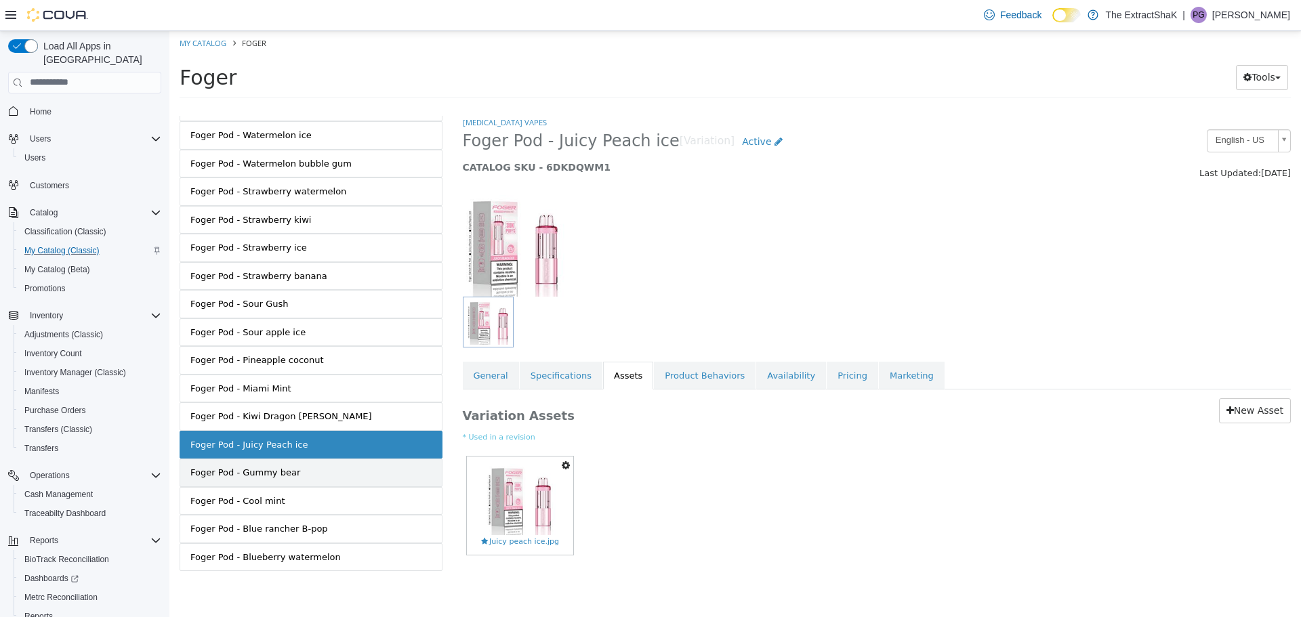
click at [308, 470] on link "Foger Pod - Gummy bear" at bounding box center [311, 472] width 263 height 28
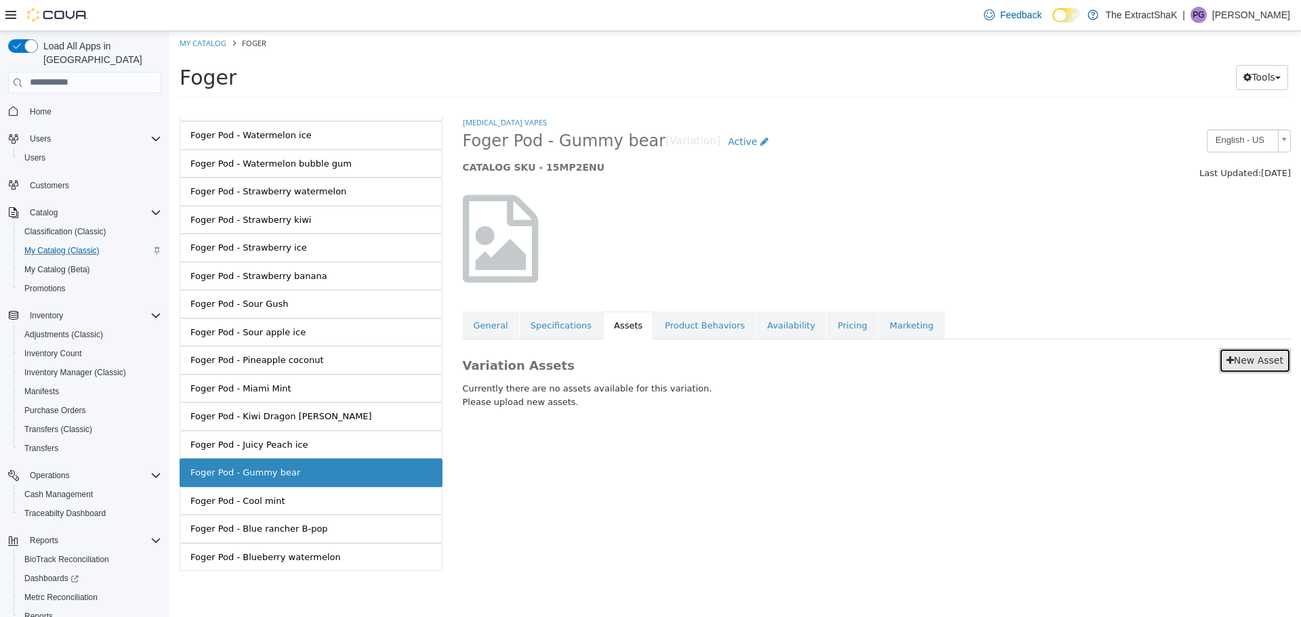
click at [1267, 369] on link "New Asset" at bounding box center [1255, 360] width 72 height 25
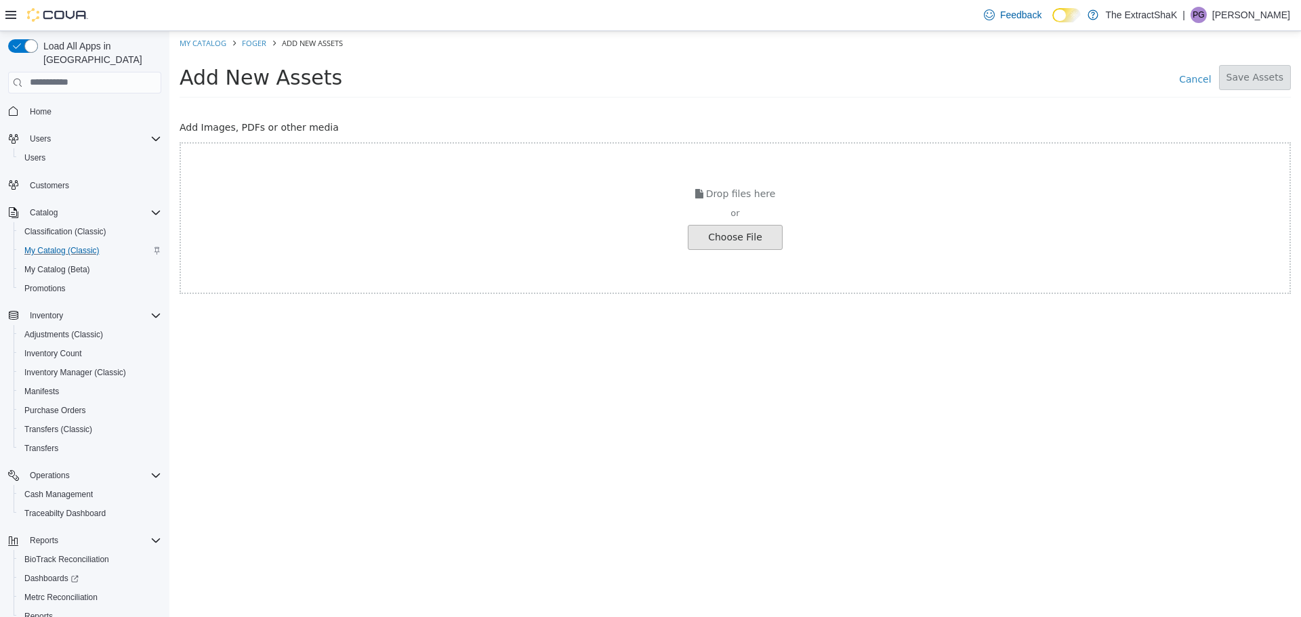
click at [763, 238] on input "file" at bounding box center [25, 237] width 1513 height 24
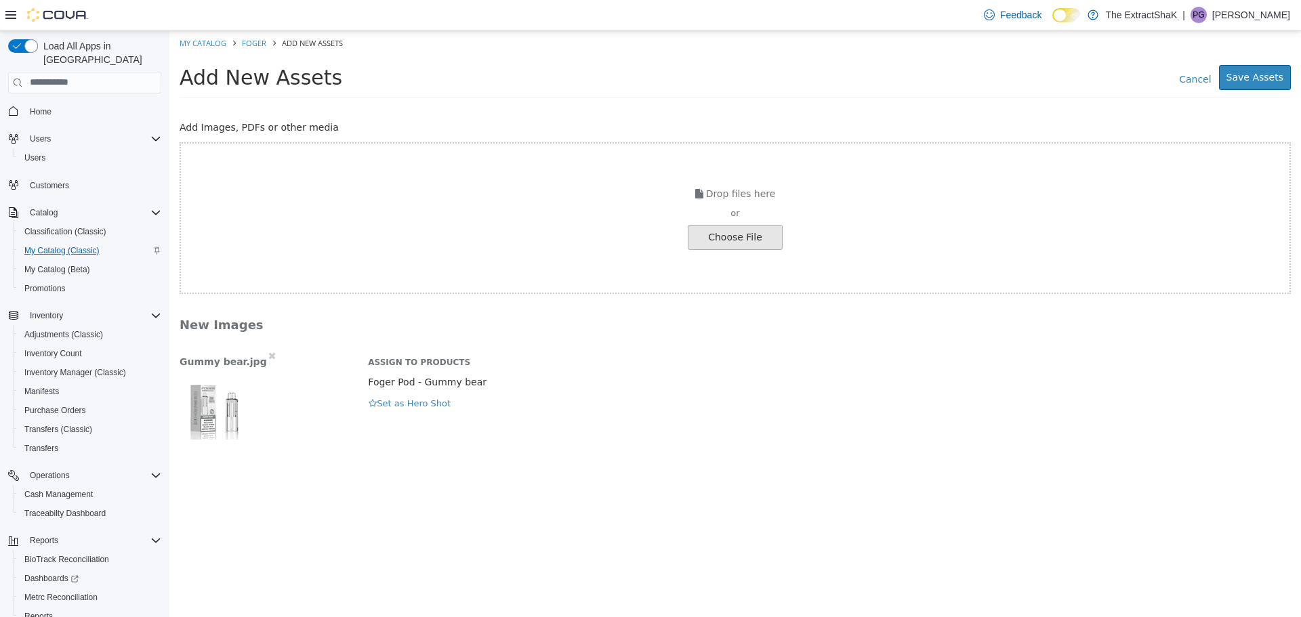
click at [409, 411] on div "Gummy bear.jpg Assign to Products Foger Pod - Gummy bear Hero Shot Set as Hero …" at bounding box center [735, 393] width 1132 height 91
click at [412, 407] on button "Set as Hero Shot" at bounding box center [409, 403] width 83 height 15
click at [1262, 84] on button "Save Assets" at bounding box center [1255, 76] width 72 height 25
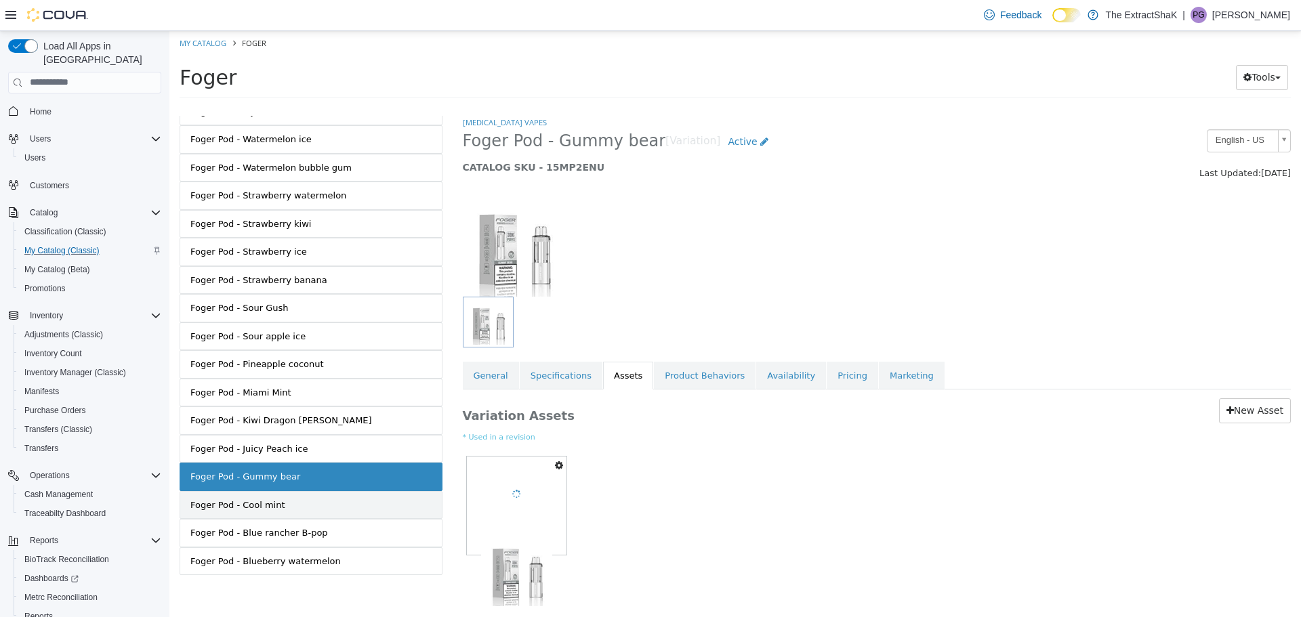
scroll to position [357, 0]
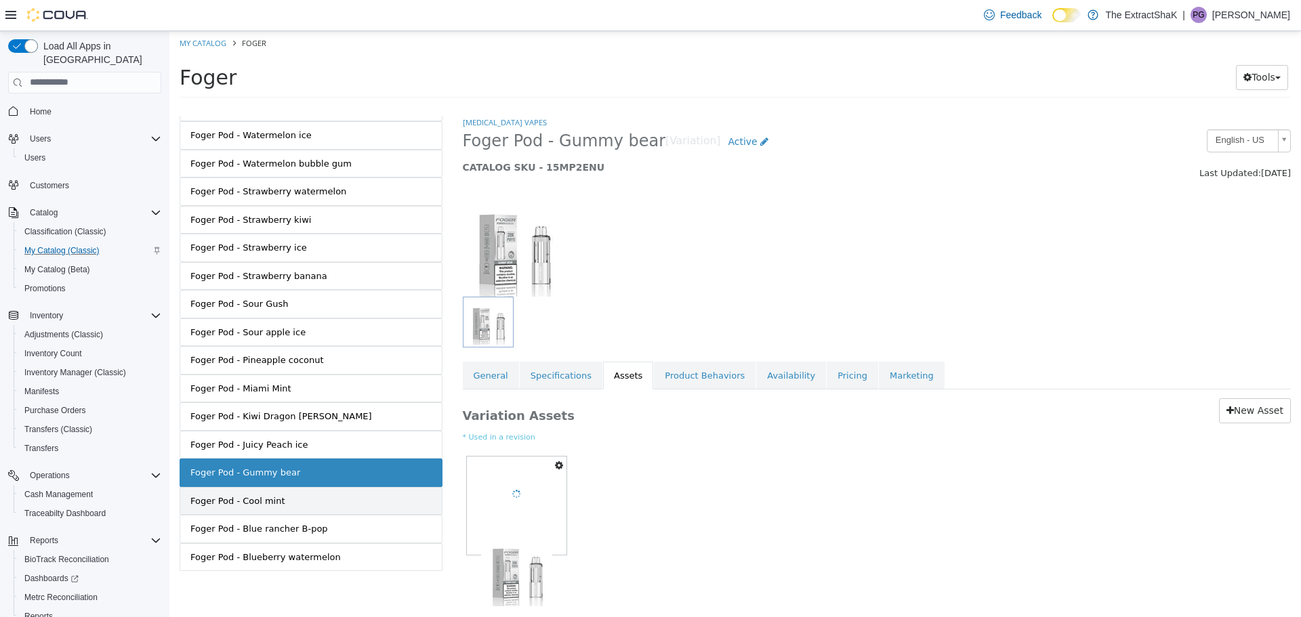
click at [310, 506] on link "Foger Pod - Cool mint" at bounding box center [311, 501] width 263 height 28
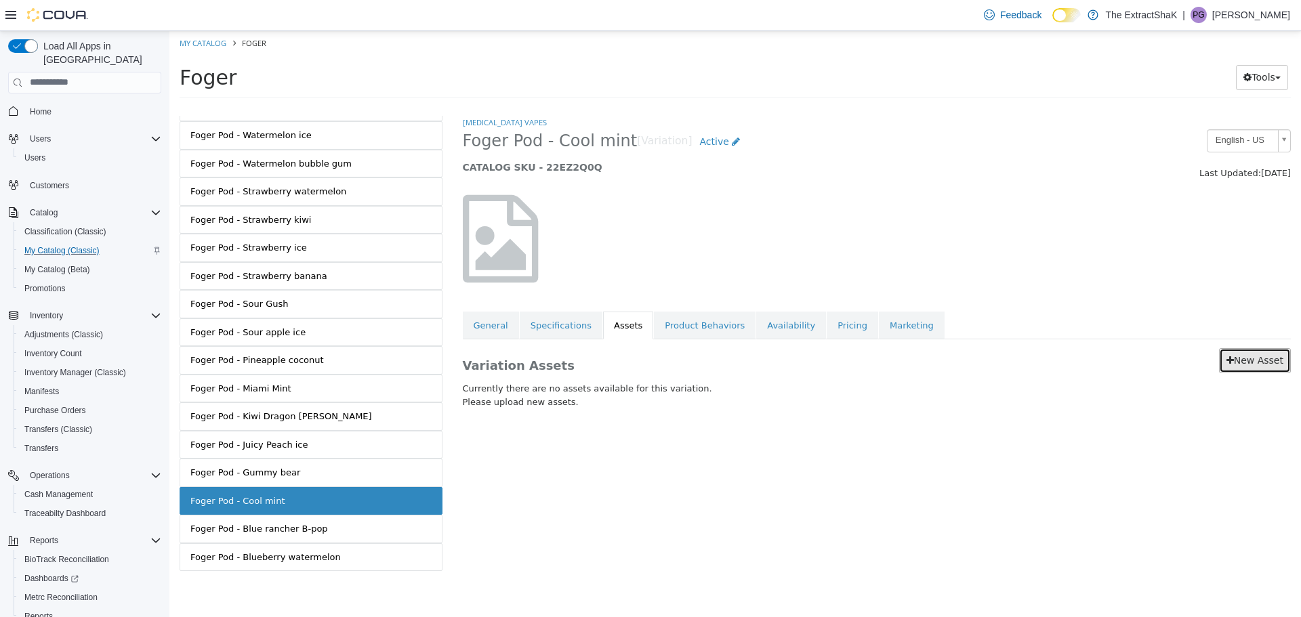
click at [1275, 371] on link "New Asset" at bounding box center [1255, 360] width 72 height 25
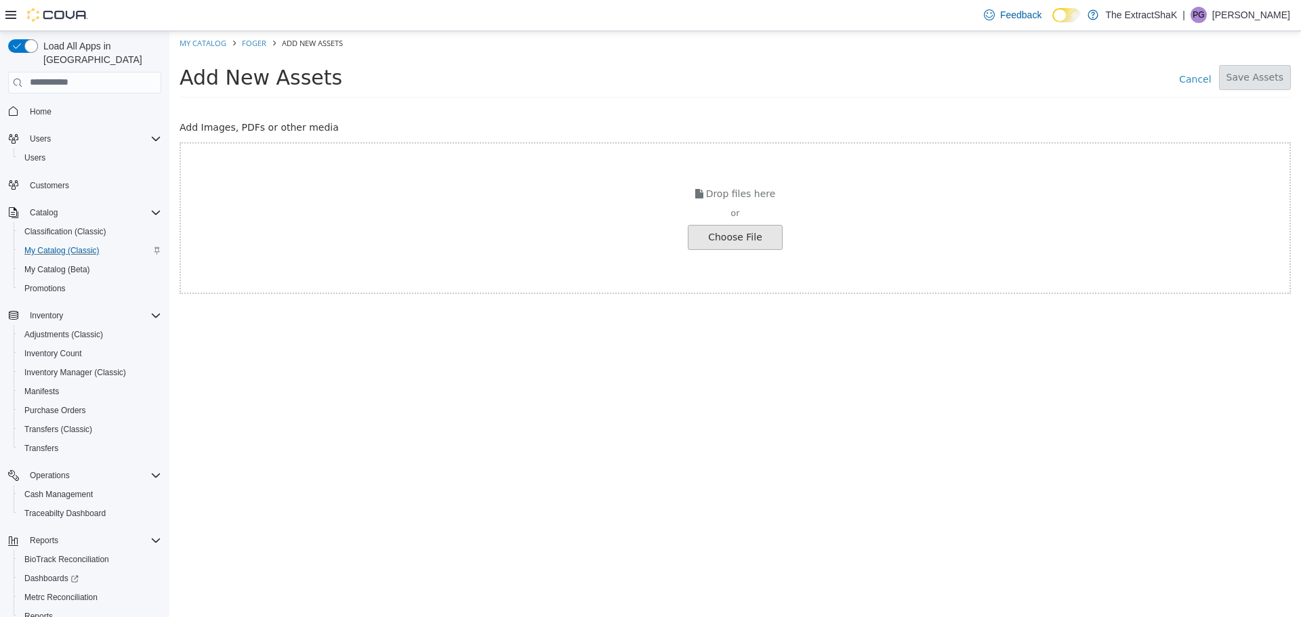
click at [736, 238] on input "file" at bounding box center [25, 237] width 1513 height 24
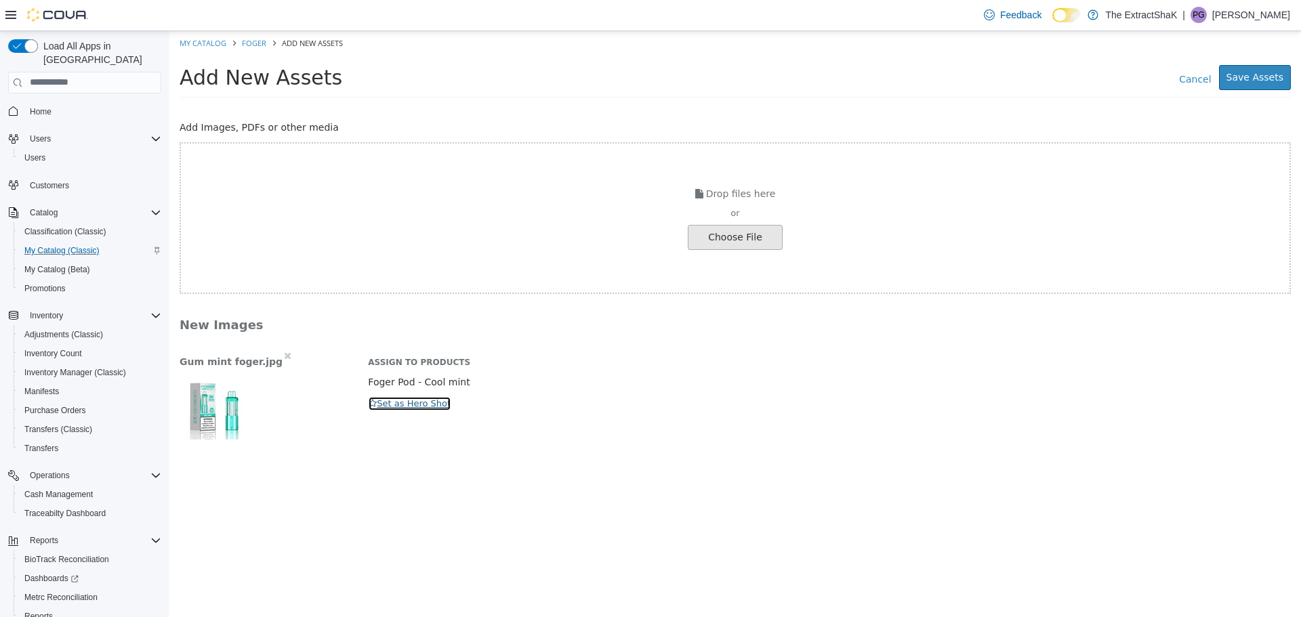
click at [417, 409] on button "Set as Hero Shot" at bounding box center [409, 403] width 83 height 15
click at [1265, 82] on button "Save Assets" at bounding box center [1255, 76] width 72 height 25
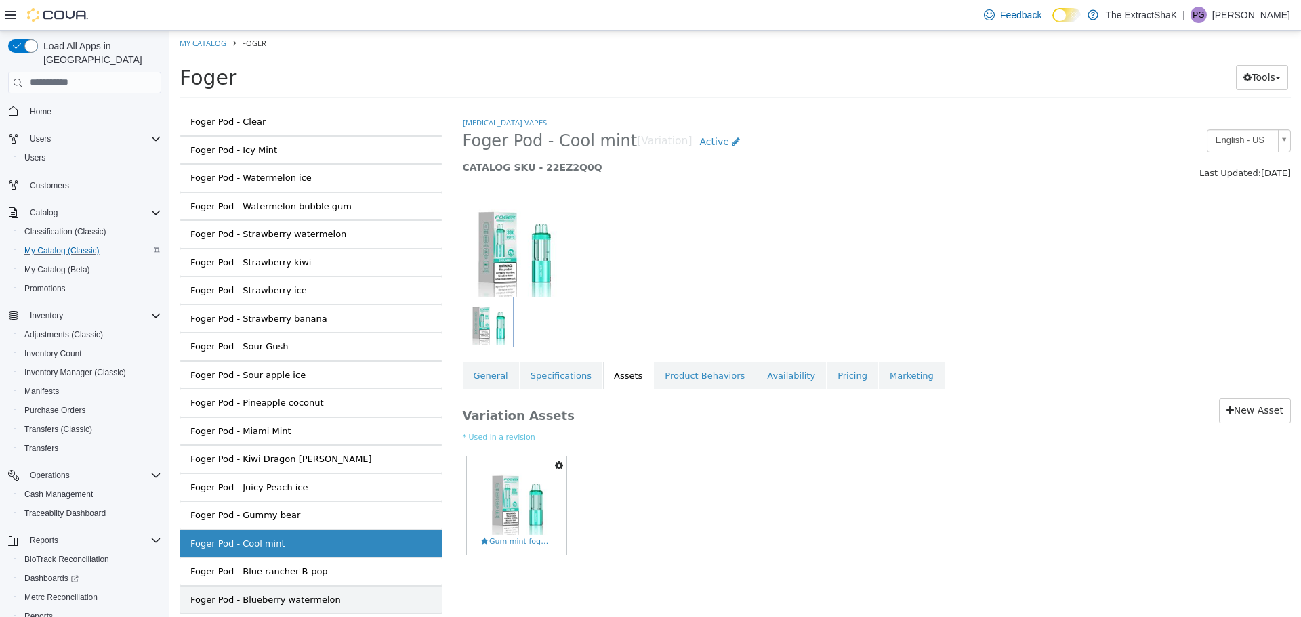
scroll to position [357, 0]
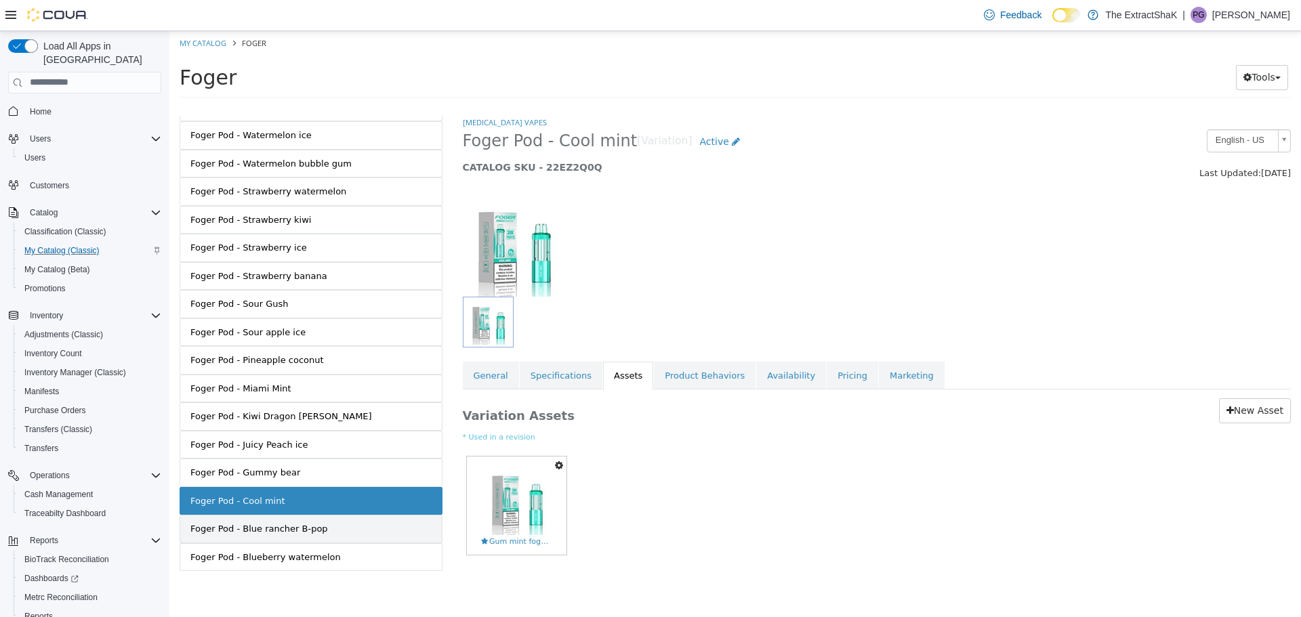
click at [309, 531] on div "Foger Pod - Blue rancher B-pop" at bounding box center [259, 529] width 138 height 14
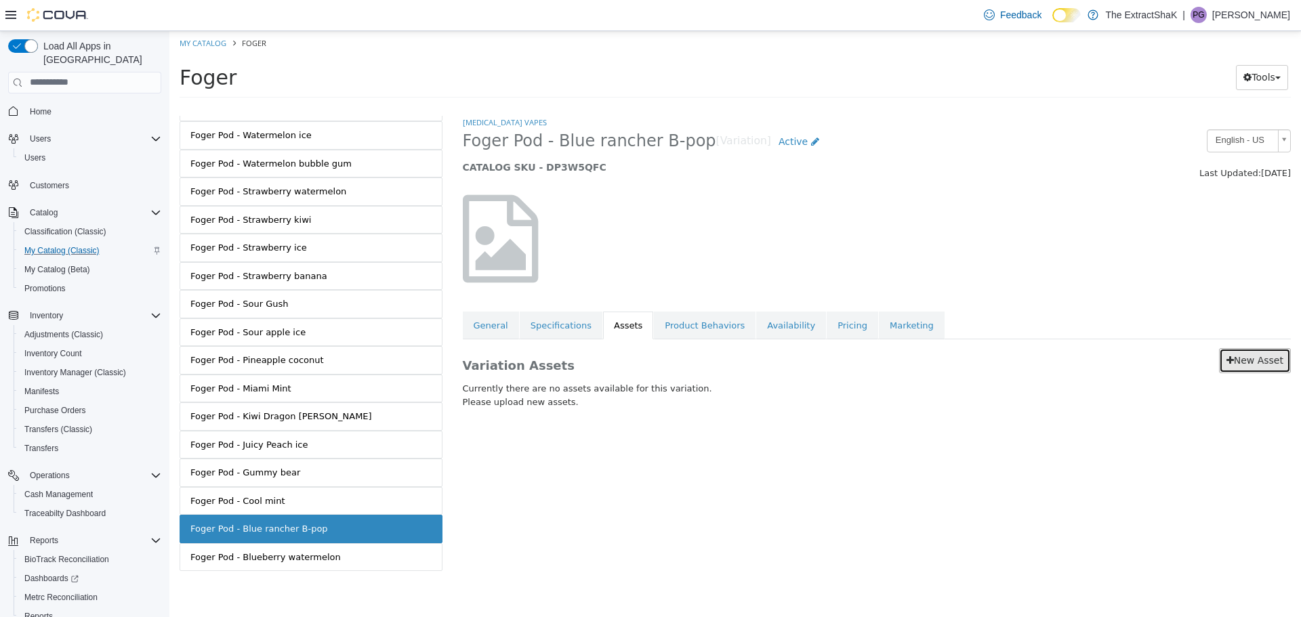
click at [1271, 367] on link "New Asset" at bounding box center [1255, 360] width 72 height 25
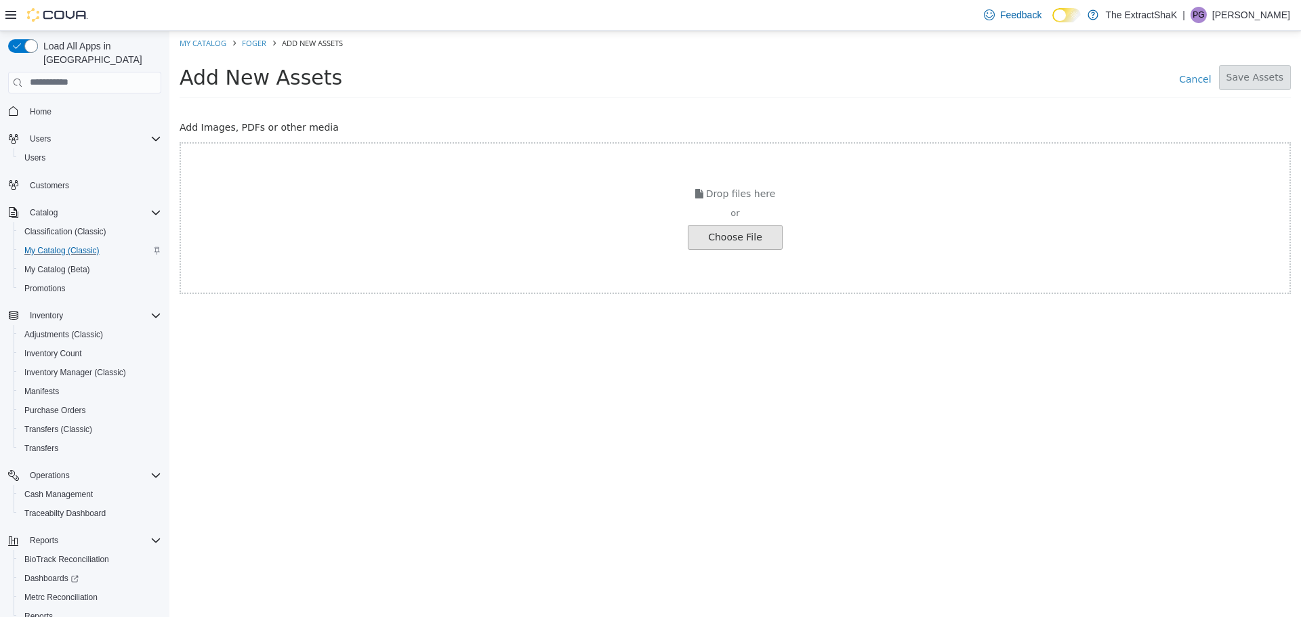
click at [747, 246] on input "file" at bounding box center [25, 237] width 1513 height 24
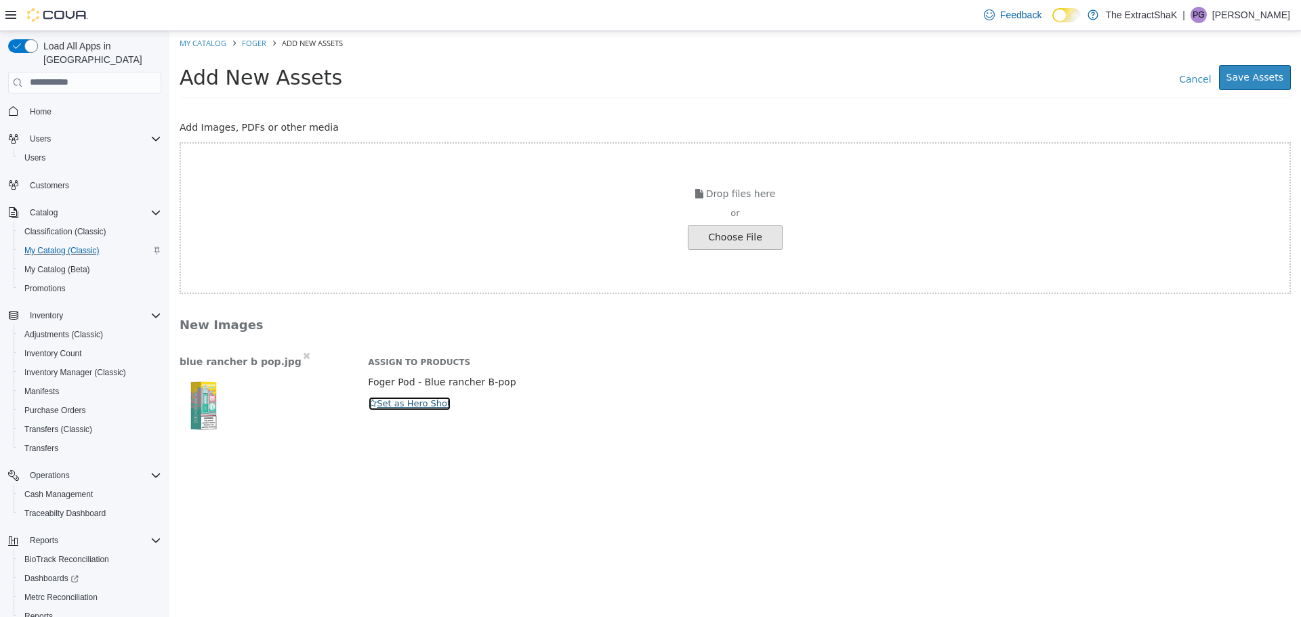
click at [424, 400] on button "Set as Hero Shot" at bounding box center [409, 403] width 83 height 15
click at [1265, 85] on button "Save Assets" at bounding box center [1255, 76] width 72 height 25
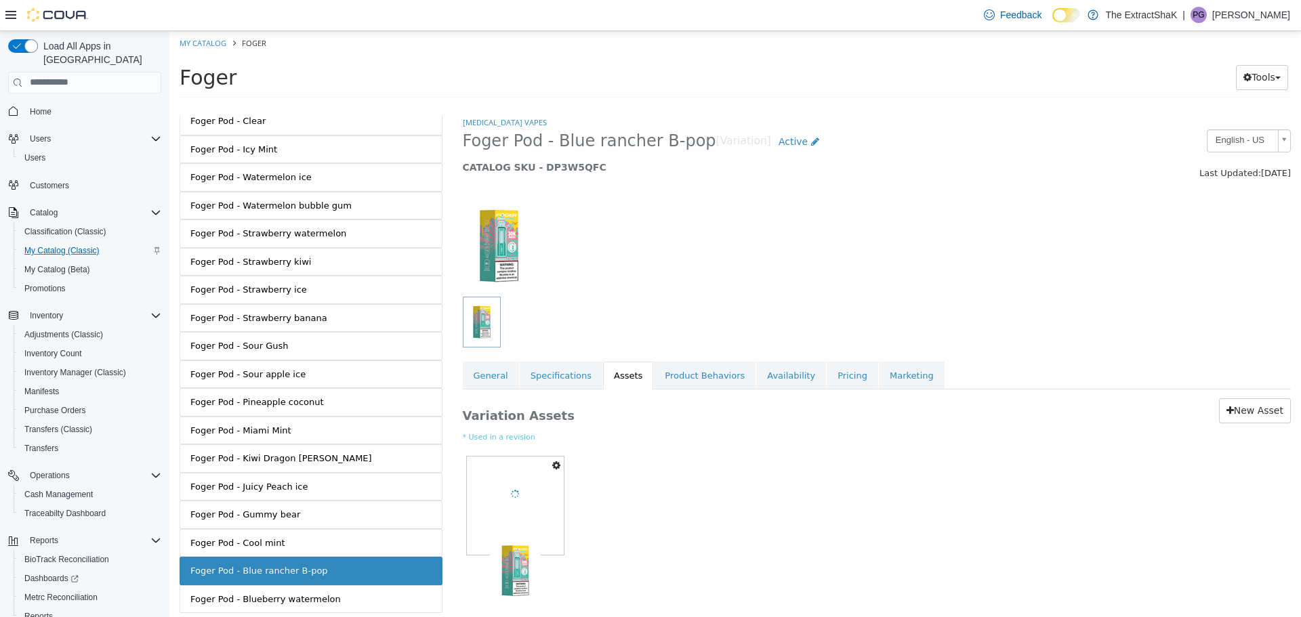
scroll to position [357, 0]
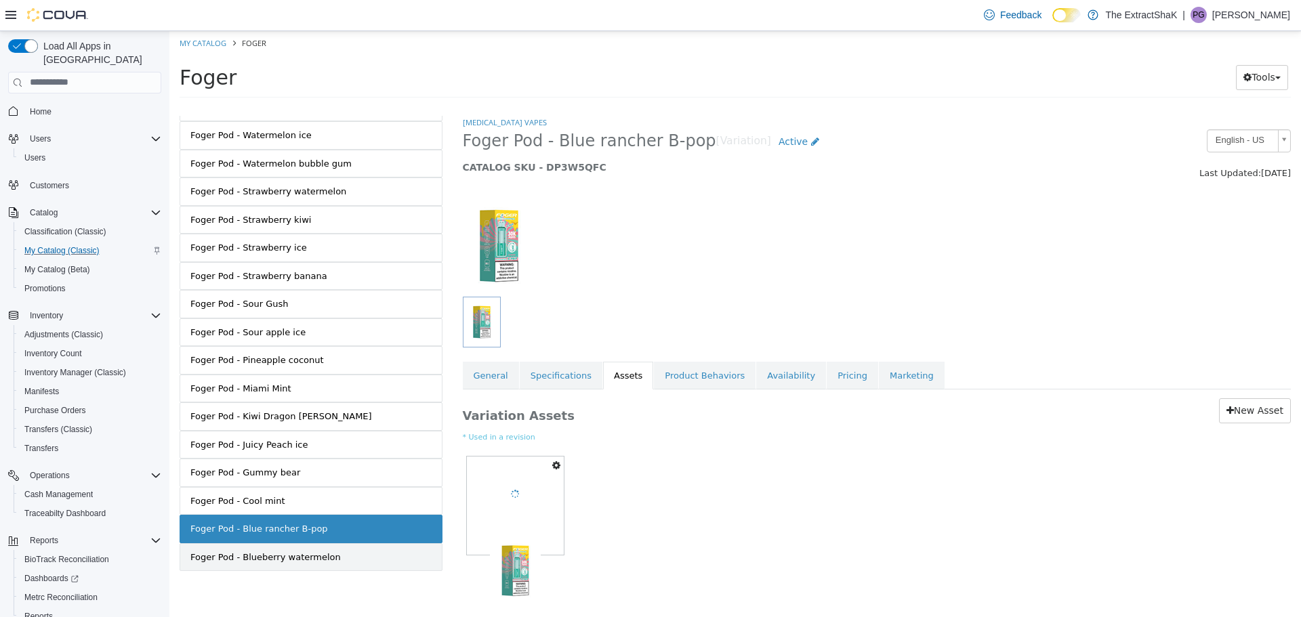
click at [290, 564] on link "Foger Pod - Blueberry watermelon" at bounding box center [311, 557] width 263 height 28
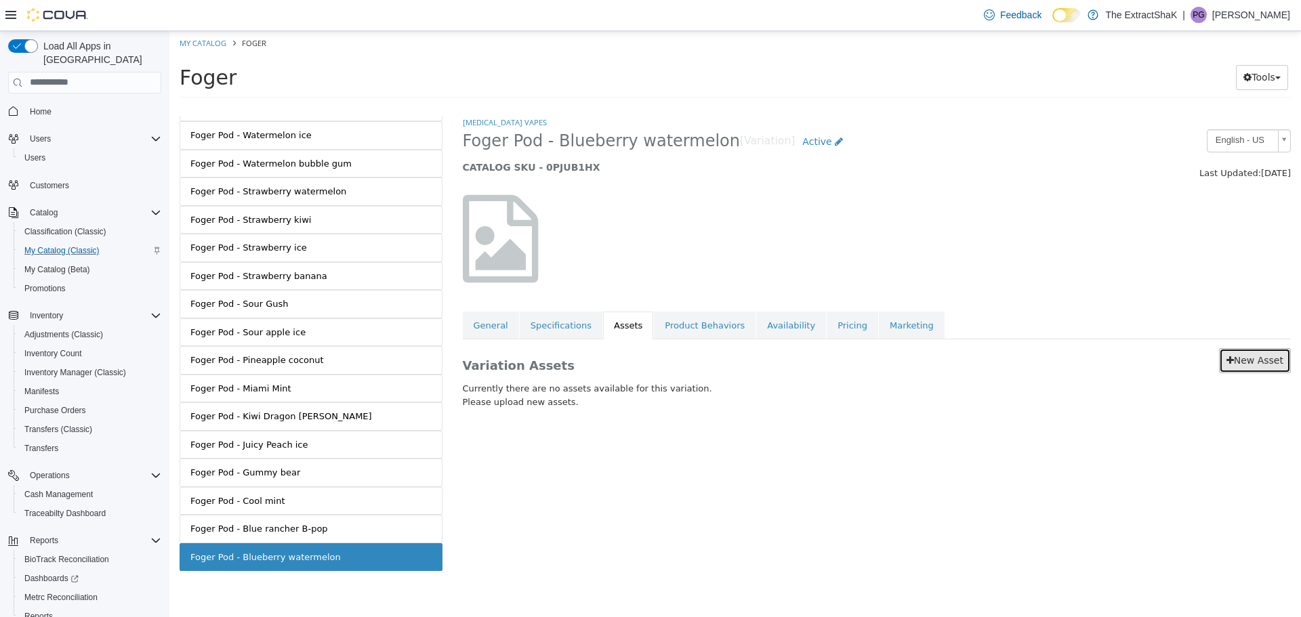
click at [1230, 359] on icon at bounding box center [1230, 359] width 7 height 9
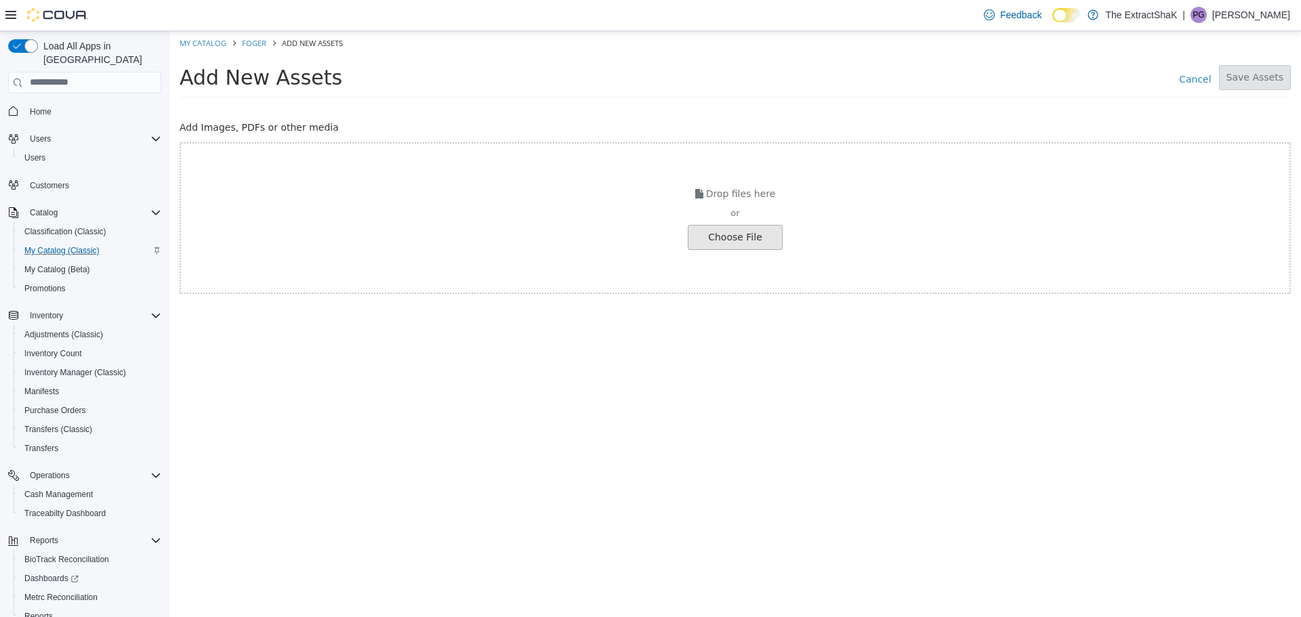
click at [754, 239] on input "file" at bounding box center [25, 237] width 1513 height 24
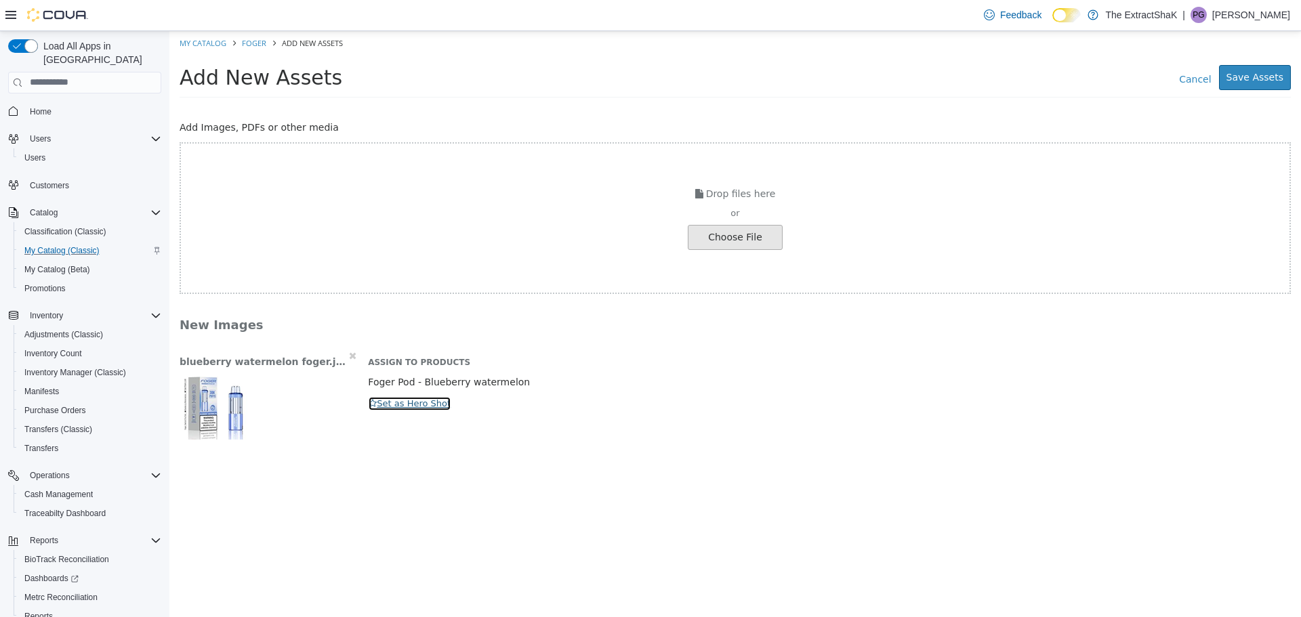
click at [422, 403] on button "Set as Hero Shot" at bounding box center [409, 403] width 83 height 15
click at [1264, 72] on button "Save Assets" at bounding box center [1255, 76] width 72 height 25
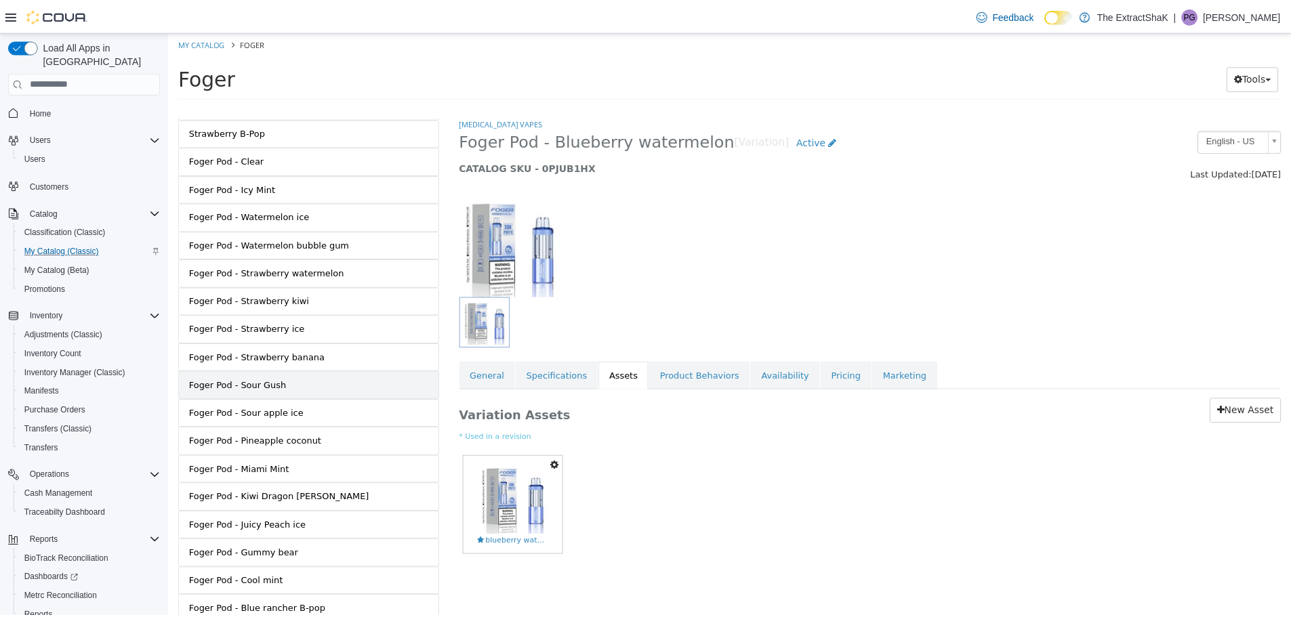
scroll to position [357, 0]
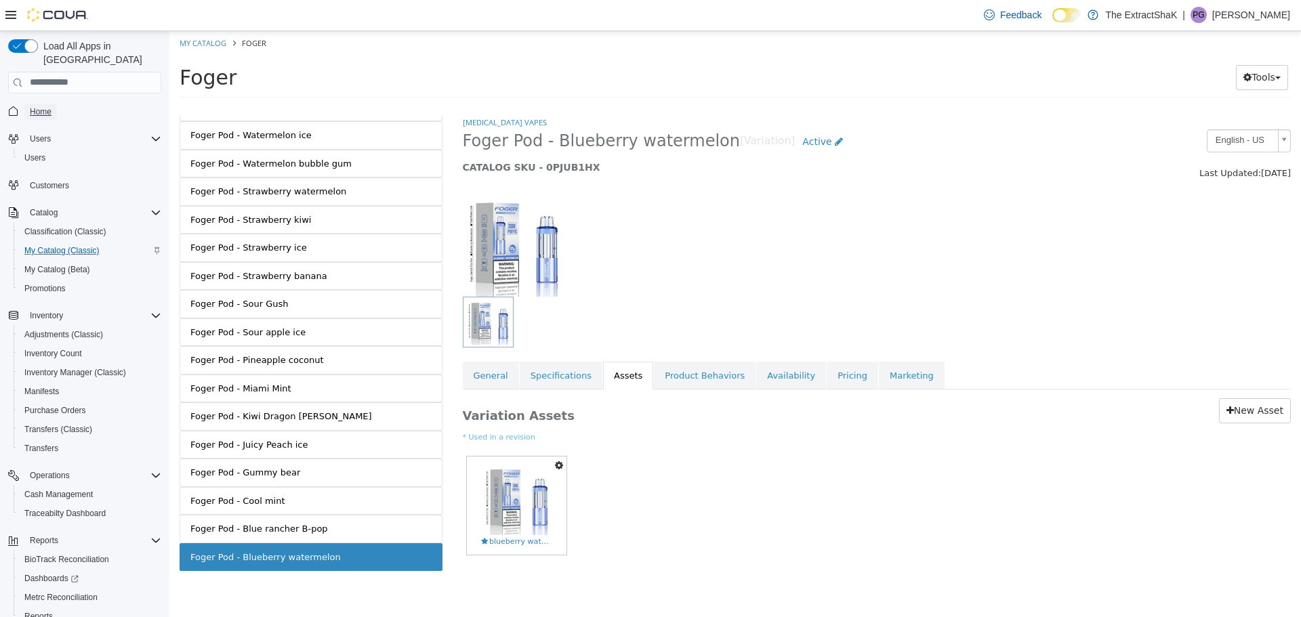
click at [48, 106] on span "Home" at bounding box center [41, 111] width 22 height 11
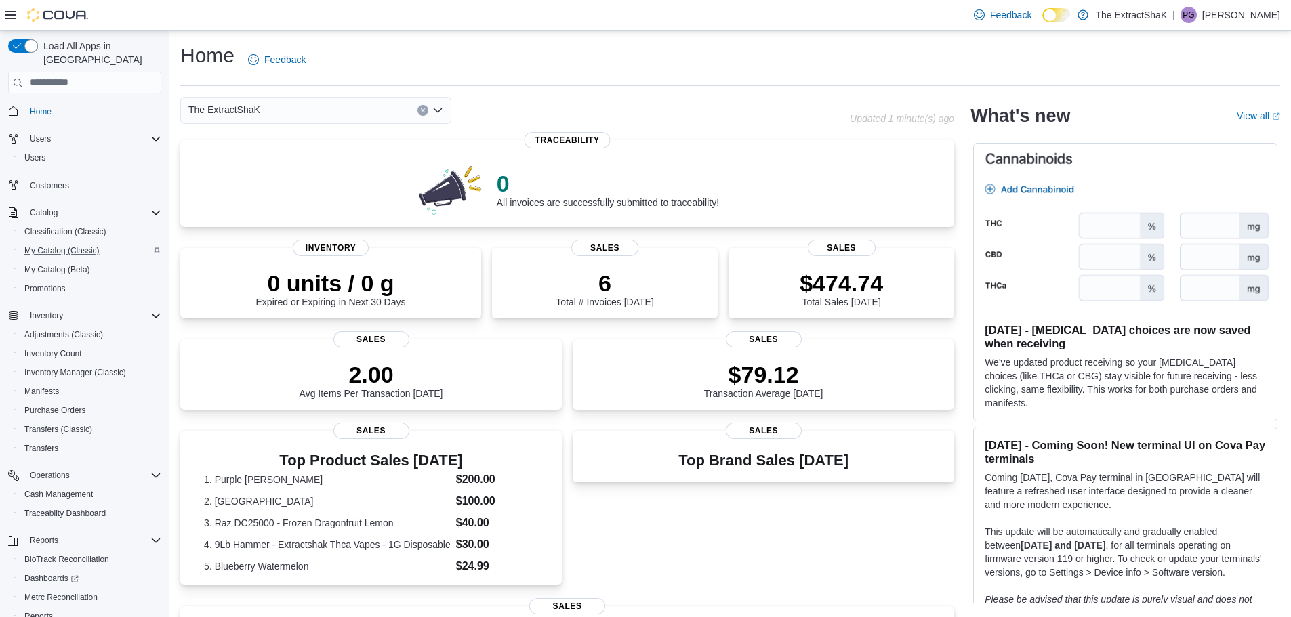
drag, startPoint x: 1300, startPoint y: 169, endPoint x: 905, endPoint y: -82, distance: 467.9
